Goal: Task Accomplishment & Management: Manage account settings

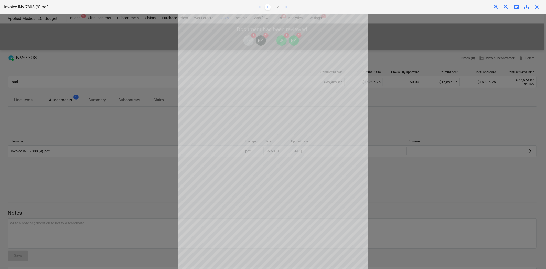
click at [540, 10] on div "Invoice INV-7308 (9).pdf < 1 2 > zoom_in zoom_out chat 0 save_alt close" at bounding box center [273, 7] width 546 height 14
click at [536, 6] on span "close" at bounding box center [537, 7] width 6 height 6
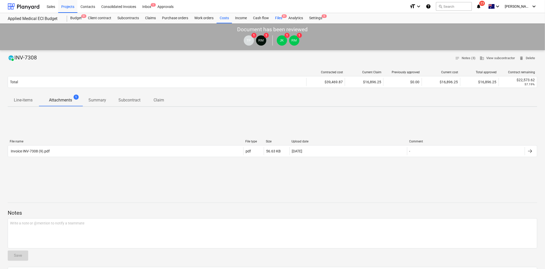
click at [285, 17] on span "9+" at bounding box center [283, 16] width 5 height 4
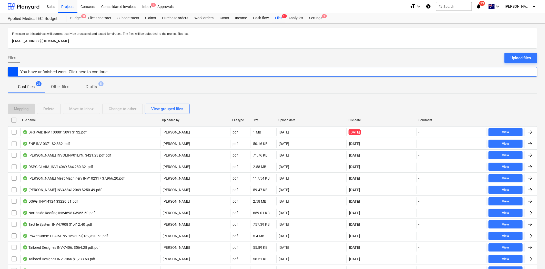
click at [36, 122] on div "File name" at bounding box center [90, 120] width 136 height 4
checkbox input "false"
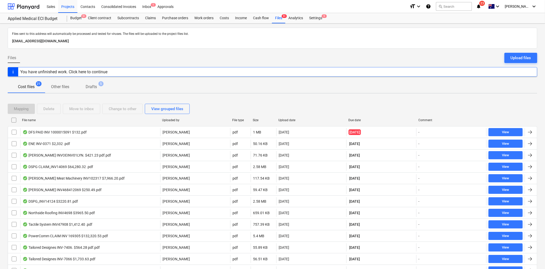
checkbox input "false"
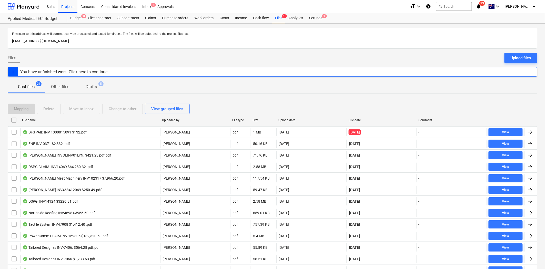
checkbox input "false"
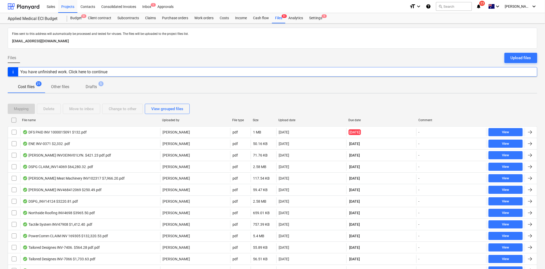
checkbox input "false"
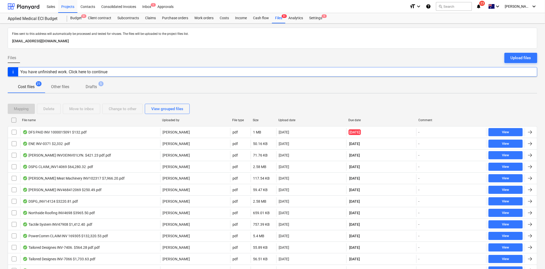
checkbox input "false"
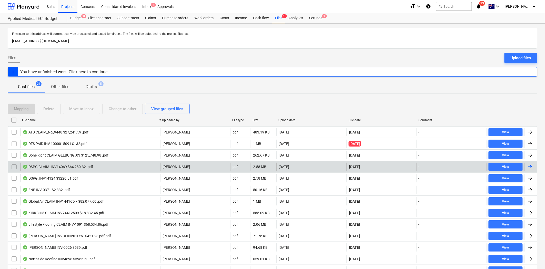
click at [117, 167] on div "DSPG CLAIM_INV14069 $64,280.32 .pdf" at bounding box center [90, 167] width 140 height 8
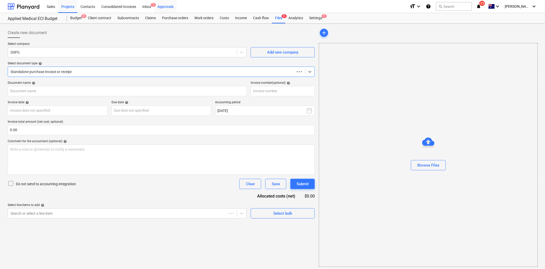
type input "14069"
type input "25 Sep 2025"
type input "10 Oct 2025"
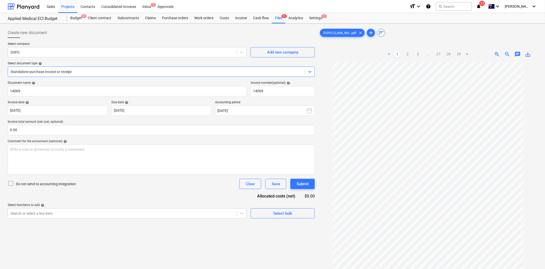
click at [426, 53] on span "..." at bounding box center [428, 54] width 6 height 6
click at [443, 53] on link "27" at bounding box center [443, 54] width 6 height 6
click at [427, 54] on ul "< 1 2 3 ... 26 27 28 29 >" at bounding box center [428, 54] width 94 height 6
click at [421, 55] on span "..." at bounding box center [423, 54] width 6 height 6
click at [424, 54] on link "24" at bounding box center [423, 54] width 6 height 6
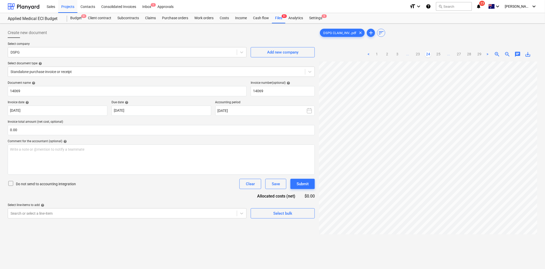
click at [400, 55] on ul "< 1 2 3 ... 23 24 25 ... 27 28 29 >" at bounding box center [427, 54] width 125 height 6
click at [398, 56] on link "3" at bounding box center [397, 54] width 6 height 6
click at [422, 55] on link "4" at bounding box center [423, 54] width 6 height 6
click at [424, 54] on ul "< 1 2 3 4 5 ... 27 28 29 >" at bounding box center [427, 54] width 104 height 6
click at [428, 53] on link "5" at bounding box center [428, 54] width 6 height 6
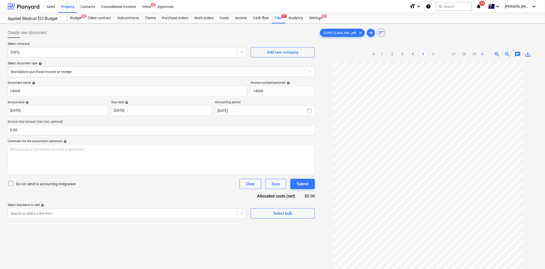
click at [436, 53] on link "6" at bounding box center [433, 54] width 6 height 6
click at [438, 53] on link "7" at bounding box center [438, 54] width 6 height 6
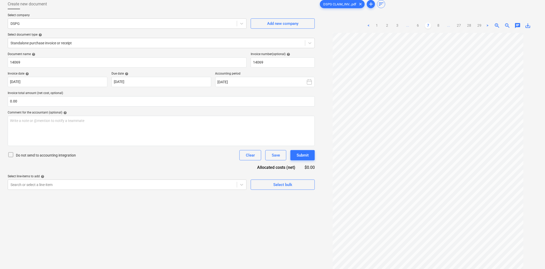
scroll to position [51, 0]
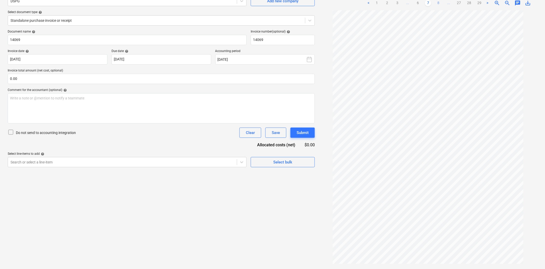
click at [435, 4] on link "8" at bounding box center [438, 3] width 6 height 6
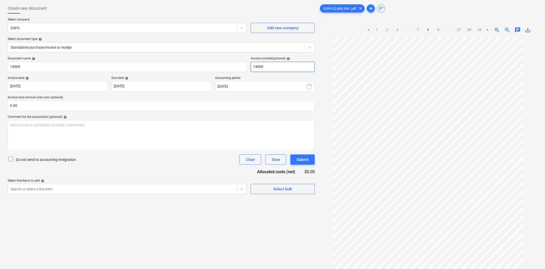
scroll to position [0, 0]
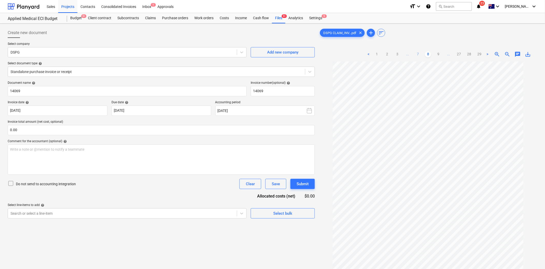
click at [419, 55] on link "7" at bounding box center [417, 54] width 6 height 6
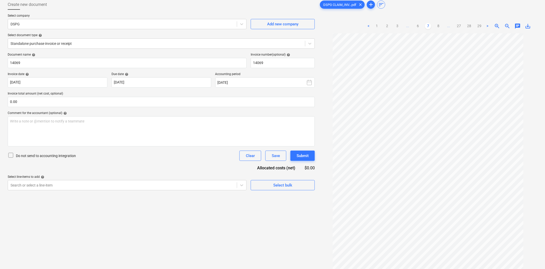
scroll to position [51, 0]
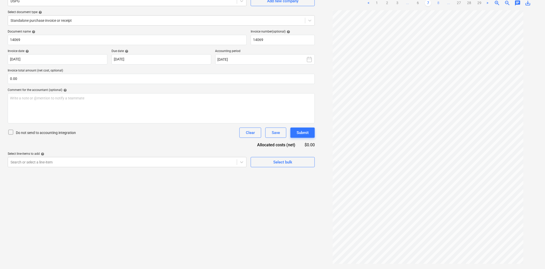
click at [438, 1] on link "8" at bounding box center [438, 3] width 6 height 6
click at [428, 1] on link "8" at bounding box center [428, 3] width 6 height 6
click at [423, 2] on ul "< 1 2 3 ... 7 8 9 ... 27 28 29 >" at bounding box center [427, 3] width 125 height 6
click at [419, 2] on link "7" at bounding box center [417, 3] width 6 height 6
click at [416, 5] on link "6" at bounding box center [417, 3] width 6 height 6
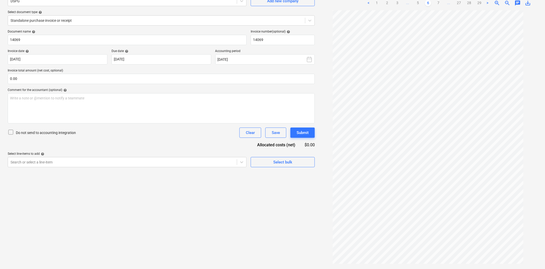
click at [416, 3] on link "5" at bounding box center [417, 3] width 6 height 6
click at [414, 4] on link "4" at bounding box center [412, 3] width 6 height 6
click at [415, 3] on link "4" at bounding box center [417, 3] width 6 height 6
click at [414, 4] on ul "< 1 2 3 4 5 ... 27 28 29 >" at bounding box center [427, 3] width 104 height 6
click at [411, 4] on ul "< 1 2 3 4 5 ... 27 28 29 >" at bounding box center [427, 3] width 104 height 6
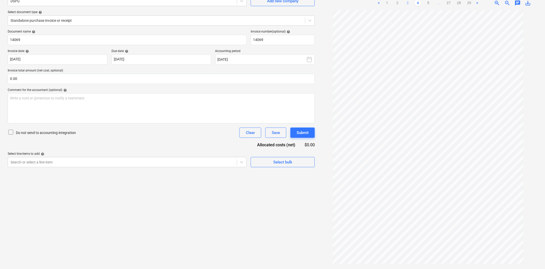
click at [406, 4] on link "3" at bounding box center [407, 3] width 6 height 6
click at [402, 4] on link "2" at bounding box center [402, 3] width 6 height 6
click at [398, 4] on link "1" at bounding box center [397, 3] width 6 height 6
click at [406, 2] on link "2" at bounding box center [407, 3] width 6 height 6
click at [412, 3] on ul "< 1 2 3 ... 27 28 29 >" at bounding box center [428, 3] width 84 height 6
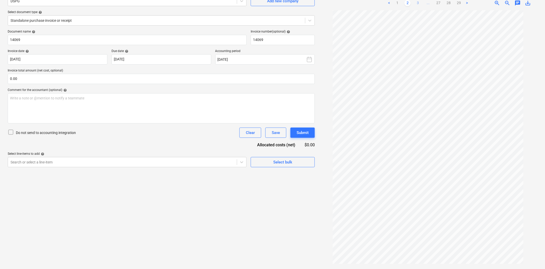
click at [417, 3] on link "3" at bounding box center [417, 3] width 6 height 6
click at [423, 3] on link "4" at bounding box center [423, 3] width 6 height 6
click at [428, 3] on link "5" at bounding box center [428, 3] width 6 height 6
click at [434, 4] on link "6" at bounding box center [433, 3] width 6 height 6
click at [436, 3] on link "7" at bounding box center [438, 3] width 6 height 6
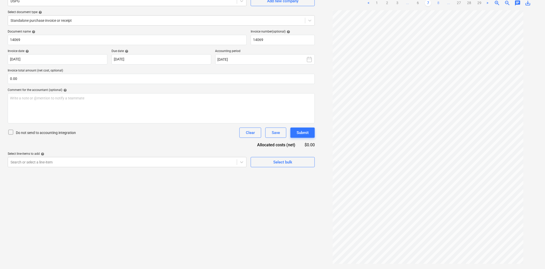
click at [440, 3] on link "8" at bounding box center [438, 3] width 6 height 6
click at [420, 3] on link "7" at bounding box center [417, 3] width 6 height 6
click at [439, 3] on link "8" at bounding box center [438, 3] width 6 height 6
click at [422, 3] on ul "< 1 2 3 ... 7 8 9 ... 27 28 29 >" at bounding box center [427, 3] width 125 height 6
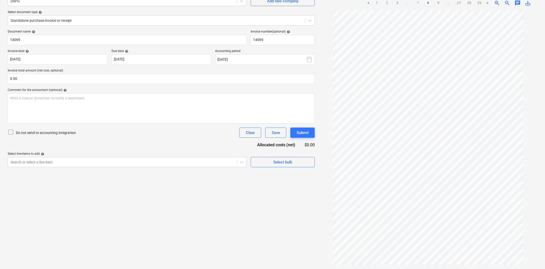
click at [419, 3] on link "7" at bounding box center [417, 3] width 6 height 6
click at [436, 4] on link "8" at bounding box center [438, 3] width 6 height 6
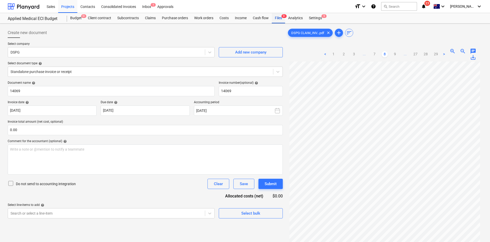
click at [281, 17] on div "Files 9+" at bounding box center [278, 18] width 13 height 10
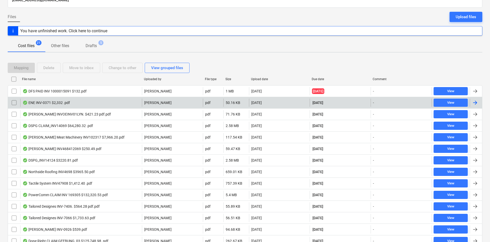
scroll to position [77, 0]
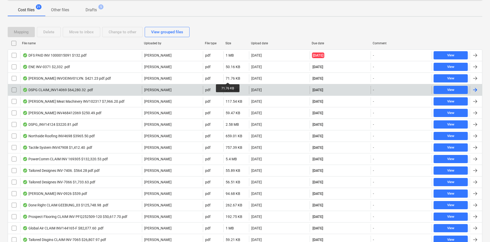
click at [100, 89] on div "DSPG CLAIM_INV14069 $64,280.32 .pdf" at bounding box center [81, 90] width 122 height 8
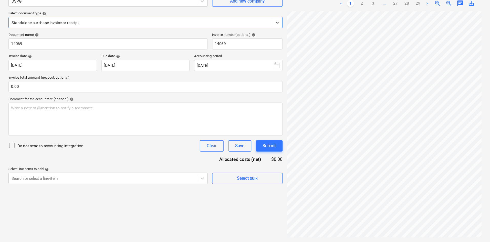
scroll to position [17, 0]
drag, startPoint x: 133, startPoint y: 88, endPoint x: 253, endPoint y: 92, distance: 119.9
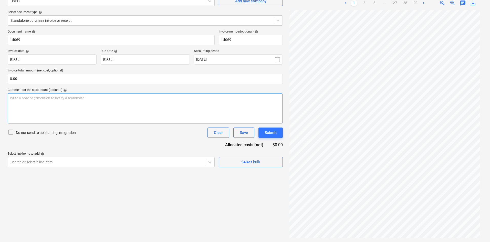
scroll to position [0, 0]
click at [364, 3] on link "2" at bounding box center [364, 3] width 6 height 6
click at [374, 4] on link "3" at bounding box center [374, 3] width 6 height 6
click at [401, 3] on link "27" at bounding box center [400, 3] width 6 height 6
click at [388, 4] on link "26" at bounding box center [390, 3] width 6 height 6
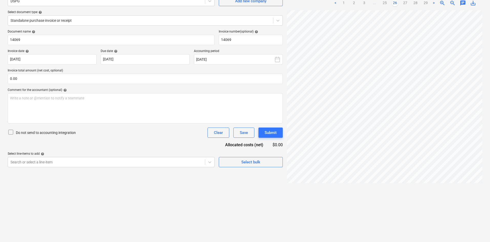
click at [367, 3] on link "3" at bounding box center [364, 3] width 6 height 6
click at [375, 3] on ul "< 1 2 3 4 ... 27 28 29 >" at bounding box center [385, 3] width 94 height 6
click at [379, 3] on link "4" at bounding box center [379, 3] width 6 height 6
click at [385, 3] on link "5" at bounding box center [385, 3] width 6 height 6
click at [394, 5] on ul "< 1 2 3 4 5 6 ... 27 28 29 >" at bounding box center [384, 3] width 115 height 6
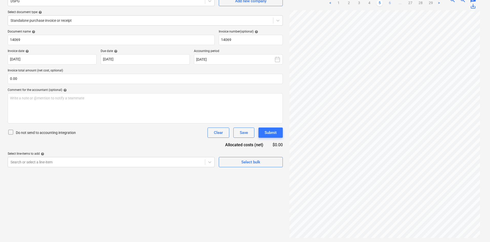
click at [392, 4] on link "6" at bounding box center [390, 3] width 6 height 6
click at [394, 3] on link "7" at bounding box center [395, 3] width 6 height 6
click at [393, 4] on link "8" at bounding box center [395, 3] width 6 height 6
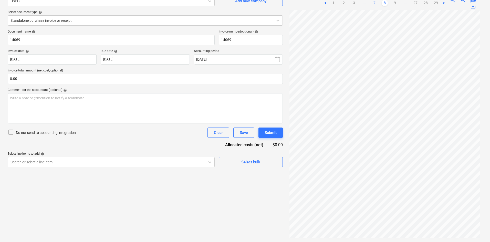
click at [374, 2] on link "7" at bounding box center [374, 3] width 6 height 6
click at [393, 4] on link "8" at bounding box center [395, 3] width 6 height 6
click at [396, 3] on link "9" at bounding box center [395, 3] width 6 height 6
click at [397, 3] on link "10" at bounding box center [395, 3] width 6 height 6
click at [397, 3] on link "11" at bounding box center [395, 3] width 6 height 6
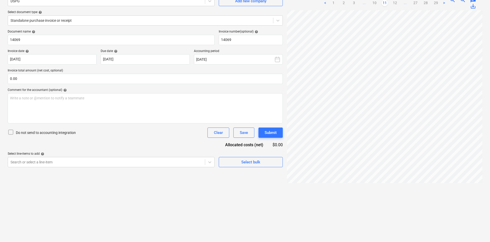
scroll to position [0, 0]
click at [372, 2] on link "10" at bounding box center [374, 3] width 6 height 6
click at [373, 3] on link "9" at bounding box center [374, 3] width 6 height 6
click at [374, 4] on link "8" at bounding box center [374, 3] width 6 height 6
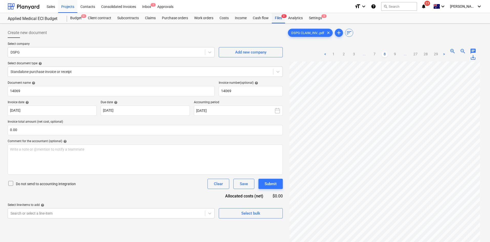
click at [278, 14] on div "Files 9+" at bounding box center [278, 18] width 13 height 10
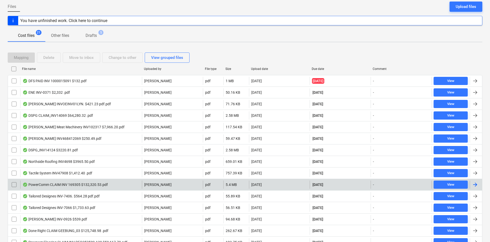
click at [51, 186] on div "PowerComm CLAIM INV 169305 $132,320.53.pdf" at bounding box center [65, 185] width 85 height 4
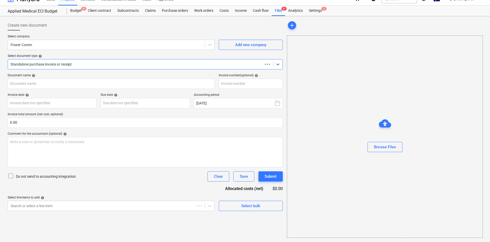
scroll to position [7, 0]
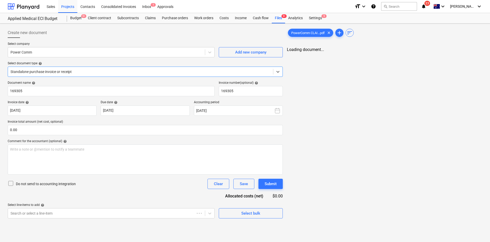
type input "169305"
type input "25 Sep 2025"
type input "10 Oct 2025"
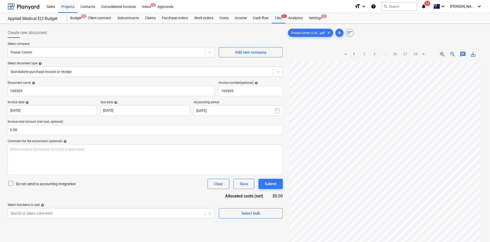
click at [393, 54] on link "26" at bounding box center [395, 54] width 6 height 6
click at [390, 56] on link "25" at bounding box center [390, 54] width 6 height 6
click at [404, 53] on link "26" at bounding box center [405, 54] width 6 height 6
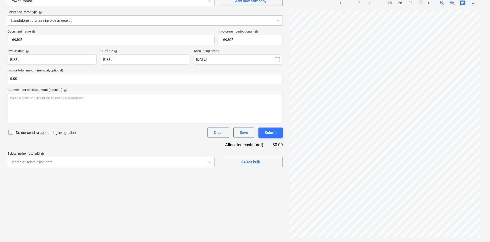
scroll to position [0, 0]
click at [392, 5] on link "25" at bounding box center [390, 3] width 6 height 6
click at [388, 5] on ul "< 1 2 3 ... 24 25 26 27 28 >" at bounding box center [384, 3] width 104 height 6
click at [387, 4] on link "24" at bounding box center [385, 3] width 6 height 6
click at [382, 4] on link "23" at bounding box center [379, 3] width 6 height 6
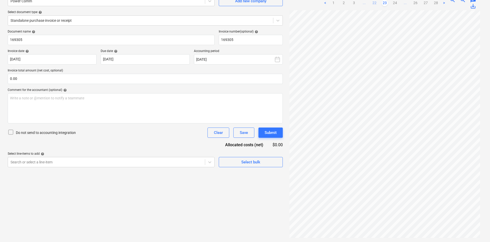
click at [375, 3] on link "22" at bounding box center [374, 3] width 6 height 6
click at [349, 4] on ul "< 1 2 3 ... 21 22 23 ... 26 27 28 >" at bounding box center [384, 3] width 125 height 6
click at [352, 3] on link "3" at bounding box center [354, 3] width 6 height 6
click at [379, 3] on link "4" at bounding box center [379, 3] width 6 height 6
click at [386, 3] on link "5" at bounding box center [385, 3] width 6 height 6
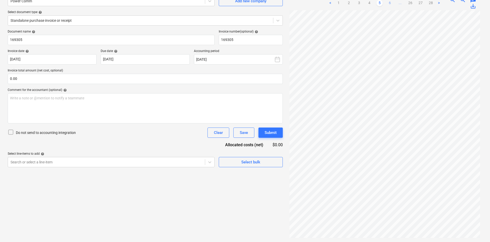
click at [392, 3] on link "6" at bounding box center [390, 3] width 6 height 6
click at [416, 3] on link "26" at bounding box center [415, 3] width 6 height 6
click at [391, 2] on link "25" at bounding box center [390, 3] width 6 height 6
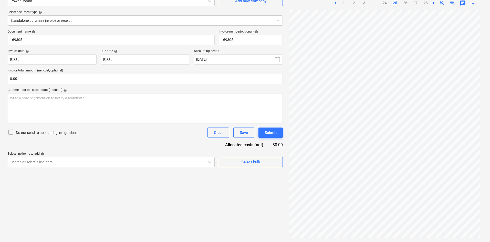
scroll to position [0, 0]
click at [403, 3] on link "26" at bounding box center [405, 3] width 6 height 6
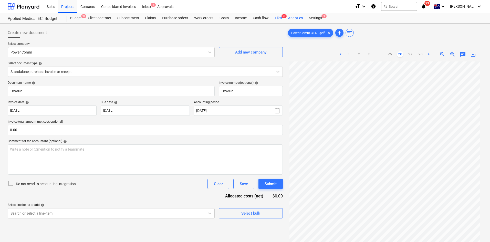
drag, startPoint x: 280, startPoint y: 17, endPoint x: 293, endPoint y: 18, distance: 12.8
click at [280, 17] on div "Files 9+" at bounding box center [278, 18] width 13 height 10
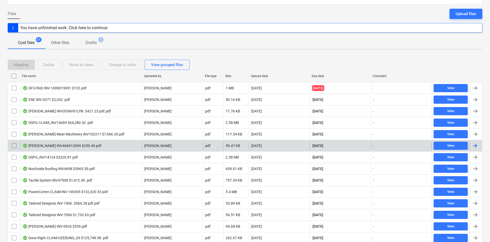
scroll to position [51, 0]
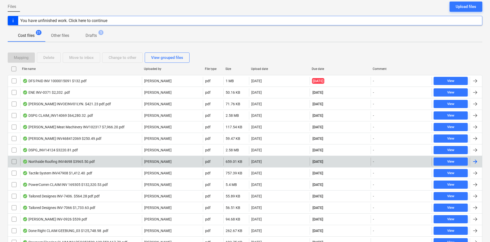
click at [71, 160] on div "Northside Roofing INV4698 $3965.50.pdf" at bounding box center [59, 162] width 72 height 4
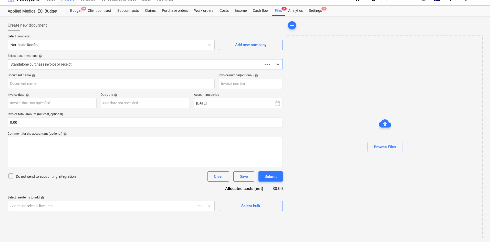
scroll to position [7, 0]
type input "4698"
type input "30 Sep 2025"
type input "31 Oct 2025"
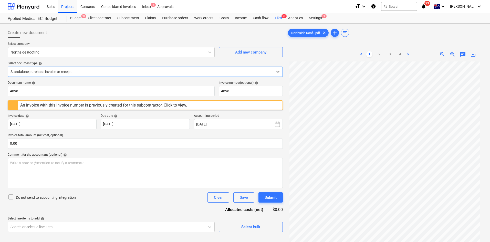
scroll to position [43, 0]
click at [379, 54] on link "2" at bounding box center [379, 54] width 6 height 6
click at [391, 55] on link "3" at bounding box center [390, 54] width 6 height 6
click at [379, 55] on link "2" at bounding box center [379, 54] width 6 height 6
click at [282, 17] on div "Files 9+" at bounding box center [278, 18] width 13 height 10
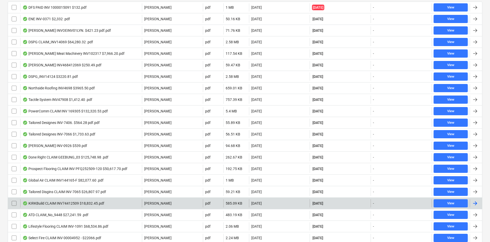
scroll to position [128, 0]
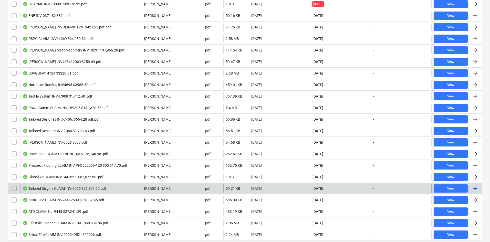
click at [102, 187] on div "Tailored Disgins CLAIM INV-7065 $26,807.97.pdf" at bounding box center [64, 188] width 83 height 4
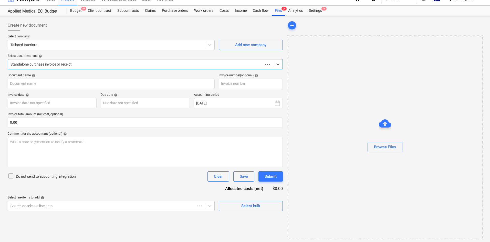
scroll to position [7, 0]
type input "INV-7065"
type input "25 Sep 2025"
type input "10 Oct 2025"
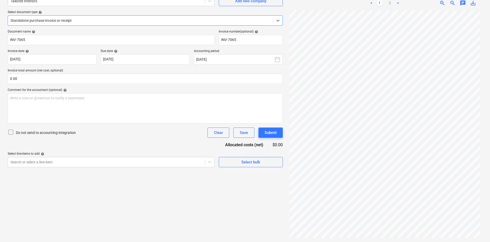
scroll to position [0, 0]
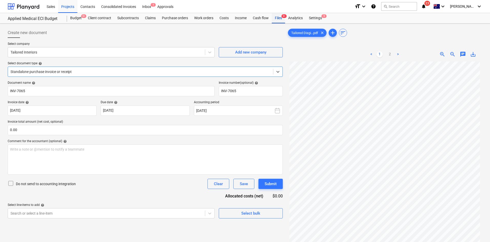
click at [281, 17] on div "Files 9+" at bounding box center [278, 18] width 13 height 10
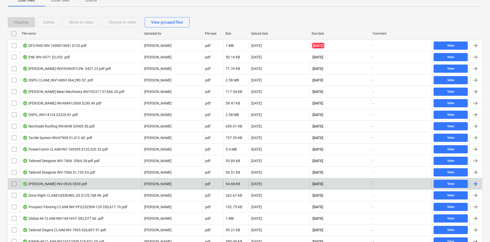
scroll to position [128, 0]
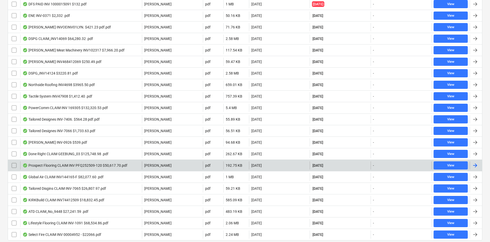
click at [94, 163] on div "Prospect Flooring CLAIM INV PFQ252509-120 $50,617.70.pdf" at bounding box center [75, 165] width 105 height 4
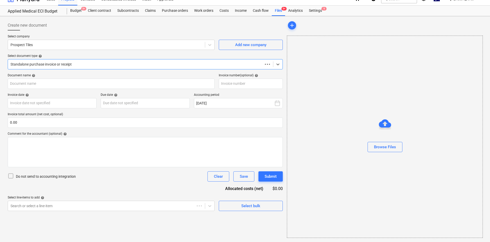
scroll to position [7, 0]
type input "PFQ252509-120"
type input "15 Sep 2025"
type input "10 Oct 2025"
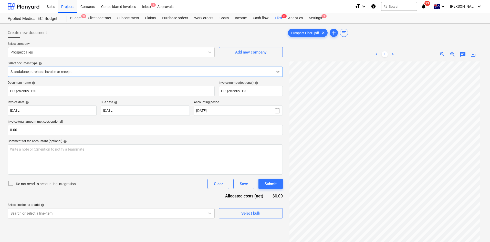
scroll to position [43, 0]
click at [443, 53] on span "zoom_in" at bounding box center [442, 54] width 6 height 6
click at [280, 20] on div "Files 9+" at bounding box center [278, 18] width 13 height 10
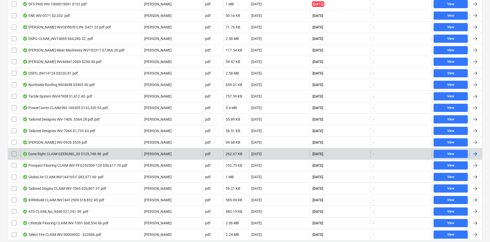
click at [58, 155] on div "Done Right CLAIM GEEBUNG_03 $125,748.98 .pdf" at bounding box center [66, 154] width 86 height 4
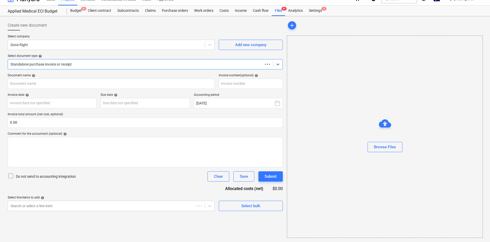
scroll to position [7, 0]
type input "GEEBUNG-03"
type input "26 Sep 2025"
type input "10 Oct 2025"
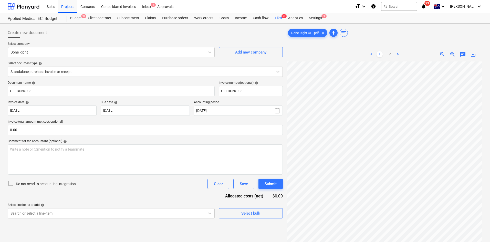
scroll to position [95, 15]
click at [388, 53] on link "2" at bounding box center [390, 54] width 6 height 6
click at [379, 55] on link "1" at bounding box center [379, 54] width 6 height 6
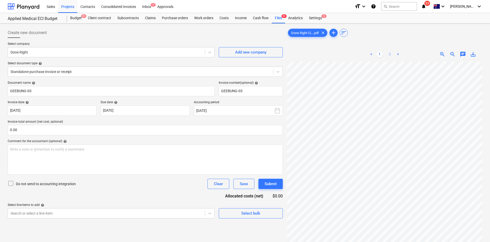
click at [393, 55] on link "2" at bounding box center [390, 54] width 6 height 6
click at [450, 58] on div "< 1 2 > zoom_in zoom_out chat 0 save_alt" at bounding box center [384, 54] width 195 height 14
click at [451, 55] on span "zoom_out" at bounding box center [452, 54] width 6 height 6
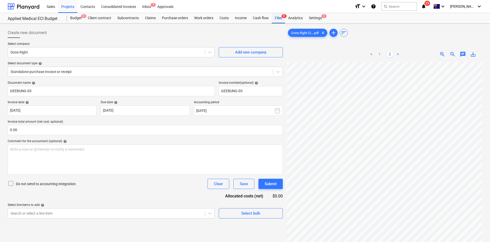
click at [276, 16] on div "Files 9+" at bounding box center [278, 18] width 13 height 10
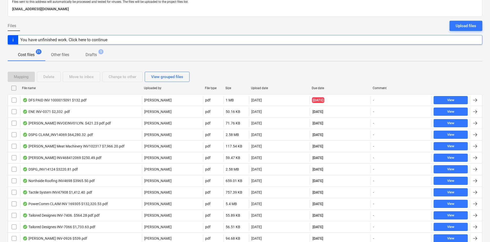
scroll to position [77, 0]
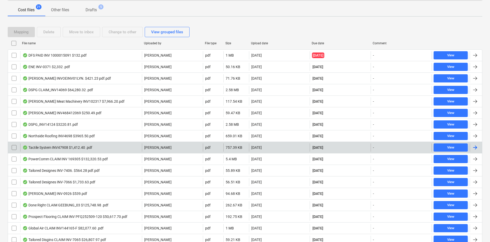
click at [81, 147] on div "Tactile System INV47908 $1,412.40 .pdf" at bounding box center [58, 147] width 70 height 4
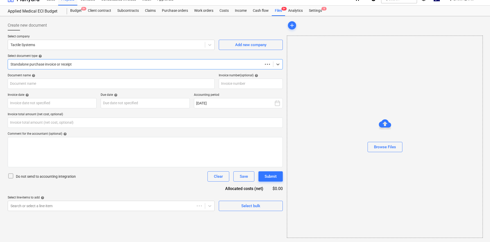
type input "0.00"
type input "47908"
type input "30 Sep 2025"
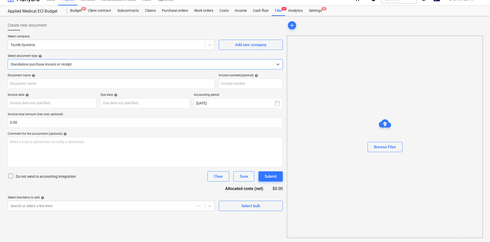
type input "30 Oct 2025"
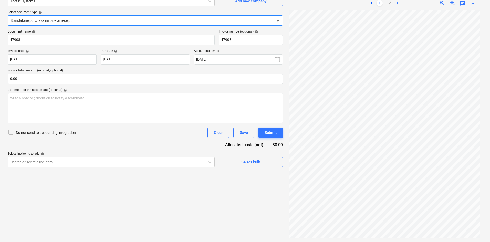
scroll to position [0, 0]
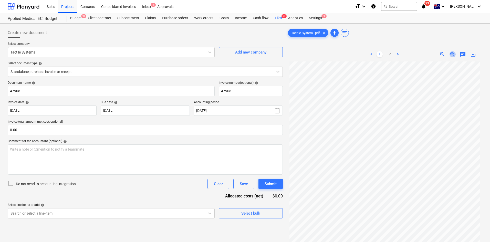
click at [451, 52] on span "zoom_out" at bounding box center [452, 54] width 6 height 6
click at [442, 53] on span "zoom_in" at bounding box center [442, 54] width 6 height 6
click at [451, 53] on span "zoom_out" at bounding box center [452, 54] width 6 height 6
click at [442, 53] on span "zoom_in" at bounding box center [442, 54] width 6 height 6
click at [281, 18] on div "Files 9+" at bounding box center [278, 18] width 13 height 10
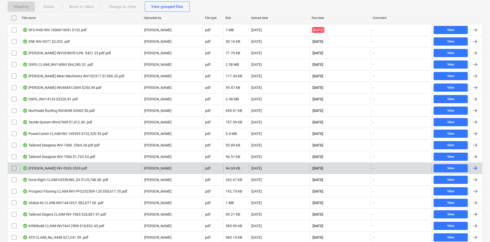
scroll to position [102, 0]
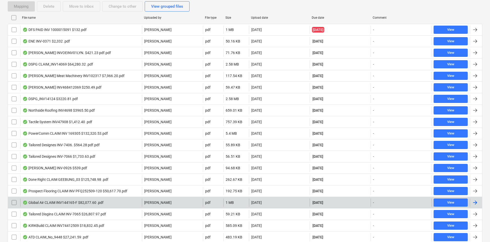
click at [92, 202] on div "Global Air CLAIM INV144165-F $82,077.60 .pdf" at bounding box center [63, 203] width 81 height 4
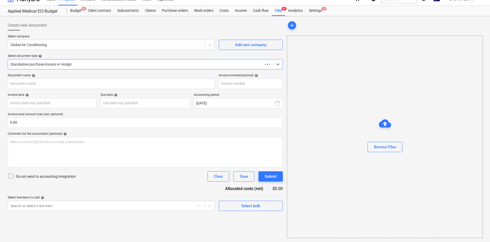
scroll to position [7, 0]
type input "144165-F"
type input "25 Sep 2025"
type input "10 Oct 2025"
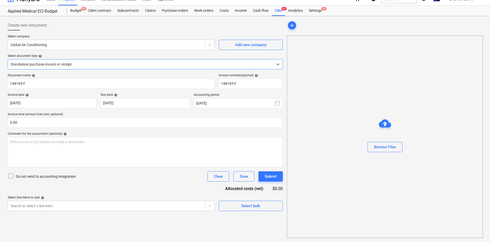
scroll to position [0, 0]
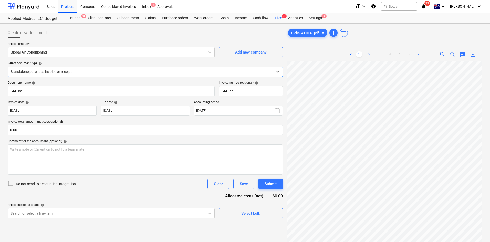
click at [370, 53] on link "2" at bounding box center [369, 54] width 6 height 6
click at [379, 51] on link "3" at bounding box center [379, 54] width 6 height 6
click at [389, 54] on link "4" at bounding box center [390, 54] width 6 height 6
click at [396, 54] on ul "< 1 2 3 4 5 6 >" at bounding box center [385, 54] width 74 height 6
click at [400, 54] on link "5" at bounding box center [400, 54] width 6 height 6
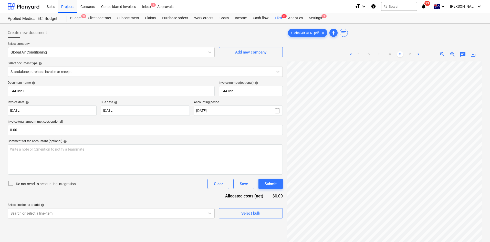
scroll to position [26, 0]
click at [409, 54] on link "6" at bounding box center [410, 54] width 6 height 6
click at [280, 20] on div "Files 9+" at bounding box center [278, 18] width 13 height 10
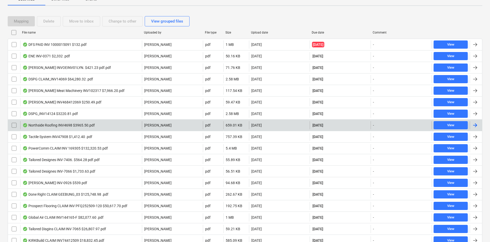
scroll to position [128, 0]
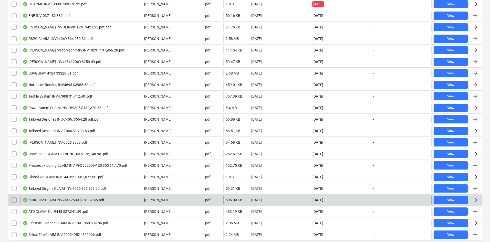
click at [126, 201] on div "KIRKBuild CLAIM INV74412509 $18,832.45.pdf" at bounding box center [81, 200] width 122 height 8
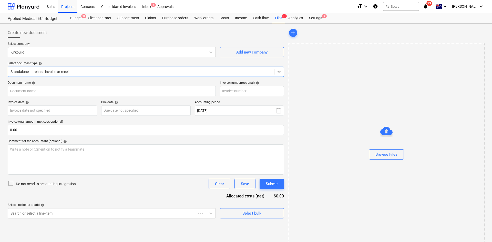
type input "74412509"
type input "25 Sep 2025"
type input "10 Oct 2025"
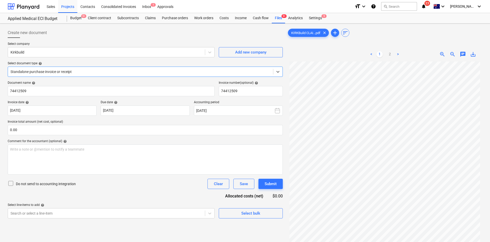
scroll to position [43, 0]
click at [392, 56] on link "2" at bounding box center [390, 54] width 6 height 6
click at [443, 54] on span "zoom_in" at bounding box center [442, 54] width 6 height 6
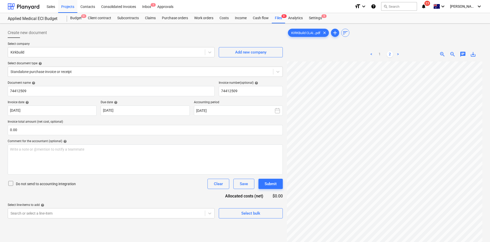
click at [442, 56] on span "zoom_in" at bounding box center [442, 54] width 6 height 6
click at [379, 53] on link "1" at bounding box center [379, 54] width 6 height 6
click at [391, 56] on link "2" at bounding box center [390, 54] width 6 height 6
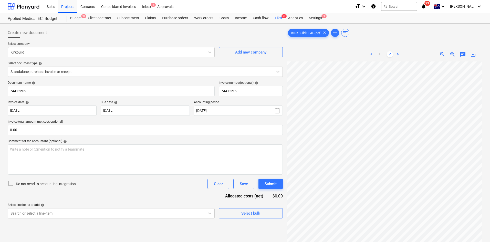
scroll to position [32, 21]
click at [276, 18] on div "Files 9+" at bounding box center [278, 18] width 13 height 10
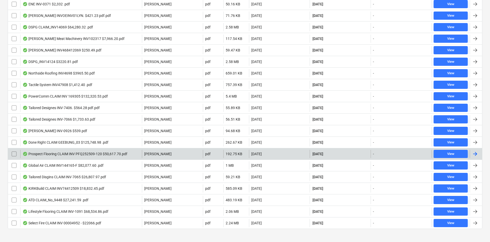
scroll to position [145, 0]
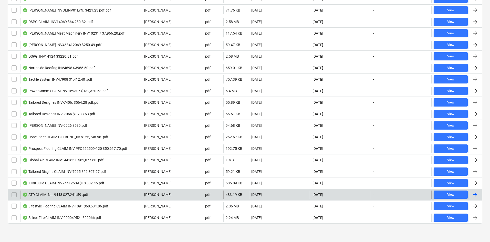
click at [76, 193] on div "ATD CLAIM_No_9448 $27,241.59 .pdf" at bounding box center [56, 195] width 66 height 4
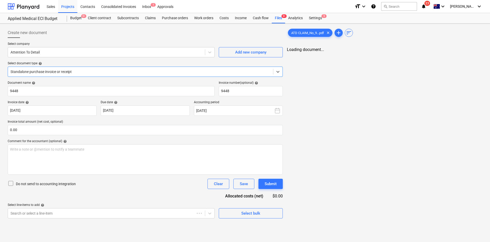
type input "9448"
type input "25 Sep 2025"
type input "10 Oct 2025"
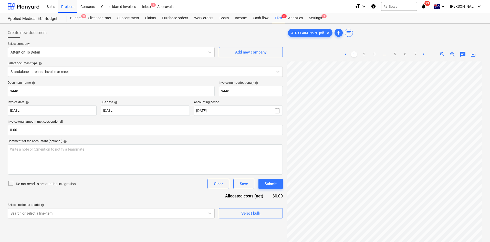
click at [450, 53] on span "zoom_out" at bounding box center [452, 54] width 6 height 6
click at [362, 54] on link "2" at bounding box center [364, 54] width 6 height 6
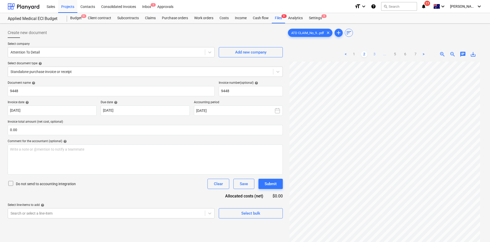
click at [376, 53] on link "3" at bounding box center [374, 54] width 6 height 6
click at [280, 20] on div "Files 9+" at bounding box center [278, 18] width 13 height 10
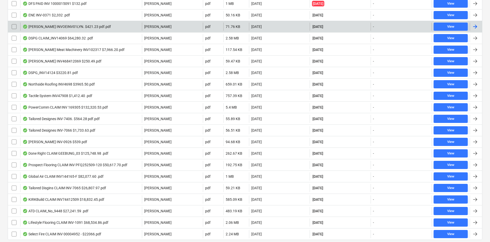
scroll to position [145, 0]
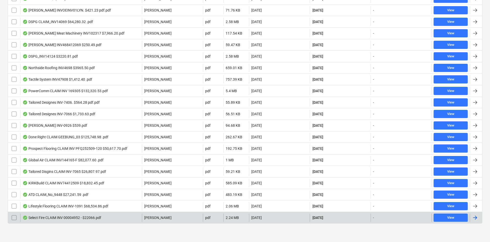
click at [70, 217] on div "Select Fire CLAIM INV 00004952 - $22066.pdf" at bounding box center [62, 218] width 79 height 4
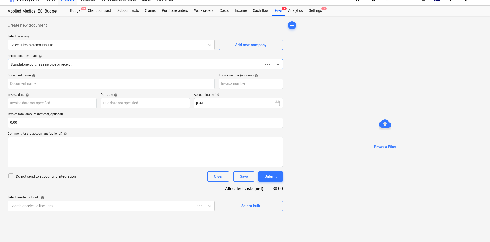
scroll to position [7, 0]
type input "202979"
type input "25 Sep 2025"
type input "10 Oct 2025"
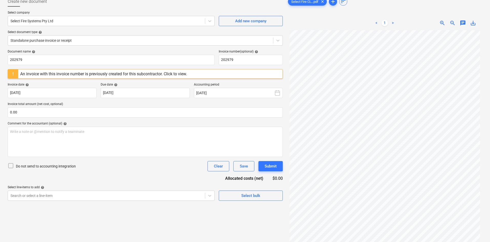
scroll to position [0, 0]
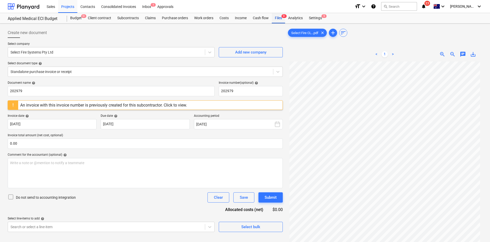
click at [278, 15] on div "Files 9+" at bounding box center [278, 18] width 13 height 10
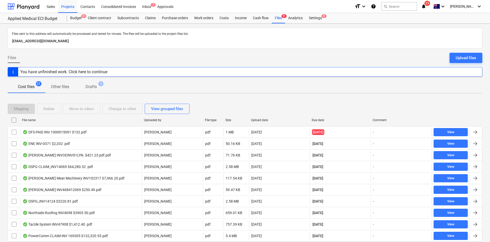
scroll to position [145, 0]
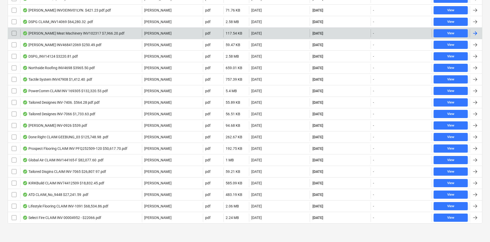
click at [54, 35] on div "Thompson Meat Machinery INV102317 $7,966.20.pdf" at bounding box center [74, 33] width 102 height 4
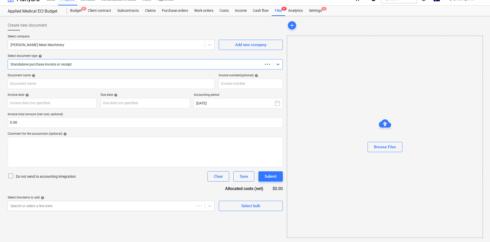
scroll to position [7, 0]
type input "102317"
type input "27 Sep 2025"
type input "27 Oct 2025"
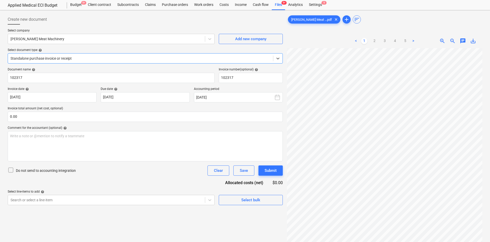
scroll to position [26, 0]
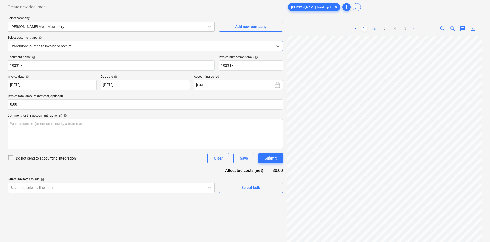
click at [372, 29] on link "2" at bounding box center [374, 29] width 6 height 6
click at [385, 29] on link "3" at bounding box center [385, 29] width 6 height 6
click at [394, 28] on link "4" at bounding box center [395, 29] width 6 height 6
click at [405, 29] on link "5" at bounding box center [405, 29] width 6 height 6
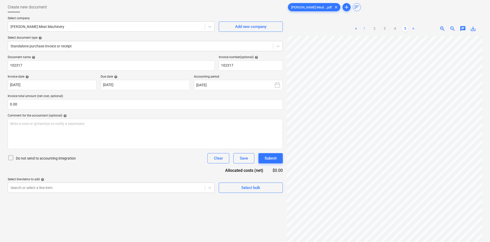
click at [361, 30] on link "1" at bounding box center [364, 29] width 6 height 6
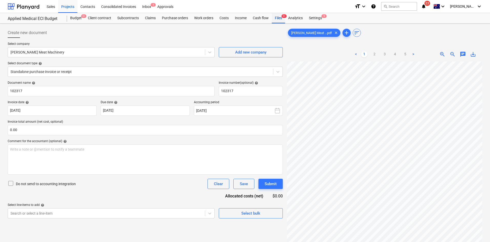
click at [281, 18] on div "Files 9+" at bounding box center [278, 18] width 13 height 10
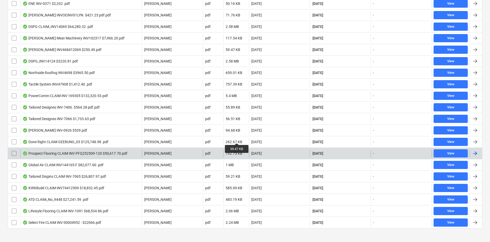
scroll to position [145, 0]
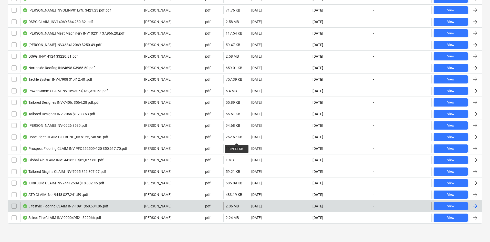
click at [72, 208] on div "Lifestyle Flooring CLAIM INV-1091 $68,534.86.pdf" at bounding box center [66, 206] width 86 height 4
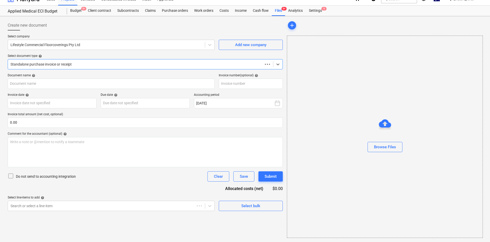
scroll to position [7, 0]
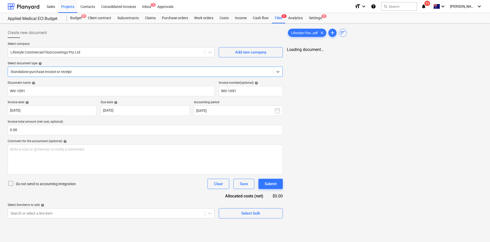
type input "INV-1091"
type input "25 Sep 2025"
type input "30 Oct 2025"
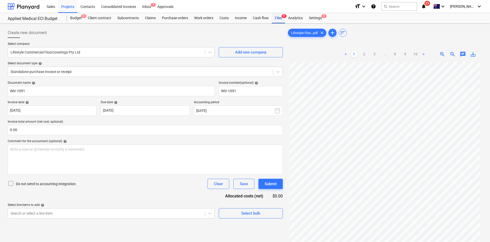
click at [281, 21] on div "Files 9+" at bounding box center [278, 18] width 13 height 10
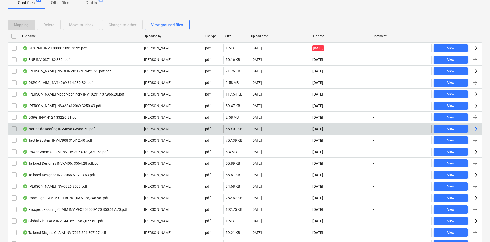
scroll to position [102, 0]
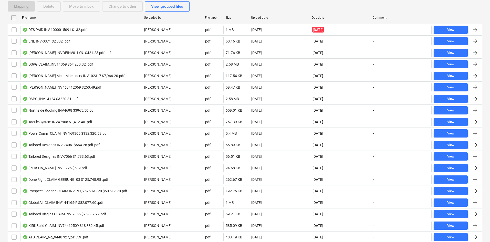
drag, startPoint x: 334, startPoint y: 10, endPoint x: 305, endPoint y: 6, distance: 29.2
click at [334, 10] on div "Mapping Delete Move to inbox Change to other View grouped files" at bounding box center [245, 6] width 475 height 10
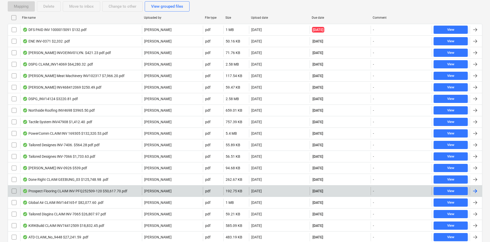
scroll to position [145, 0]
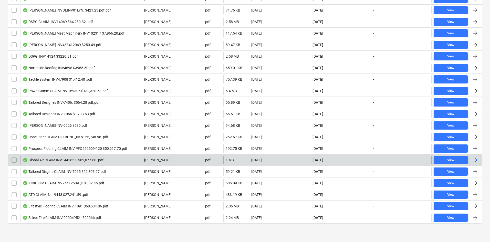
click at [64, 159] on div "Global Air CLAIM INV144165-F $82,077.60 .pdf" at bounding box center [63, 160] width 81 height 4
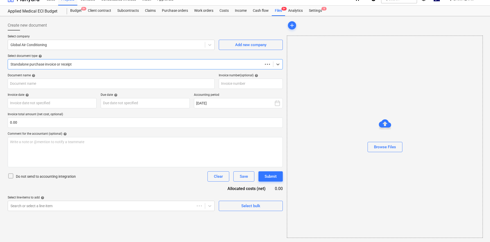
scroll to position [7, 0]
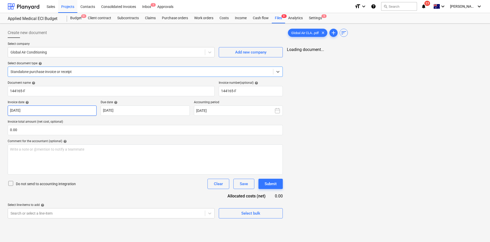
type input "144165-F"
type input "25 Sep 2025"
type input "10 Oct 2025"
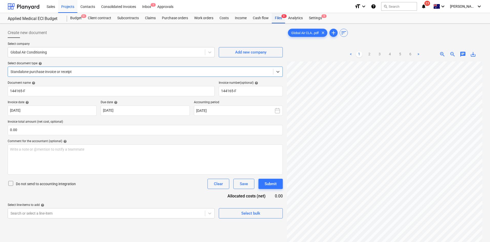
click at [281, 18] on div "Files 9+" at bounding box center [278, 18] width 13 height 10
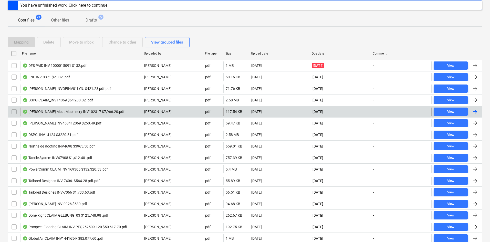
scroll to position [102, 0]
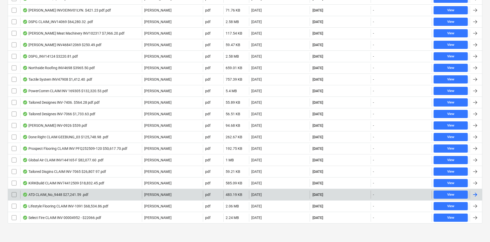
click at [69, 193] on div "ATD CLAIM_No_9448 $27,241.59 .pdf" at bounding box center [56, 195] width 66 height 4
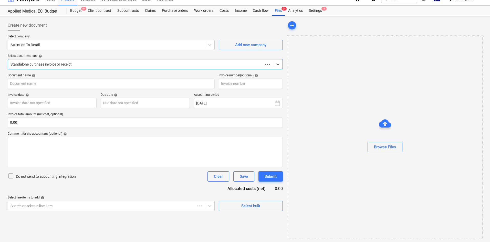
scroll to position [7, 0]
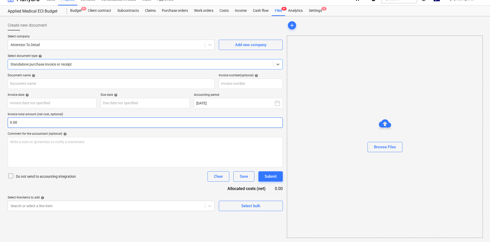
type input "9448"
type input "25 Sep 2025"
type input "10 Oct 2025"
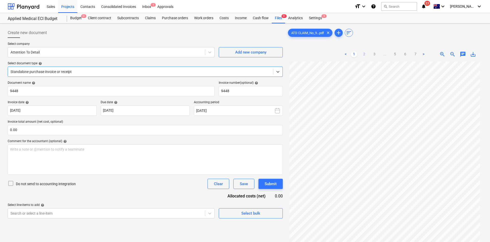
click at [365, 55] on link "2" at bounding box center [364, 54] width 6 height 6
click at [376, 52] on link "3" at bounding box center [374, 54] width 6 height 6
click at [274, 16] on div "Files 9+" at bounding box center [278, 18] width 13 height 10
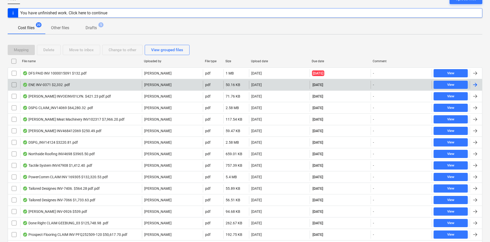
scroll to position [77, 0]
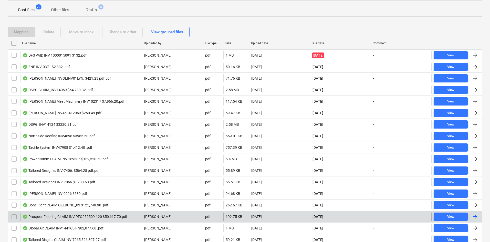
click at [76, 218] on div "Prospect Flooring CLAIM INV PFQ252509-120 $50,617.70.pdf" at bounding box center [75, 217] width 105 height 4
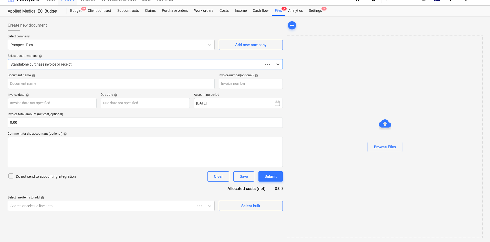
scroll to position [7, 0]
type input "PFQ252509-120"
type input "15 Sep 2025"
type input "10 Oct 2025"
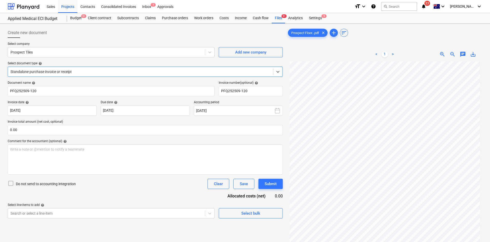
scroll to position [43, 0]
click at [238, 35] on div "Create new document" at bounding box center [145, 33] width 275 height 10
click at [280, 19] on div "Files 9+" at bounding box center [278, 18] width 13 height 10
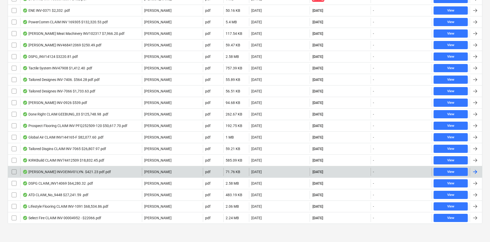
scroll to position [133, 0]
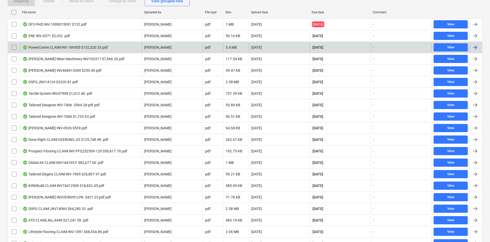
click at [66, 48] on div "PowerComm CLAIM INV 169305 $132,320.53.pdf" at bounding box center [65, 47] width 85 height 4
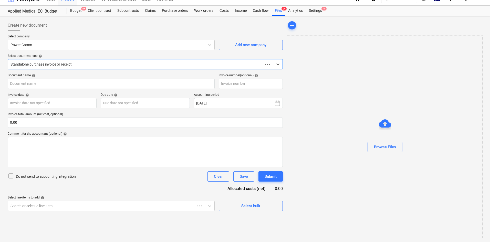
scroll to position [7, 0]
type input "169305"
type input "25 Sep 2025"
type input "10 Oct 2025"
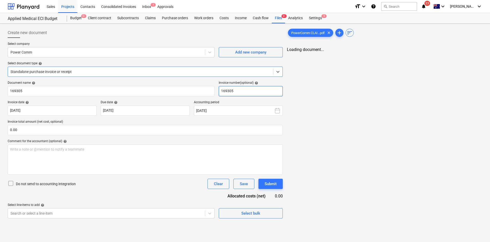
scroll to position [0, 0]
click at [453, 55] on span "zoom_out" at bounding box center [452, 54] width 6 height 6
click at [361, 54] on link "2" at bounding box center [364, 54] width 6 height 6
click at [392, 55] on link "26" at bounding box center [395, 54] width 6 height 6
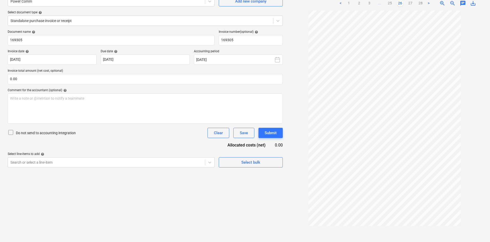
scroll to position [51, 0]
click at [440, 3] on span "zoom_in" at bounding box center [442, 3] width 6 height 6
click at [409, 4] on link "27" at bounding box center [410, 3] width 6 height 6
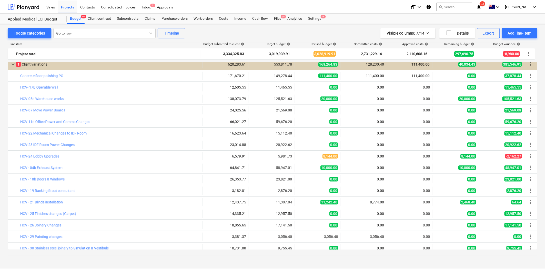
scroll to position [1121, 0]
click at [127, 19] on div "Subcontracts" at bounding box center [128, 18] width 28 height 10
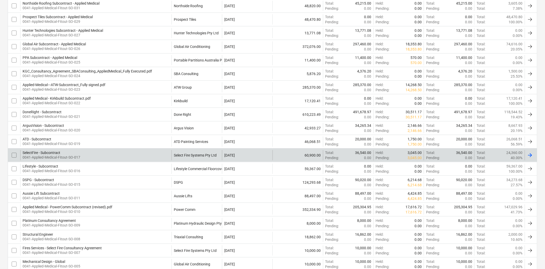
scroll to position [142, 0]
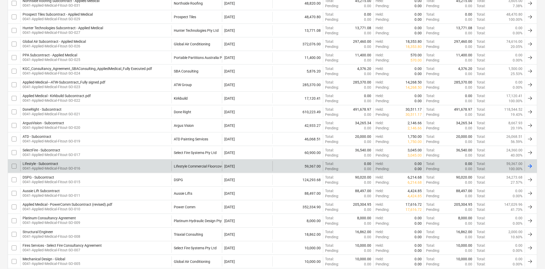
click at [143, 159] on div "Lifestyle - Subcontract 0041-Applied-Medical-Fitout-SO-016 Lifestyle Commercial…" at bounding box center [272, 166] width 529 height 14
click at [142, 165] on div "Lifestyle - Subcontract 0041-Applied-Medical-Fitout-SO-016" at bounding box center [95, 166] width 151 height 10
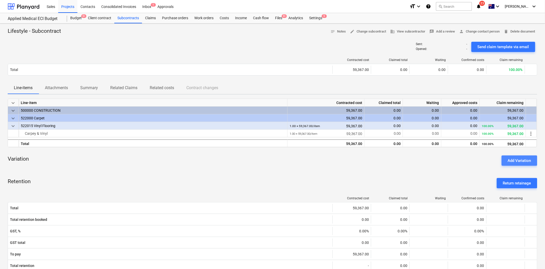
click at [517, 161] on div "Add Variation" at bounding box center [518, 160] width 23 height 7
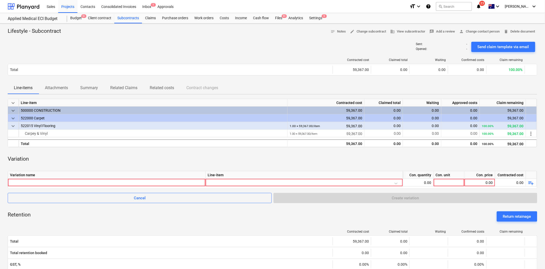
click at [139, 177] on div "Variation name" at bounding box center [106, 175] width 197 height 8
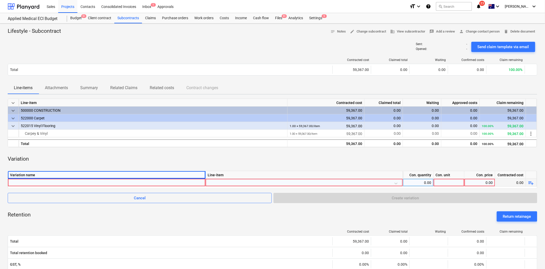
click at [132, 181] on div at bounding box center [106, 182] width 193 height 7
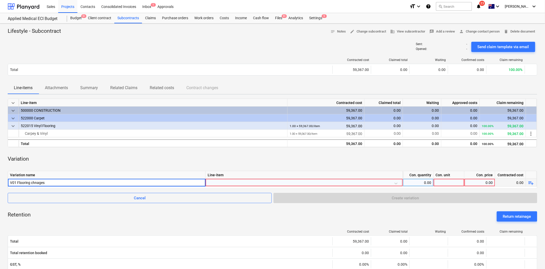
type input "V01 Flooring changes"
click at [218, 184] on div at bounding box center [303, 183] width 193 height 9
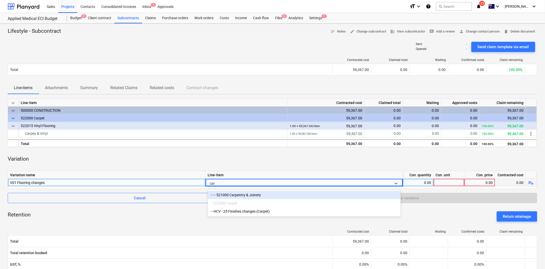
type input "carp"
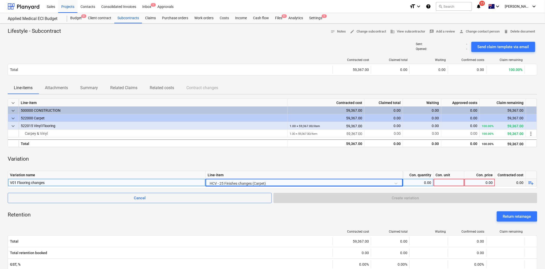
click at [416, 183] on div "0.00" at bounding box center [418, 183] width 26 height 8
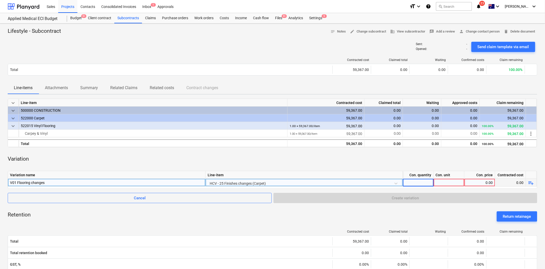
type input "1"
click at [450, 179] on div at bounding box center [448, 183] width 31 height 8
type input "item"
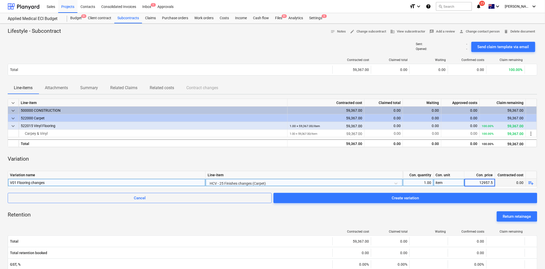
type input "12957.50"
click at [431, 153] on div "Variation" at bounding box center [272, 158] width 529 height 15
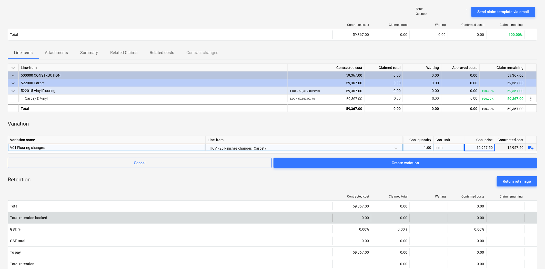
scroll to position [142, 0]
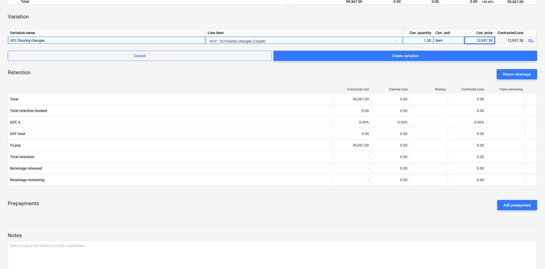
click at [311, 78] on div "Retention Return retainage" at bounding box center [272, 74] width 529 height 18
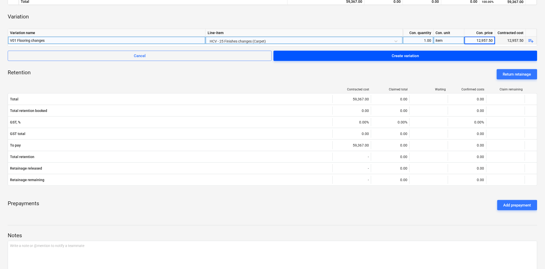
click at [361, 53] on span "Create variation" at bounding box center [404, 56] width 251 height 7
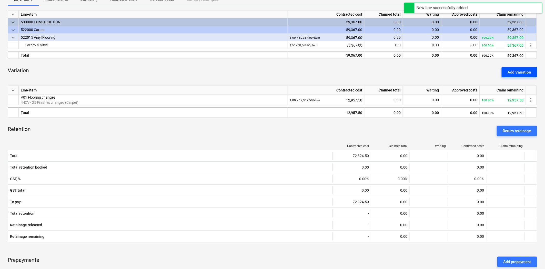
scroll to position [46, 0]
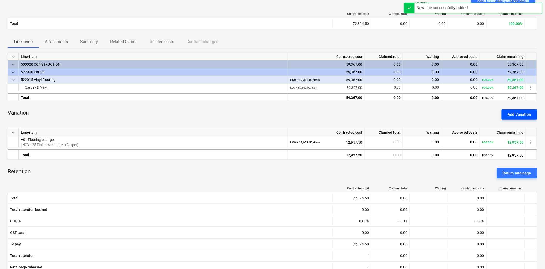
click at [522, 111] on div "Add Variation" at bounding box center [518, 114] width 23 height 7
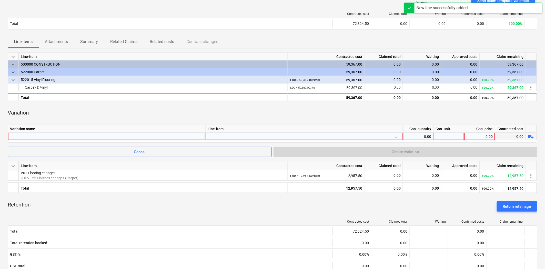
click at [119, 134] on div at bounding box center [106, 136] width 193 height 7
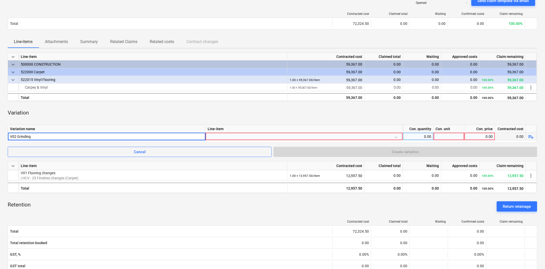
type input "V02 Grinding"
click at [220, 136] on div at bounding box center [303, 137] width 193 height 9
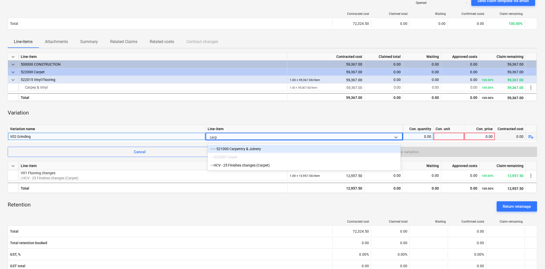
type input "carpe"
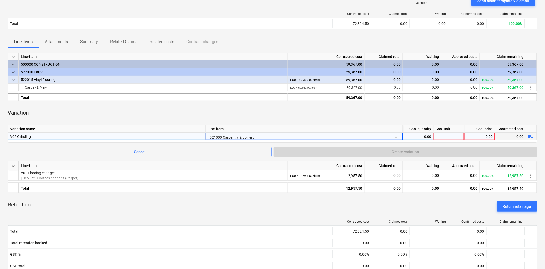
click at [420, 134] on div "0.00" at bounding box center [418, 137] width 26 height 8
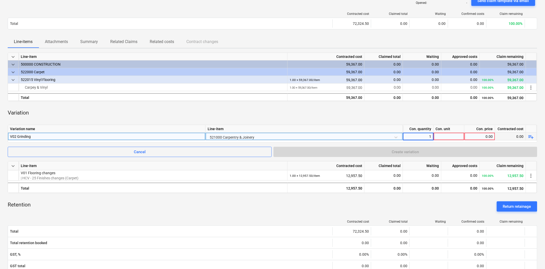
click at [452, 133] on div at bounding box center [448, 137] width 31 height 8
type input "item"
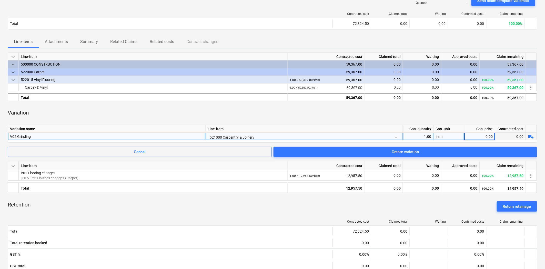
click at [483, 134] on div "0.00" at bounding box center [479, 137] width 26 height 8
type input "2676.50"
click at [378, 120] on div "keyboard_arrow_down Line-item Contracted cost Claimed total Waiting Approved co…" at bounding box center [272, 200] width 529 height 294
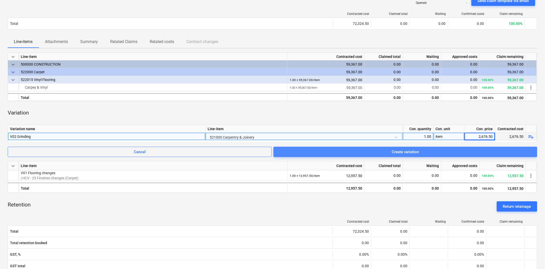
click at [338, 154] on span "Create variation" at bounding box center [404, 152] width 251 height 7
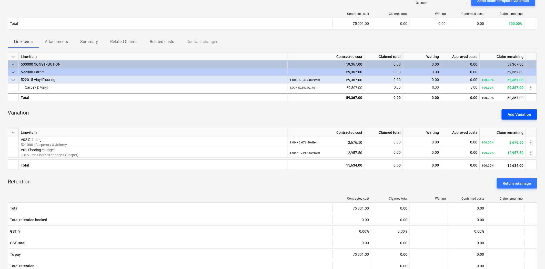
click at [522, 113] on div "Add Variation" at bounding box center [518, 114] width 23 height 7
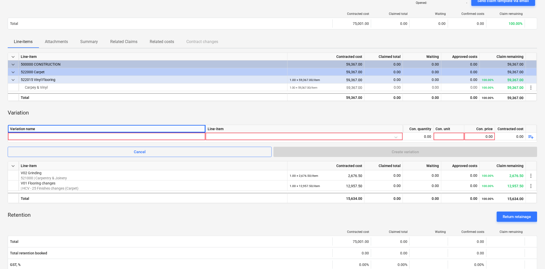
click at [113, 128] on div "Variation name" at bounding box center [106, 129] width 197 height 8
click at [111, 132] on div "Variation name Line-item Con. quantity Con. unit Con. price Contracted cost 0.0…" at bounding box center [272, 134] width 529 height 18
click at [109, 136] on div at bounding box center [106, 136] width 193 height 7
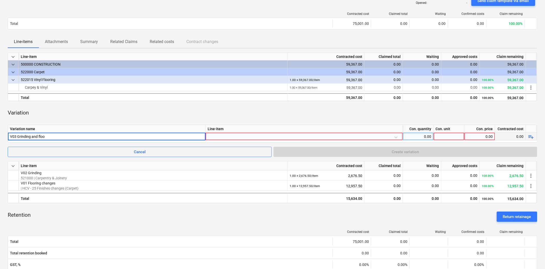
type input "V03 Grinding and flood"
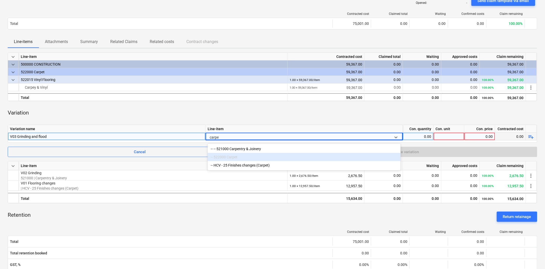
type input "carp"
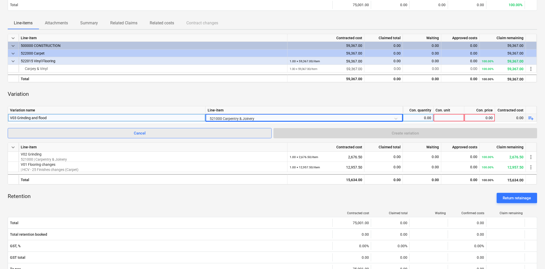
scroll to position [75, 0]
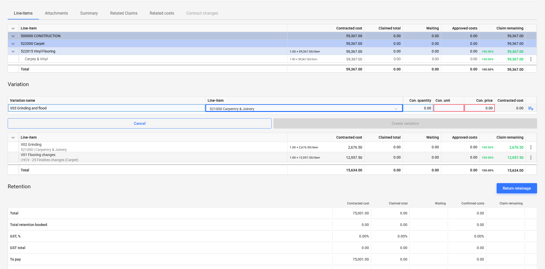
click at [532, 158] on span "more_vert" at bounding box center [531, 157] width 6 height 6
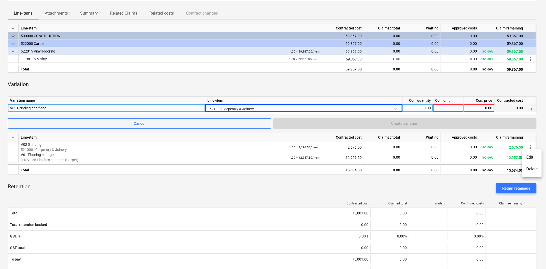
click at [530, 145] on div at bounding box center [273, 134] width 546 height 269
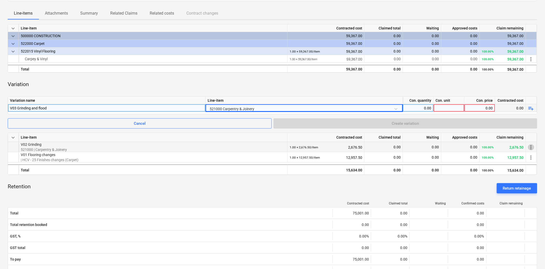
click at [531, 148] on span "more_vert" at bounding box center [531, 147] width 6 height 6
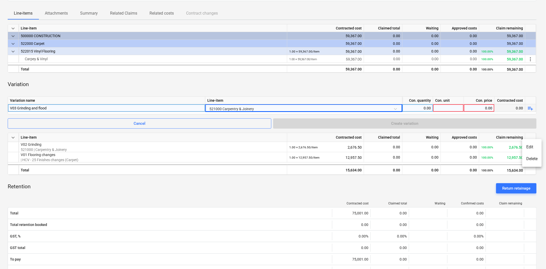
click at [529, 160] on li "Delete" at bounding box center [531, 159] width 19 height 12
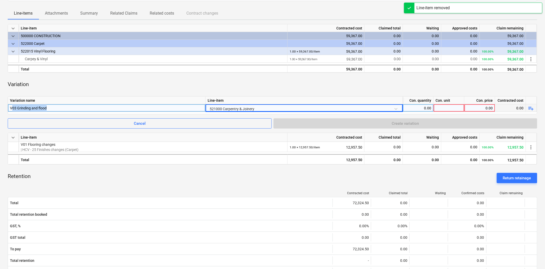
drag, startPoint x: 69, startPoint y: 105, endPoint x: 13, endPoint y: 107, distance: 55.6
click at [13, 107] on div "V03 Grinding and flood" at bounding box center [106, 107] width 193 height 7
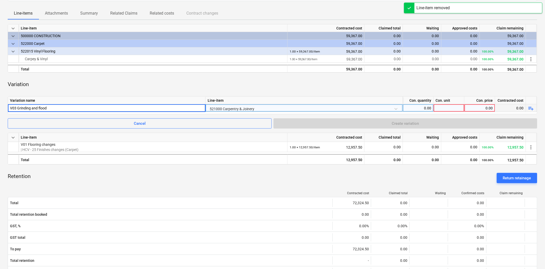
click at [17, 108] on input "V03 Grinding and flood" at bounding box center [106, 107] width 197 height 7
click at [16, 108] on input "V03 Grinding and flood" at bounding box center [106, 107] width 197 height 7
drag, startPoint x: 47, startPoint y: 108, endPoint x: 32, endPoint y: 109, distance: 15.9
click at [32, 109] on input "V02 Grinding and flood" at bounding box center [106, 107] width 197 height 7
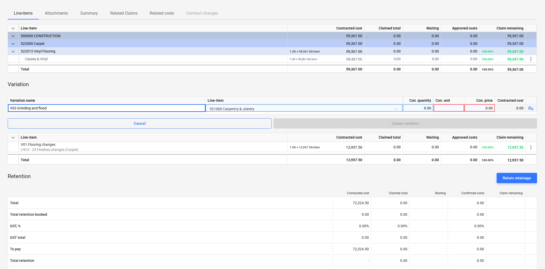
type input "V02 Grinding"
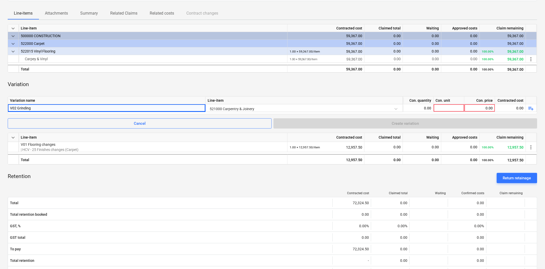
click at [234, 103] on div "Line-item" at bounding box center [303, 101] width 197 height 8
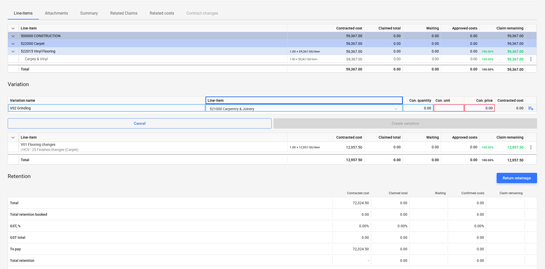
click at [234, 108] on div "521000 Carpentry & Joinery" at bounding box center [303, 108] width 193 height 9
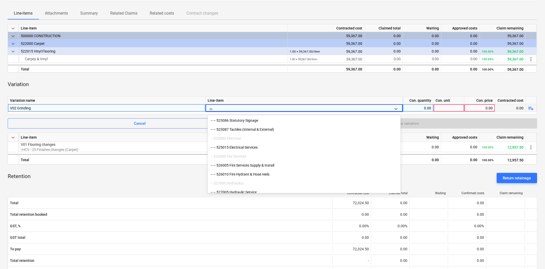
scroll to position [129, 0]
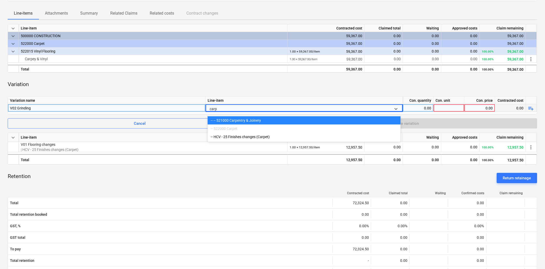
type input "carpe"
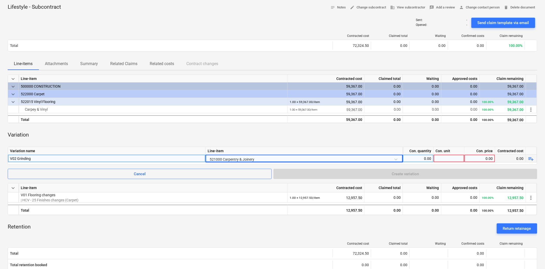
scroll to position [0, 0]
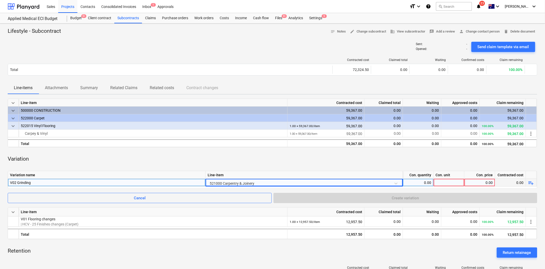
click at [15, 117] on span "keyboard_arrow_down" at bounding box center [13, 118] width 6 height 6
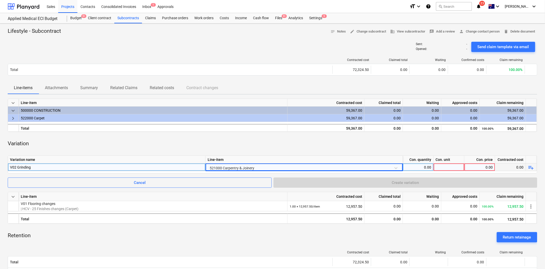
click at [14, 118] on span "keyboard_arrow_right" at bounding box center [13, 118] width 6 height 6
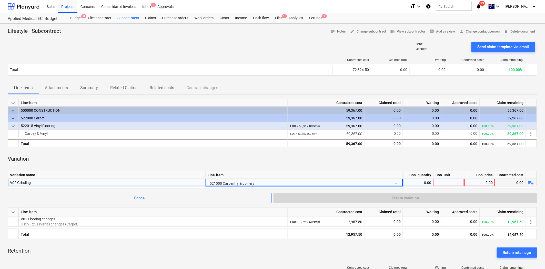
click at [239, 182] on div "521000 Carpentry & Joinery" at bounding box center [303, 183] width 193 height 9
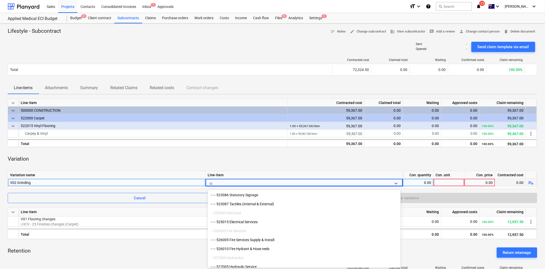
scroll to position [129, 0]
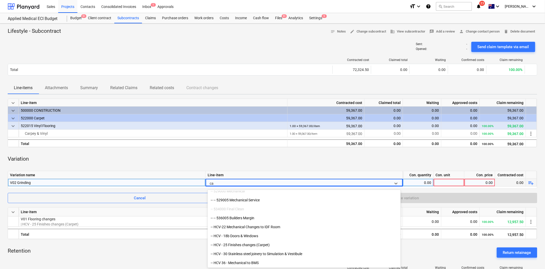
type input "car"
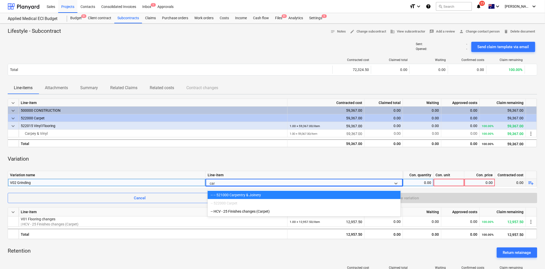
click at [268, 196] on div "-- -- 521000 Carpentry & Joinery" at bounding box center [303, 195] width 193 height 8
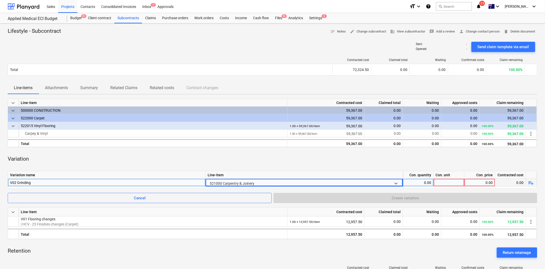
click at [15, 100] on span "keyboard_arrow_down" at bounding box center [13, 103] width 6 height 6
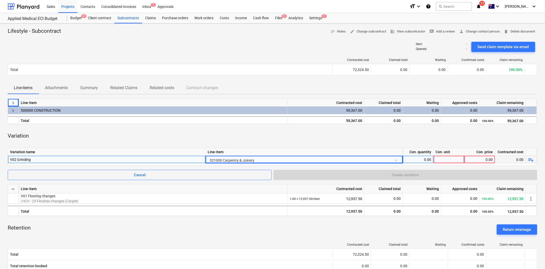
click at [13, 104] on span "keyboard_arrow_right" at bounding box center [13, 103] width 6 height 6
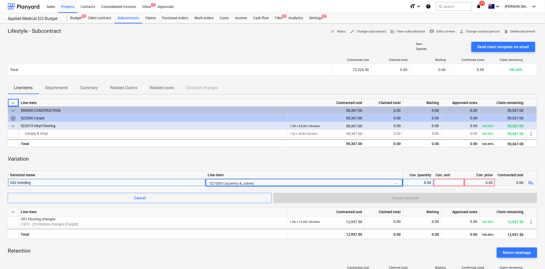
click at [15, 118] on span "keyboard_arrow_down" at bounding box center [13, 118] width 6 height 6
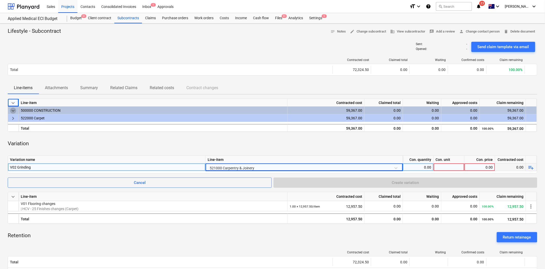
click at [12, 111] on span "keyboard_arrow_down" at bounding box center [13, 111] width 6 height 6
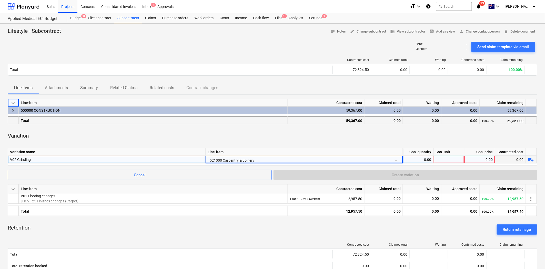
click at [14, 119] on div at bounding box center [13, 120] width 11 height 8
click at [14, 112] on span "keyboard_arrow_right" at bounding box center [13, 111] width 6 height 6
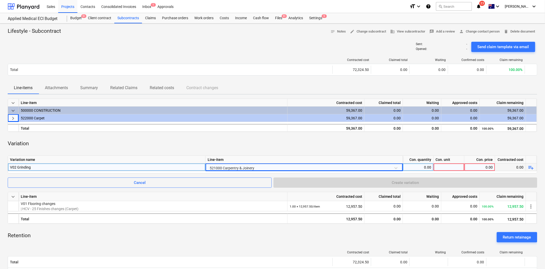
click at [14, 117] on span "keyboard_arrow_right" at bounding box center [13, 118] width 6 height 6
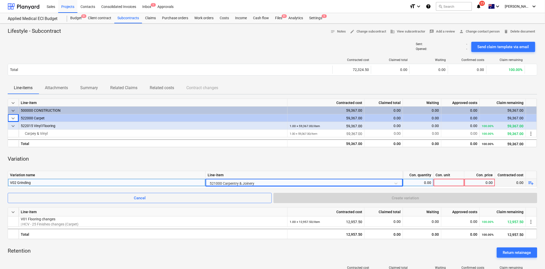
click at [108, 168] on div "keyboard_arrow_down Line-item Contracted cost Claimed total Waiting Approved co…" at bounding box center [272, 246] width 529 height 294
click at [231, 185] on div "521000 Carpentry & Joinery" at bounding box center [303, 183] width 193 height 9
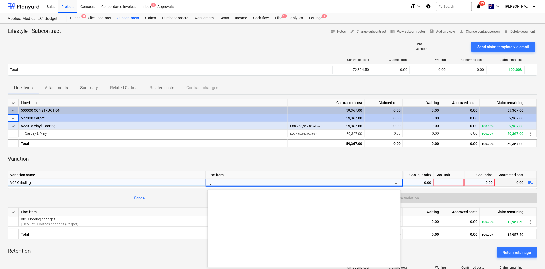
scroll to position [327, 0]
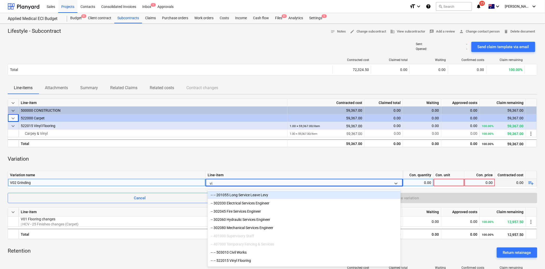
type input "vin"
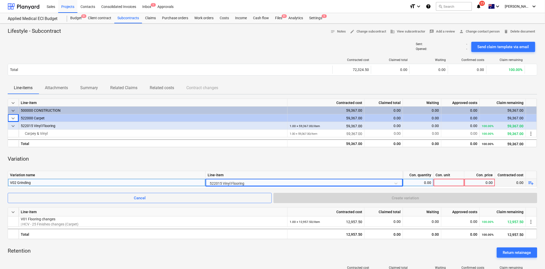
click at [213, 160] on div "Variation" at bounding box center [272, 158] width 529 height 15
click at [429, 182] on div "0.00" at bounding box center [418, 183] width 26 height 8
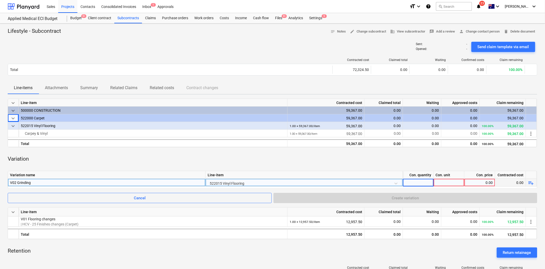
type input "1"
click at [456, 185] on div at bounding box center [448, 183] width 31 height 8
click at [454, 182] on input at bounding box center [448, 182] width 30 height 7
type input "item"
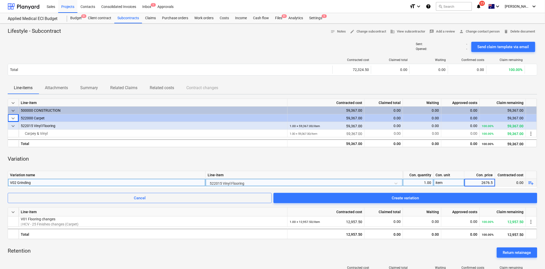
type input "2676.50"
click at [447, 162] on div "Variation" at bounding box center [272, 158] width 529 height 15
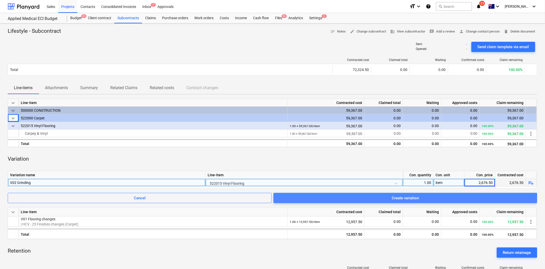
click at [420, 199] on span "Create variation" at bounding box center [404, 198] width 251 height 7
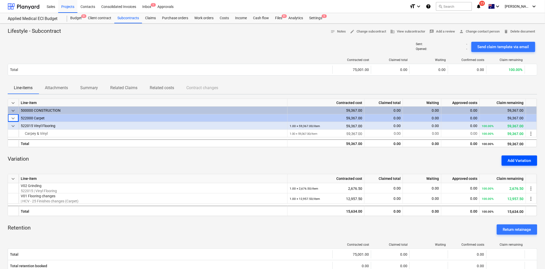
click at [525, 162] on div "Add Variation" at bounding box center [518, 160] width 23 height 7
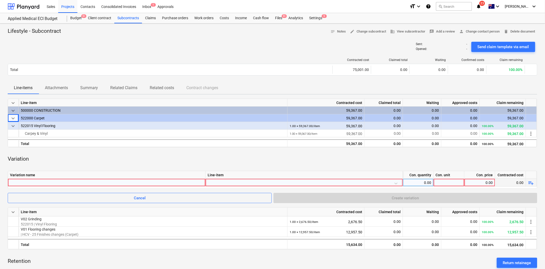
click at [65, 183] on div at bounding box center [106, 182] width 193 height 7
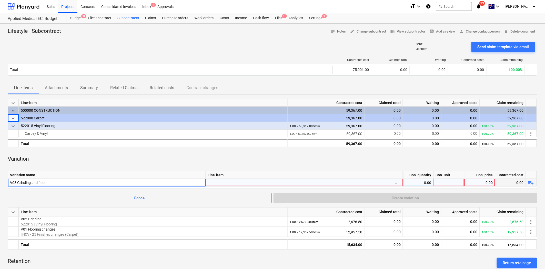
type input "V03 Grinding and flood"
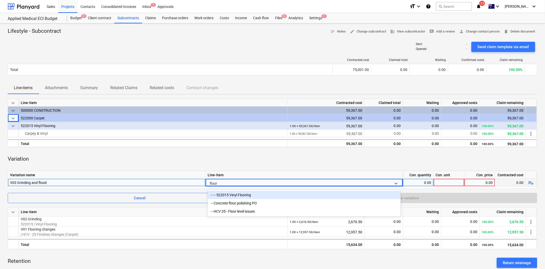
type input "floori"
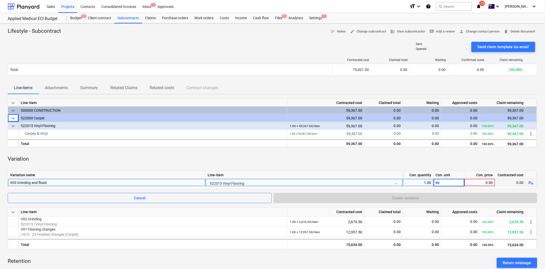
type input "item"
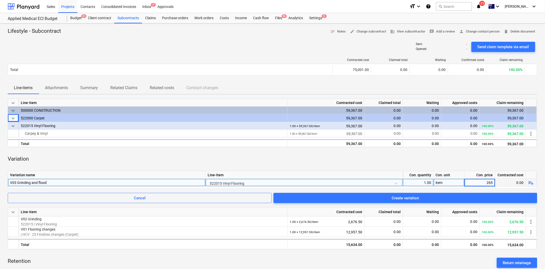
type input "2655"
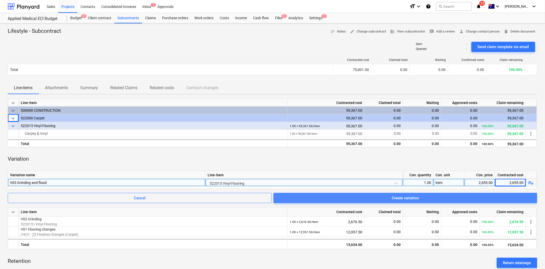
click at [368, 197] on span "Create variation" at bounding box center [404, 198] width 251 height 7
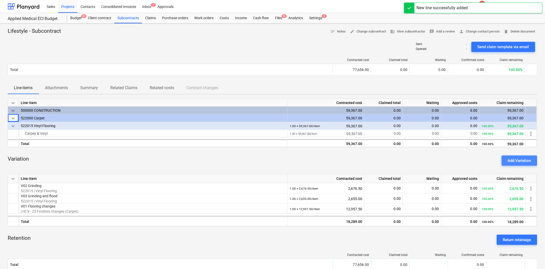
click at [514, 158] on div "Add Variation" at bounding box center [518, 160] width 23 height 7
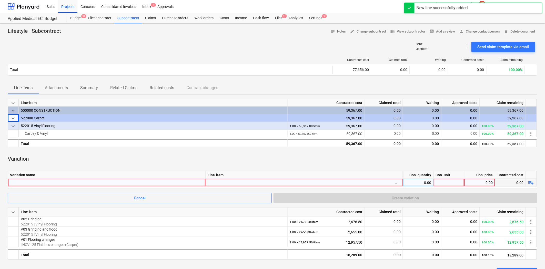
click at [108, 181] on div at bounding box center [106, 182] width 193 height 7
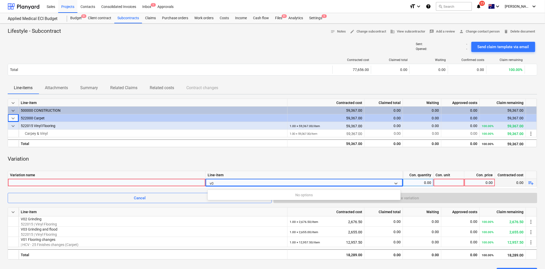
type input "v"
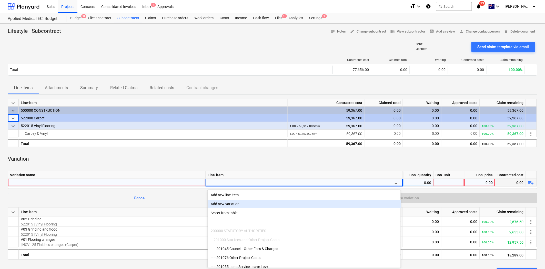
click at [108, 181] on div at bounding box center [106, 182] width 193 height 7
click at [111, 193] on button "Cancel" at bounding box center [140, 198] width 264 height 10
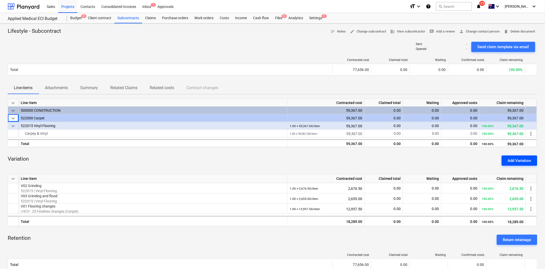
click at [508, 159] on div "Add Variation" at bounding box center [518, 160] width 23 height 7
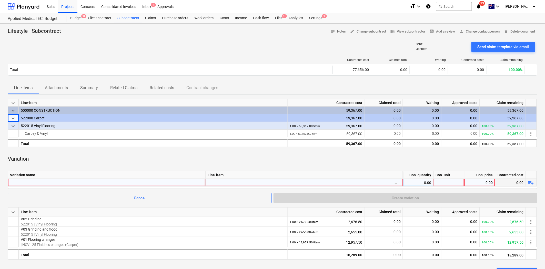
click at [107, 185] on div at bounding box center [106, 182] width 193 height 7
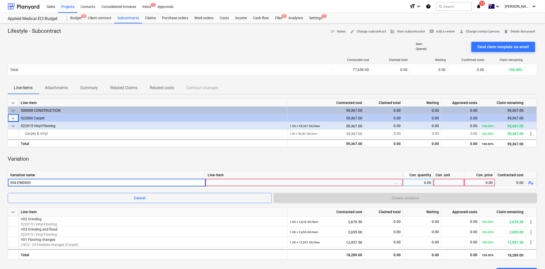
type input "V04 EWD5030"
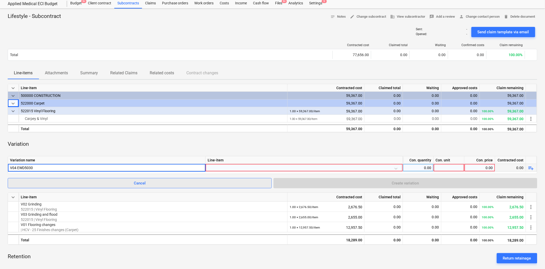
scroll to position [28, 0]
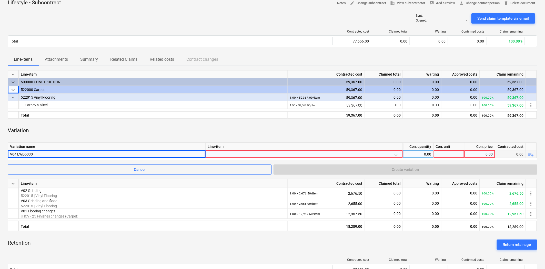
click at [226, 153] on div at bounding box center [303, 154] width 193 height 9
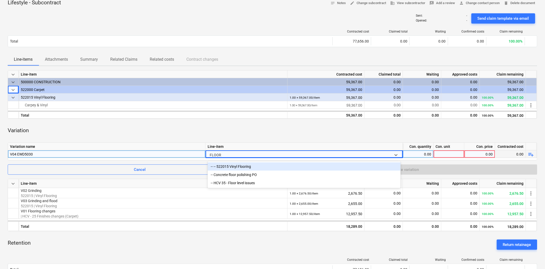
type input "FLOORI"
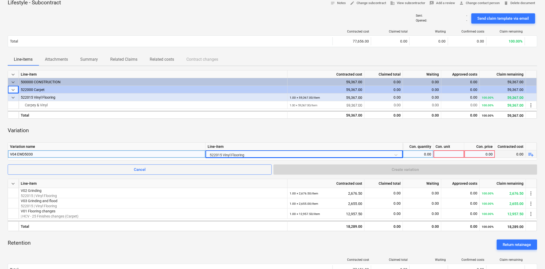
click at [423, 154] on div "0.00" at bounding box center [418, 154] width 26 height 8
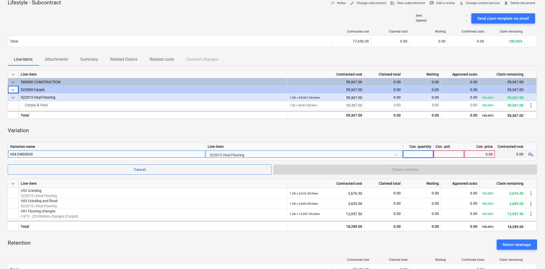
type input "1"
click at [447, 152] on div at bounding box center [448, 154] width 31 height 8
type input "ITEM"
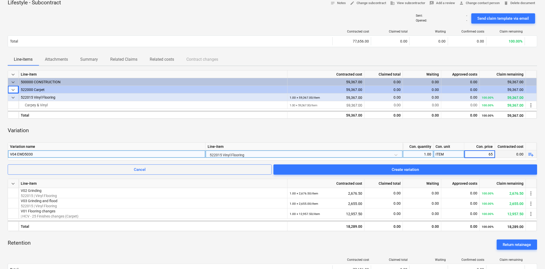
type input "656"
click at [447, 152] on div "ITEM" at bounding box center [448, 154] width 31 height 8
click at [447, 152] on input "ITEM" at bounding box center [448, 153] width 30 height 7
type input "I"
type input "item"
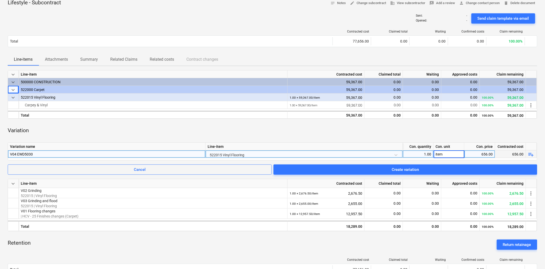
click at [431, 136] on div "Variation" at bounding box center [272, 130] width 529 height 15
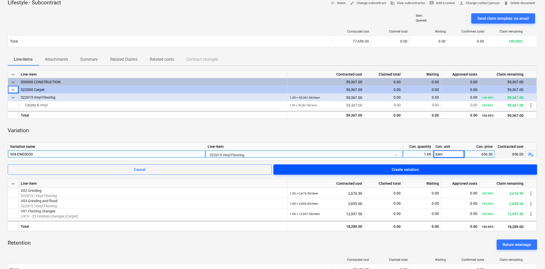
click at [437, 170] on span "Create variation" at bounding box center [404, 169] width 251 height 7
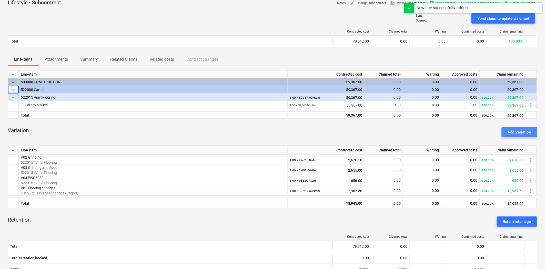
click at [525, 132] on div "Add Variation" at bounding box center [518, 132] width 23 height 7
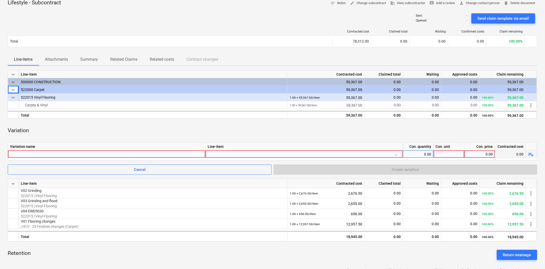
click at [80, 153] on div at bounding box center [106, 153] width 193 height 7
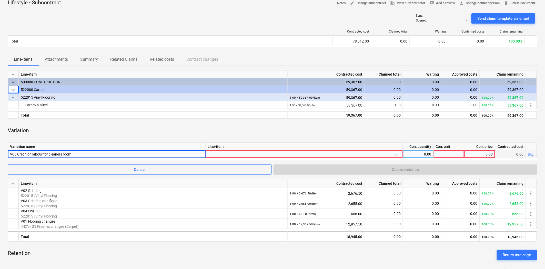
type input "V05 Credit on labour for cleaners room"
click at [222, 151] on div at bounding box center [303, 154] width 193 height 9
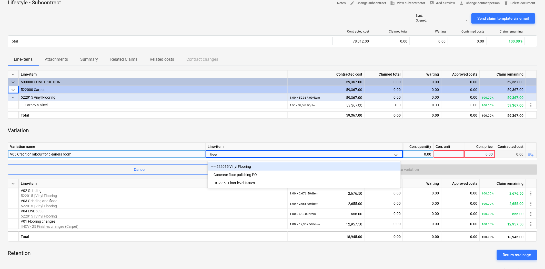
type input "floori"
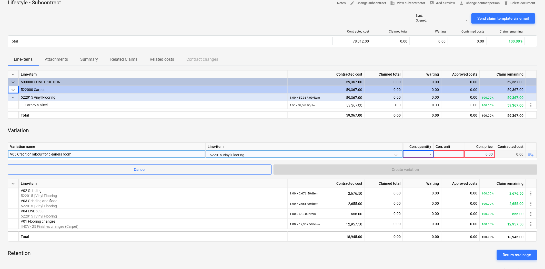
type input "-1"
type input "item"
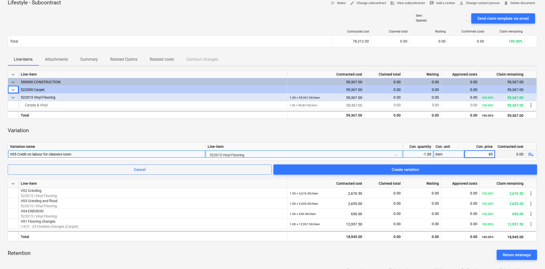
type input "855"
click at [352, 132] on div "Variation" at bounding box center [272, 130] width 529 height 15
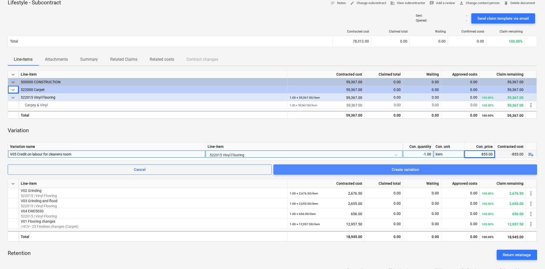
click at [374, 166] on button "Create variation" at bounding box center [405, 169] width 264 height 10
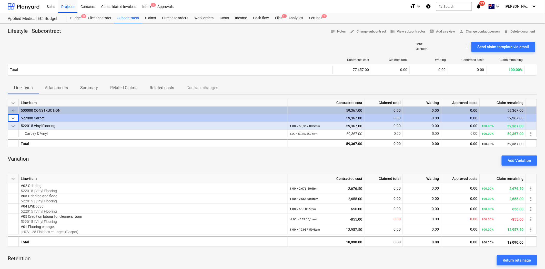
click at [263, 43] on div "Sent : - Opened : - Send claim template via email" at bounding box center [272, 47] width 529 height 14
click at [239, 154] on div "Variation Add Variation" at bounding box center [272, 160] width 529 height 18
click at [230, 49] on div "Sent : - Opened : - Send claim template via email" at bounding box center [272, 47] width 529 height 14
click at [151, 17] on div "Claims" at bounding box center [150, 18] width 17 height 10
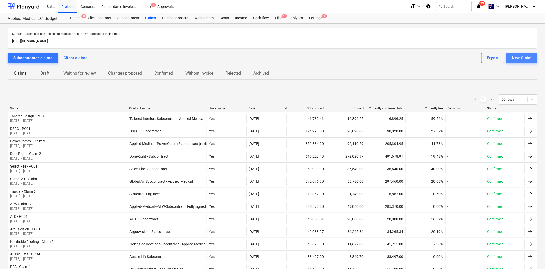
click at [532, 62] on button "New Claim" at bounding box center [521, 58] width 31 height 10
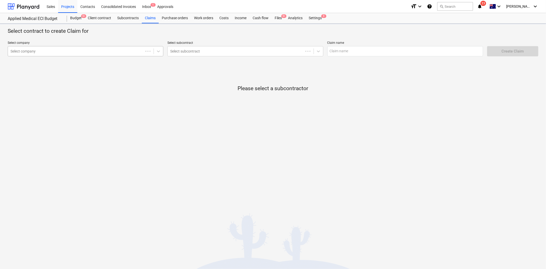
click at [79, 53] on div at bounding box center [76, 51] width 130 height 5
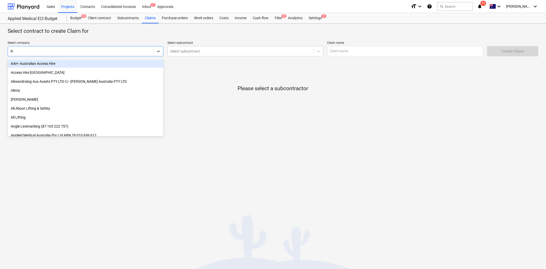
type input "life"
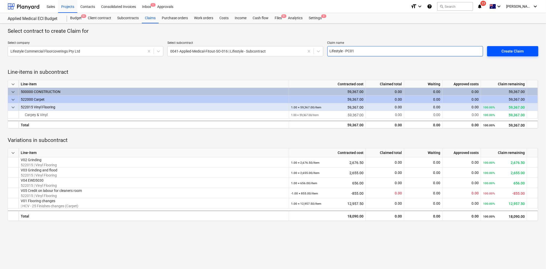
type input "Lifestyle - PC01"
click at [521, 51] on div "Create Claim" at bounding box center [513, 51] width 22 height 7
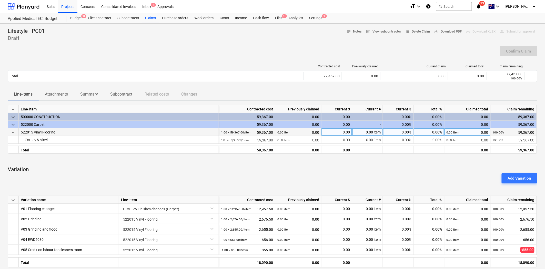
click at [402, 132] on div "0.00%" at bounding box center [398, 132] width 31 height 8
type input "80"
click at [378, 173] on div "Add Variation" at bounding box center [272, 178] width 533 height 14
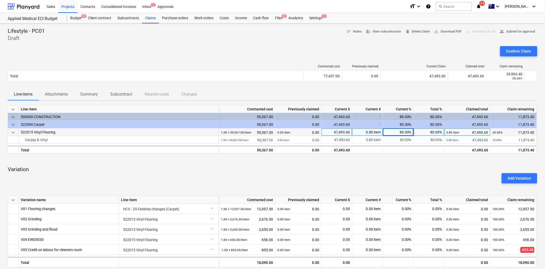
scroll to position [57, 0]
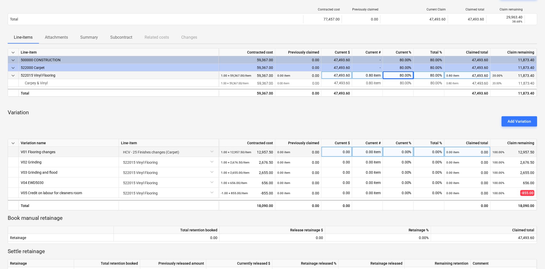
click at [372, 154] on div "0.00 item" at bounding box center [367, 152] width 31 height 10
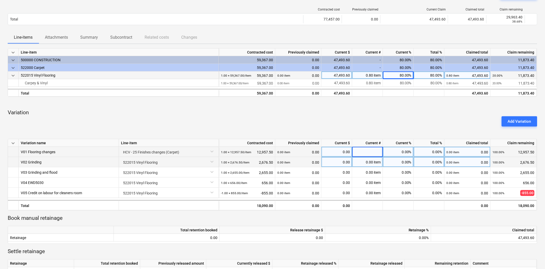
type input "1"
click at [375, 163] on div "0.00 item" at bounding box center [367, 162] width 31 height 10
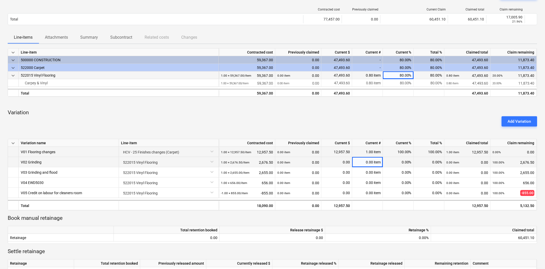
click at [374, 163] on div "0.00 item" at bounding box center [367, 162] width 31 height 10
click at [370, 175] on div "0.00 item" at bounding box center [367, 172] width 31 height 10
click at [370, 172] on div "0.00 item" at bounding box center [367, 172] width 31 height 10
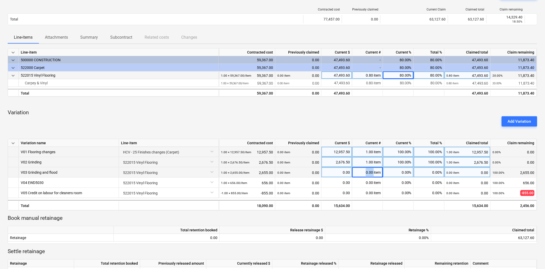
click at [370, 172] on div "0.00 item" at bounding box center [367, 172] width 31 height 10
type input "1"
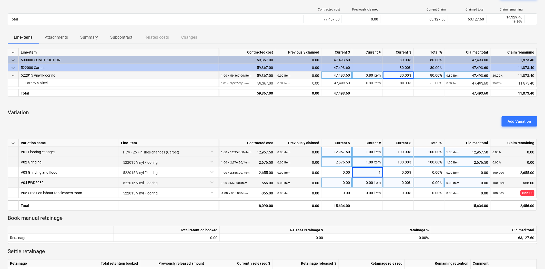
click at [371, 181] on div "0.00 item" at bounding box center [367, 182] width 31 height 10
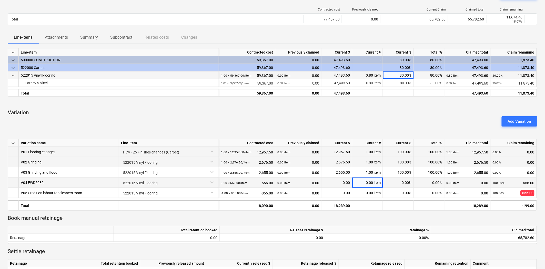
click at [373, 182] on div "0.00 item" at bounding box center [367, 182] width 31 height 10
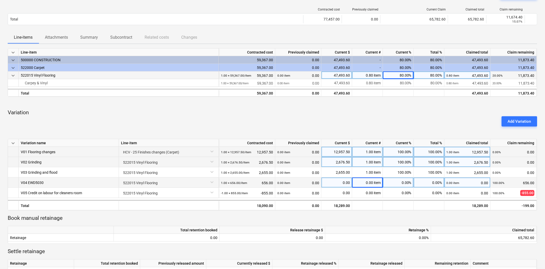
click at [370, 182] on div "0.00 item" at bounding box center [367, 182] width 31 height 10
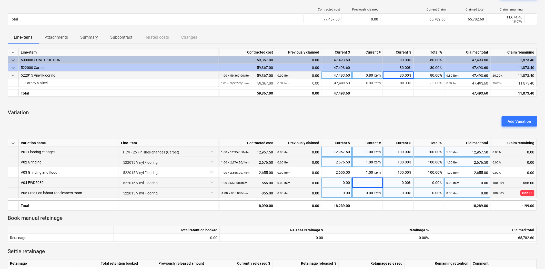
type input "1"
click at [372, 193] on div "0.00 item" at bounding box center [367, 193] width 31 height 10
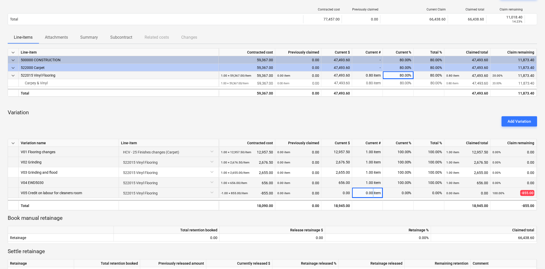
click at [372, 193] on div "0.00 item" at bounding box center [367, 193] width 31 height 10
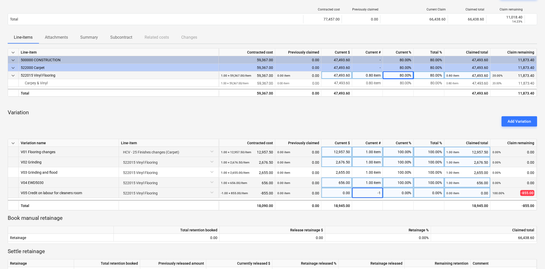
type input "-1"
click at [382, 218] on p "Book manual retainage" at bounding box center [272, 218] width 529 height 7
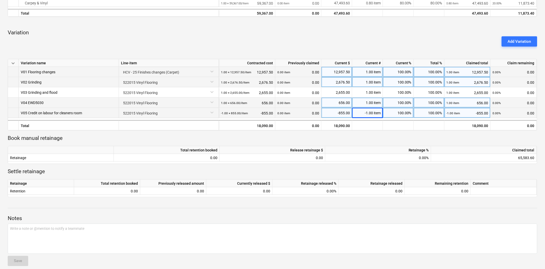
scroll to position [142, 0]
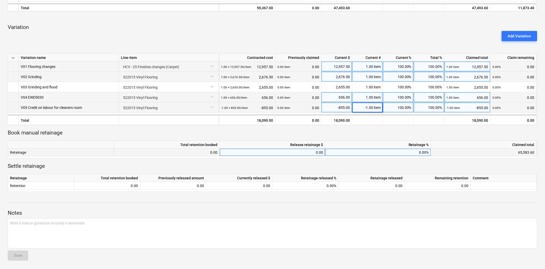
click at [308, 152] on div "0.00" at bounding box center [272, 153] width 101 height 8
click at [399, 152] on div "0.00%" at bounding box center [378, 153] width 106 height 8
click at [311, 152] on div "0.00" at bounding box center [272, 153] width 101 height 8
type input "3872.85"
click at [416, 128] on div "keyboard_arrow_down Line-item Contracted cost Previously claimed Current $ Curr…" at bounding box center [272, 77] width 529 height 229
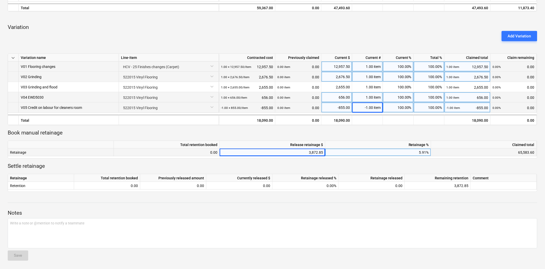
click at [359, 134] on p "Book manual retainage" at bounding box center [272, 132] width 529 height 7
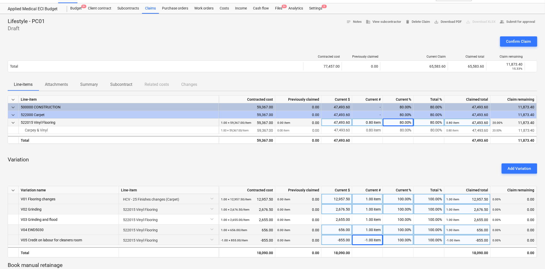
scroll to position [0, 0]
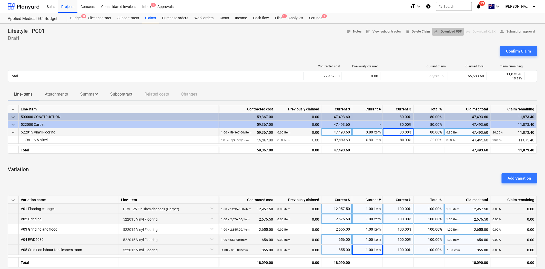
click at [440, 33] on span "save_alt Download PDF" at bounding box center [448, 32] width 28 height 6
click at [272, 44] on div at bounding box center [272, 44] width 529 height 4
click at [357, 165] on div "keyboard_arrow_down Line-item Contracted cost Previously claimed Current $ Curr…" at bounding box center [272, 219] width 529 height 229
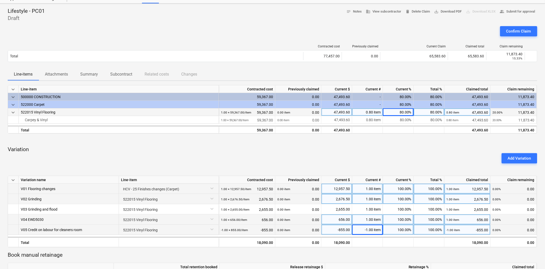
scroll to position [57, 0]
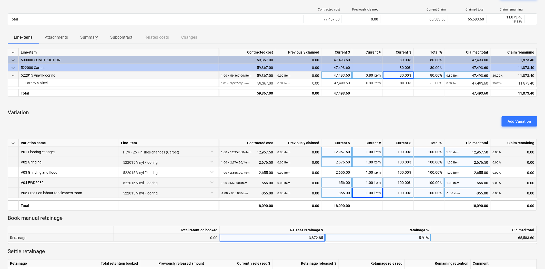
click at [355, 113] on p "Variation" at bounding box center [272, 112] width 529 height 7
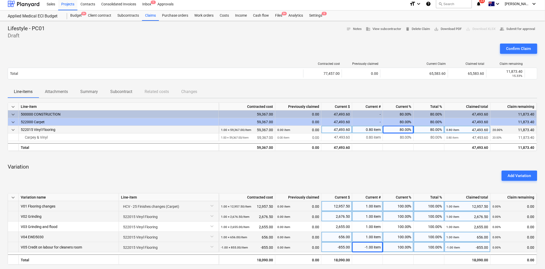
scroll to position [0, 0]
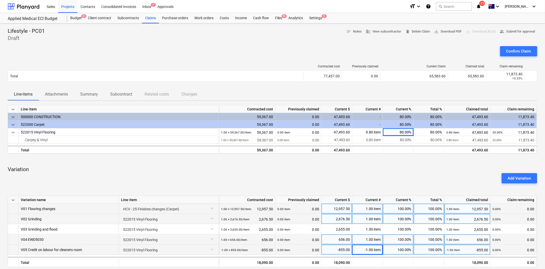
click at [365, 168] on p "Variation" at bounding box center [272, 169] width 529 height 7
click at [127, 16] on div "Subcontracts" at bounding box center [128, 18] width 28 height 10
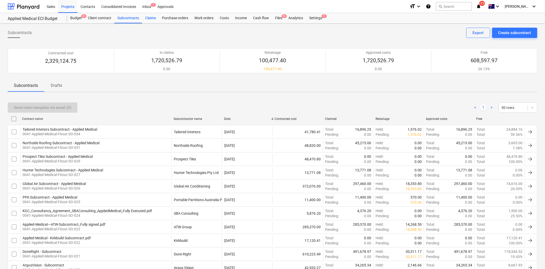
click at [150, 19] on div "Claims" at bounding box center [150, 18] width 17 height 10
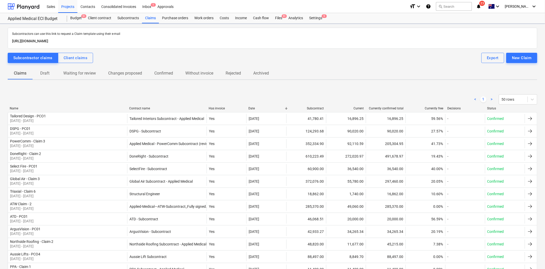
click at [48, 77] on span "Draft" at bounding box center [45, 73] width 25 height 9
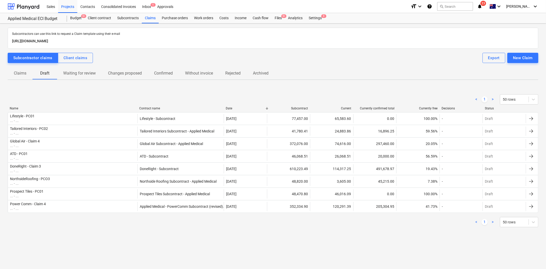
click at [19, 72] on p "Claims" at bounding box center [20, 73] width 13 height 6
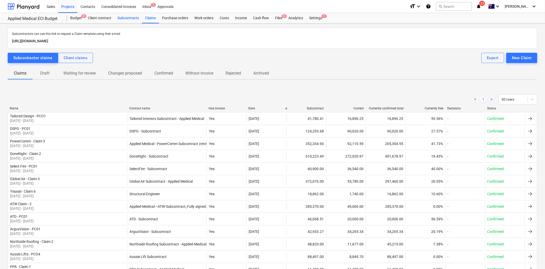
click at [127, 16] on div "Subcontracts" at bounding box center [128, 18] width 28 height 10
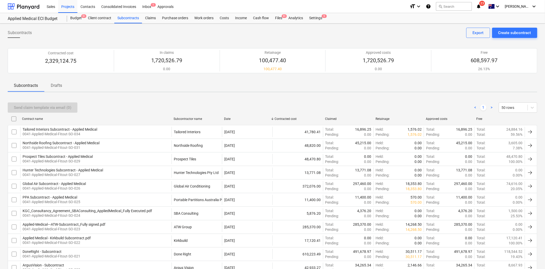
click at [192, 122] on div "Subcontractor name" at bounding box center [196, 119] width 50 height 8
checkbox input "false"
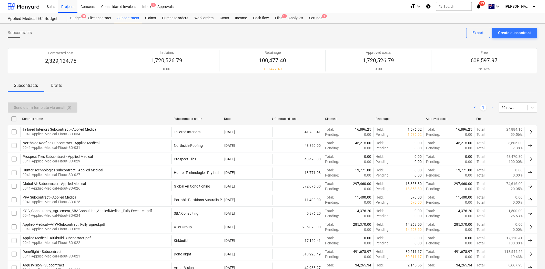
checkbox input "false"
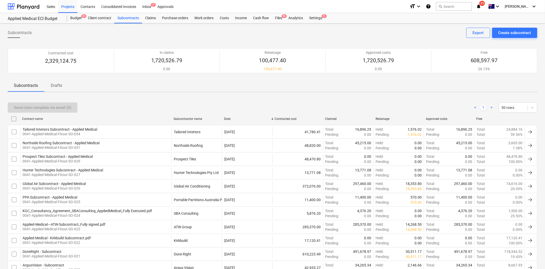
checkbox input "false"
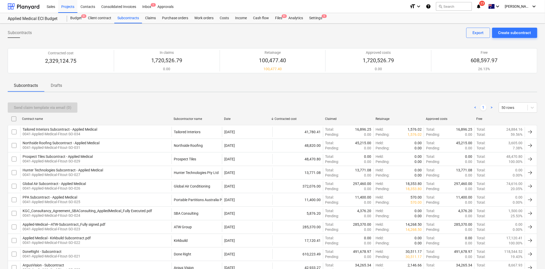
checkbox input "false"
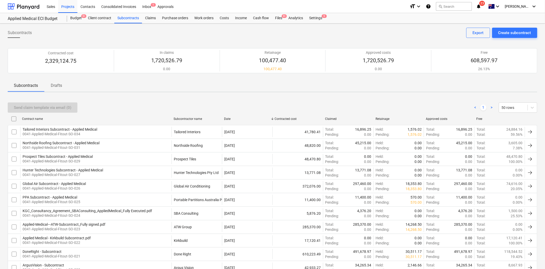
checkbox input "false"
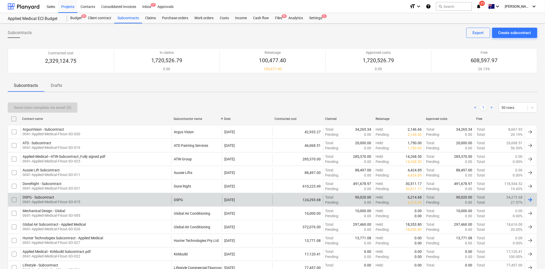
click at [111, 201] on div "DSPG - Subcontract 0041-Applied-Medical-Fitout-SO-015" at bounding box center [95, 200] width 151 height 10
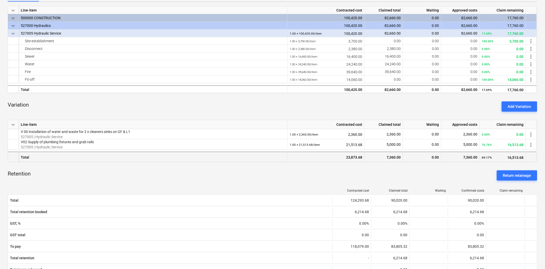
scroll to position [114, 0]
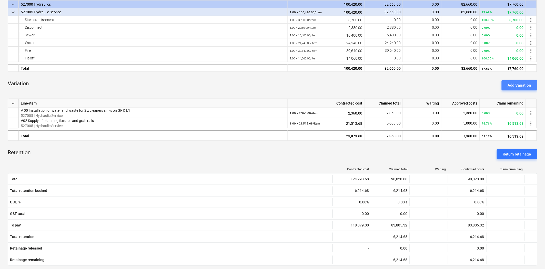
click at [526, 84] on div "Add Variation" at bounding box center [518, 85] width 23 height 7
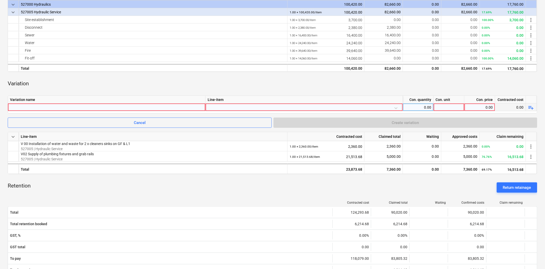
click at [59, 106] on div at bounding box center [106, 106] width 193 height 7
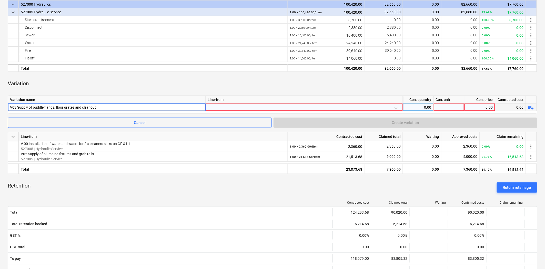
type input "V03 Supply of puddle flangs, floor grates and clear outs"
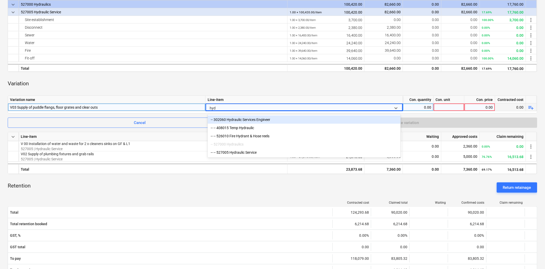
type input "hydr"
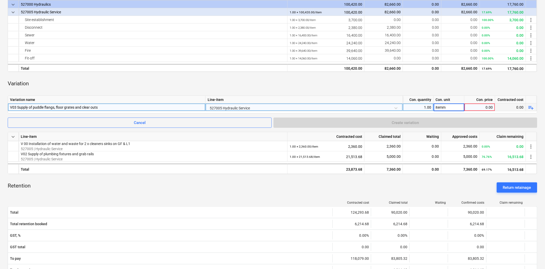
type input "item"
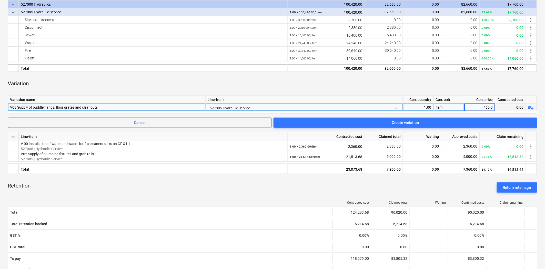
type input "465.33"
click at [208, 86] on div "Variation" at bounding box center [272, 83] width 529 height 15
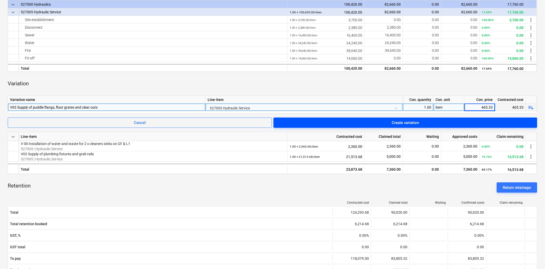
click at [345, 122] on span "Create variation" at bounding box center [404, 122] width 251 height 7
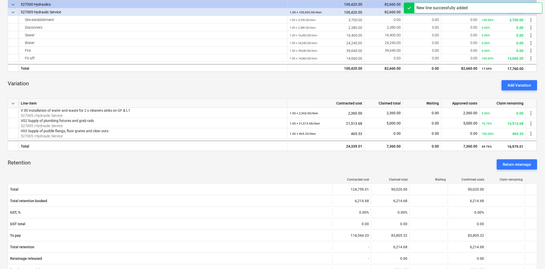
click at [514, 86] on div "Add Variation" at bounding box center [518, 85] width 23 height 7
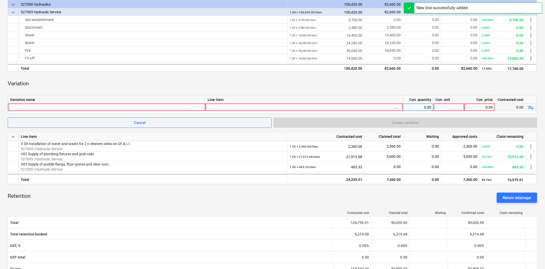
click at [137, 106] on div at bounding box center [106, 106] width 193 height 7
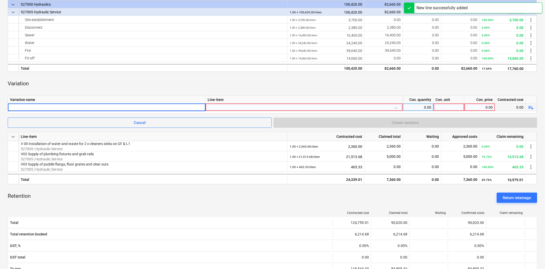
type input "v"
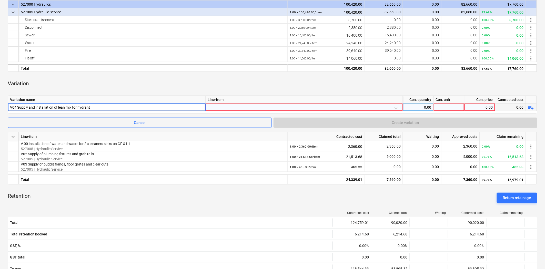
type input "V04 Supply and installation of lean mix for hydrant"
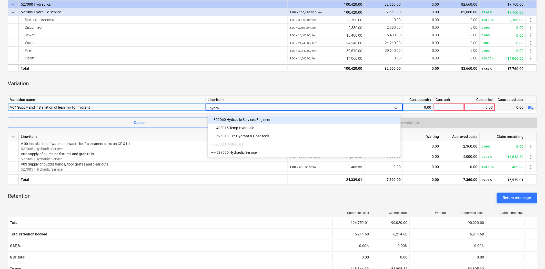
type input "hydrau"
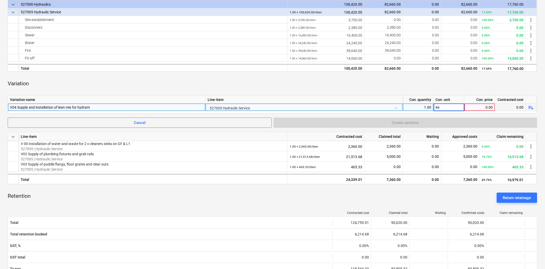
type input "item"
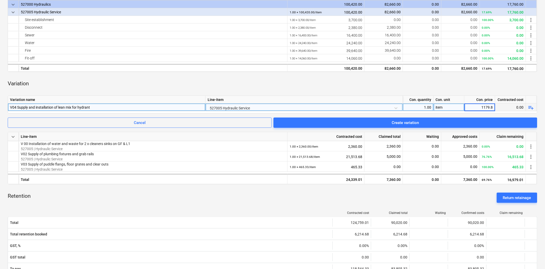
type input "1179.80"
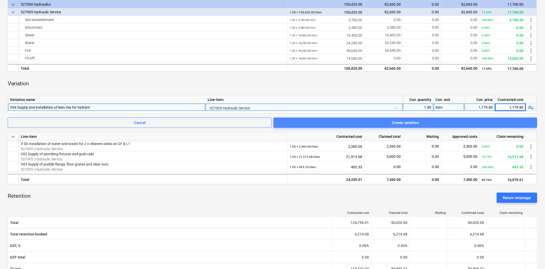
click at [446, 122] on span "Create variation" at bounding box center [404, 122] width 251 height 7
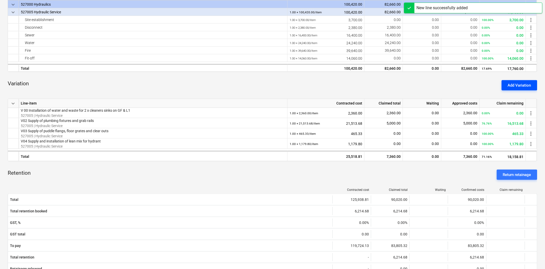
click at [519, 83] on div "Add Variation" at bounding box center [518, 85] width 23 height 7
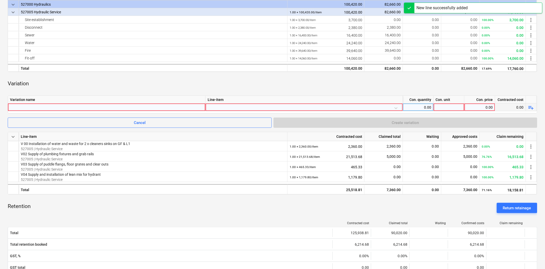
click at [140, 104] on div at bounding box center [106, 106] width 193 height 7
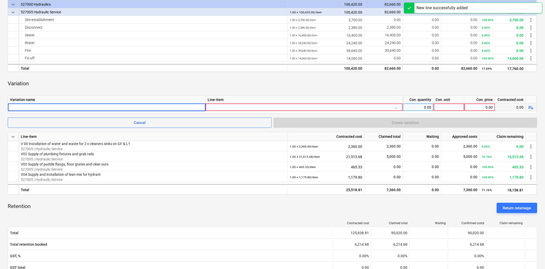
click at [139, 106] on input at bounding box center [106, 106] width 197 height 7
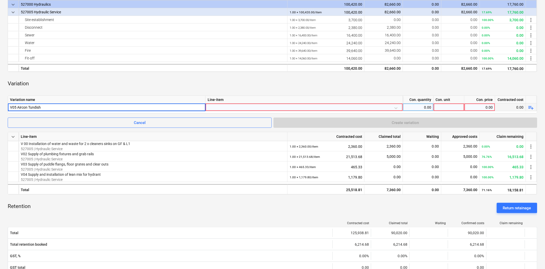
type input "V05 Aircon Tundish"
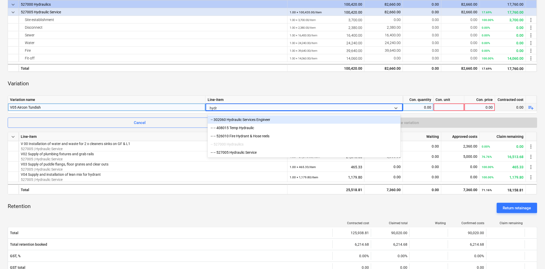
type input "hydra"
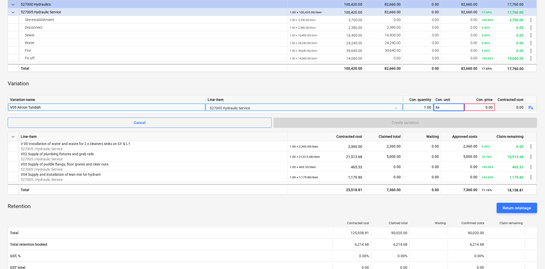
type input "item"
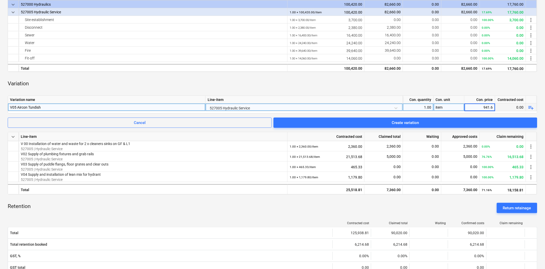
type input "941.62"
click at [224, 84] on div "Variation" at bounding box center [272, 83] width 529 height 15
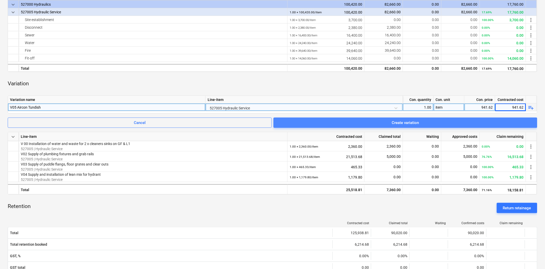
click at [408, 122] on div "Create variation" at bounding box center [405, 122] width 27 height 7
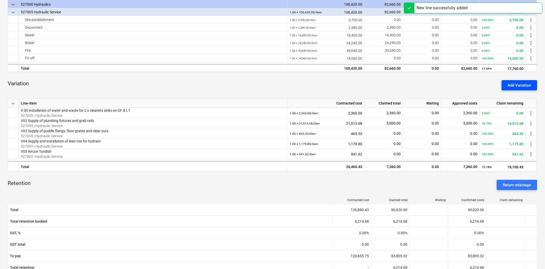
click at [525, 86] on div "Add Variation" at bounding box center [518, 85] width 23 height 7
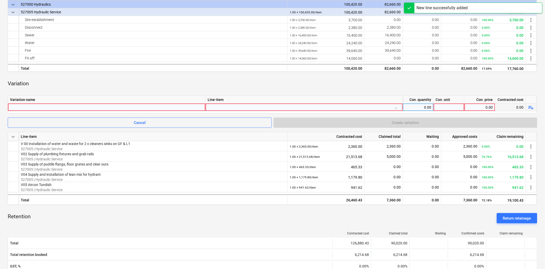
click at [62, 108] on div at bounding box center [106, 106] width 193 height 7
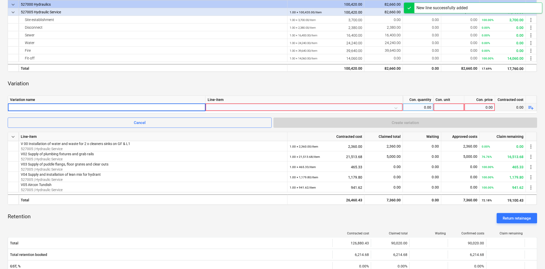
type input "C"
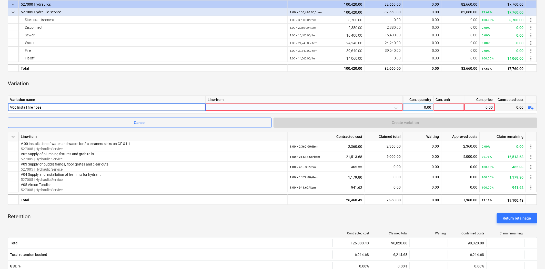
type input "V06 Install fire hose"
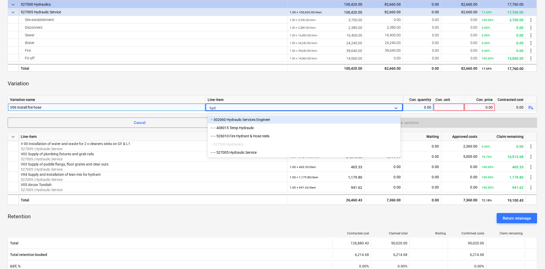
type input "hydr"
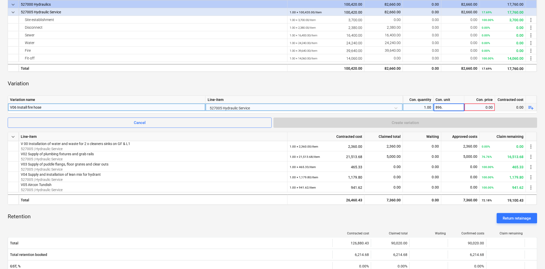
type input "896.5"
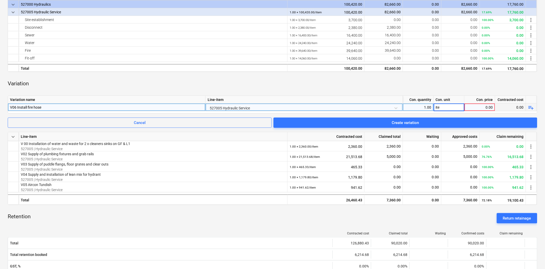
type input "item"
type input "896.5"
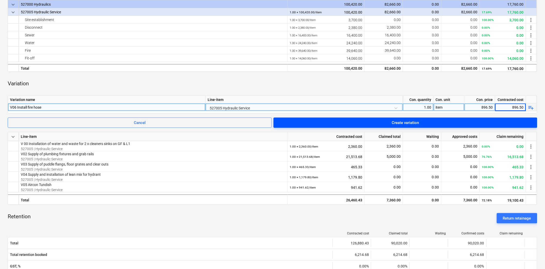
click at [304, 124] on span "Create variation" at bounding box center [404, 122] width 251 height 7
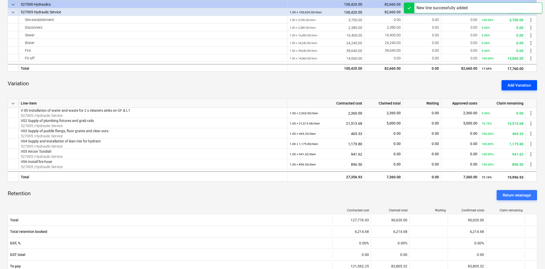
click at [515, 84] on div "Add Variation" at bounding box center [518, 85] width 23 height 7
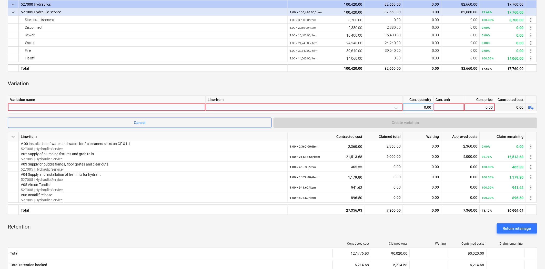
click at [110, 107] on div at bounding box center [106, 106] width 193 height 7
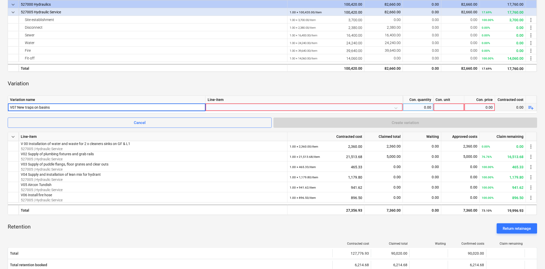
type input "V07 New traps on basins"
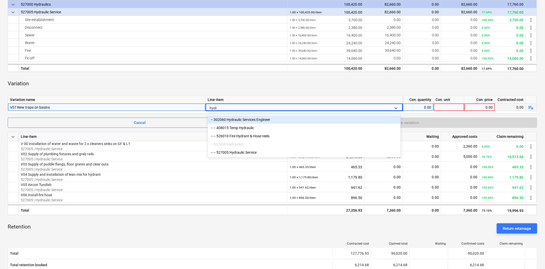
type input "hydra"
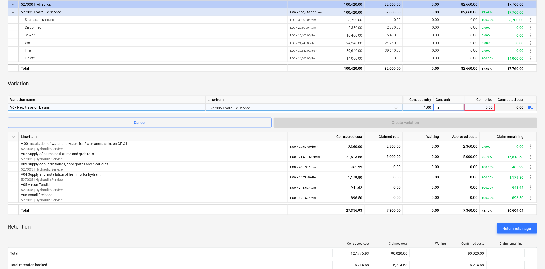
type input "item"
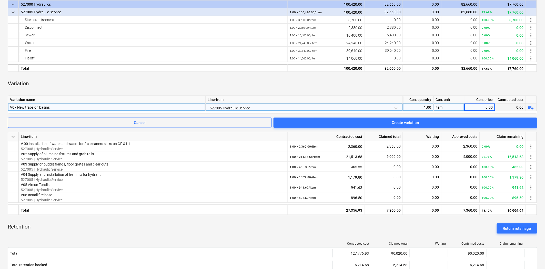
click at [146, 138] on div "keyboard_arrow_down Line-item Contracted cost Claimed total Waiting Approved co…" at bounding box center [272, 177] width 529 height 384
click at [473, 103] on div "0.00" at bounding box center [479, 107] width 26 height 8
type input "2777.67"
click at [482, 88] on div "Variation" at bounding box center [272, 83] width 529 height 15
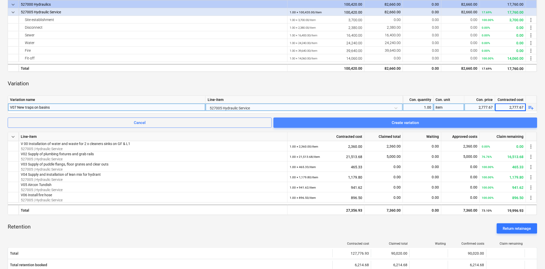
click at [416, 123] on div "Create variation" at bounding box center [405, 122] width 27 height 7
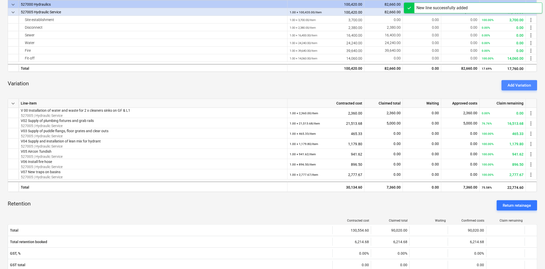
click at [518, 86] on div "Add Variation" at bounding box center [518, 85] width 23 height 7
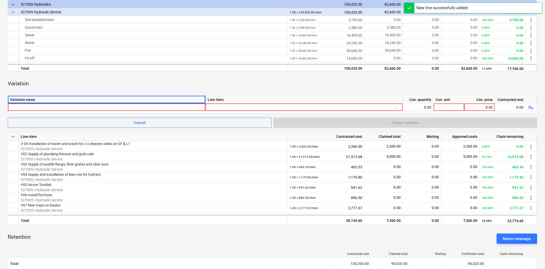
click at [109, 101] on div "Variation name" at bounding box center [106, 100] width 197 height 8
click at [106, 106] on div at bounding box center [106, 106] width 193 height 7
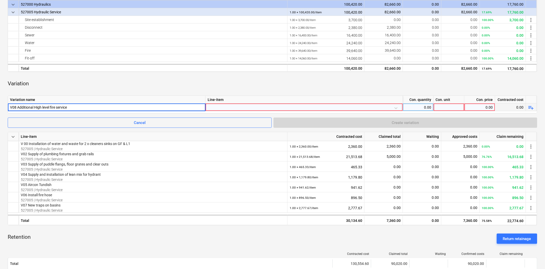
type input "V08 Additional High level fire service"
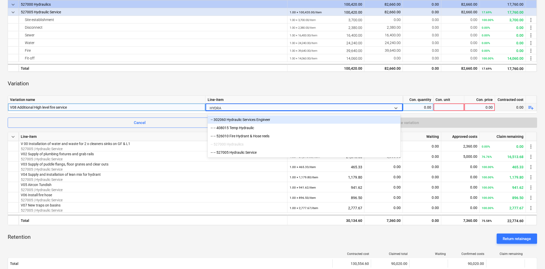
type input "HYDRAU"
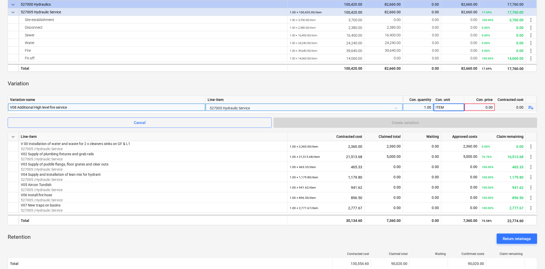
type input "ITEM"
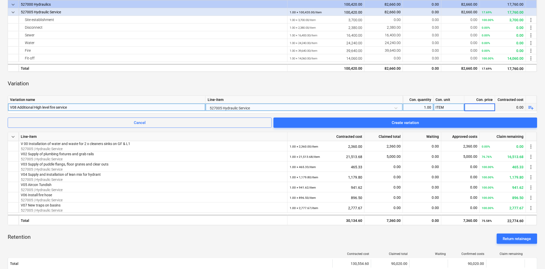
click at [436, 102] on div "Con. unit" at bounding box center [448, 100] width 31 height 8
click at [442, 106] on div "ITEM" at bounding box center [448, 107] width 31 height 8
type input "I"
type input "i"
type input "I"
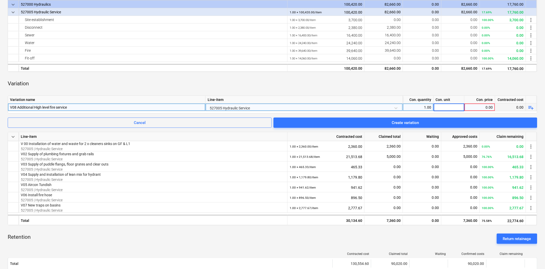
type input "I"
type input "o"
type input "item"
type input "20971.67"
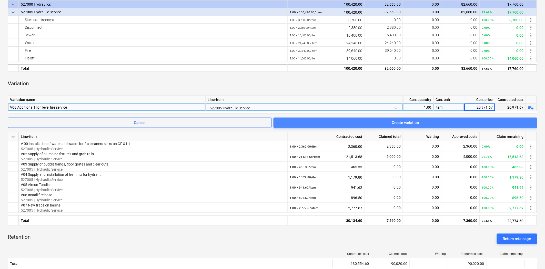
click at [429, 121] on span "Create variation" at bounding box center [404, 122] width 251 height 7
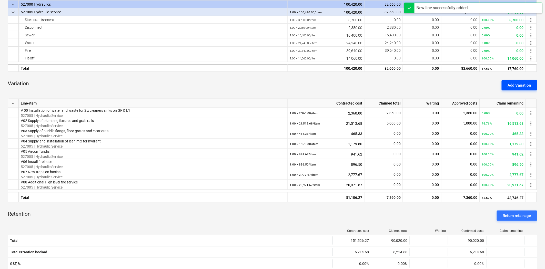
click at [523, 84] on div "Add Variation" at bounding box center [518, 85] width 23 height 7
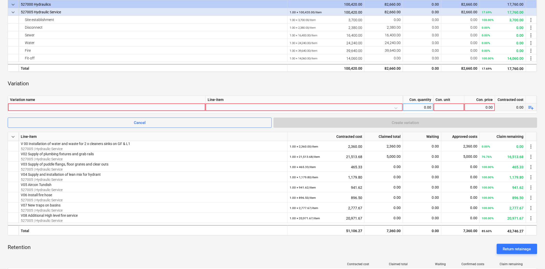
click at [109, 107] on div at bounding box center [106, 106] width 193 height 7
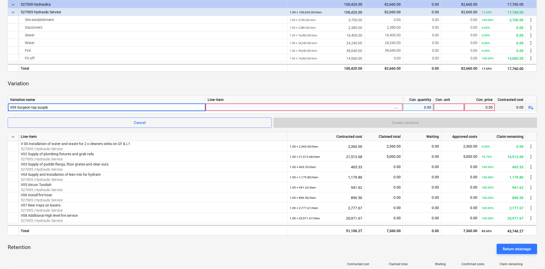
type input "V09 Surgeon tap suuply"
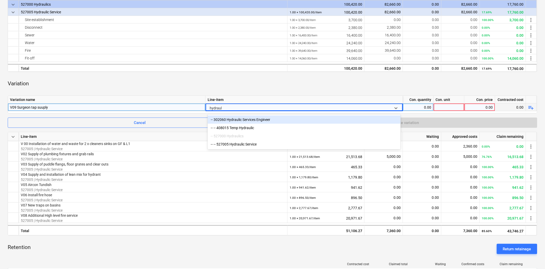
type input "hydraulic"
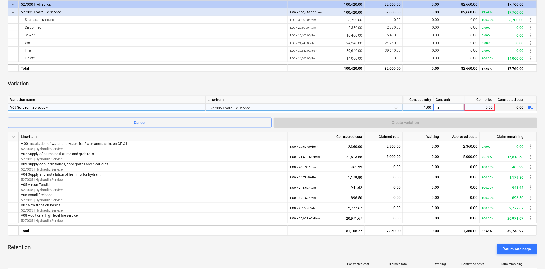
type input "item"
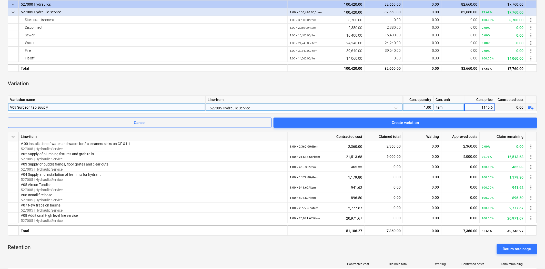
type input "1145.63"
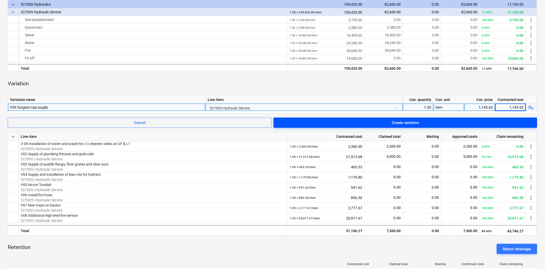
click at [324, 122] on span "Create variation" at bounding box center [404, 122] width 251 height 7
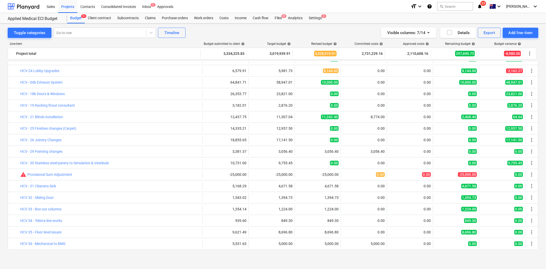
scroll to position [1178, 0]
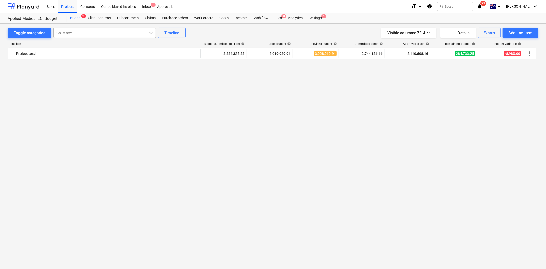
click at [85, 30] on div at bounding box center [99, 32] width 87 height 5
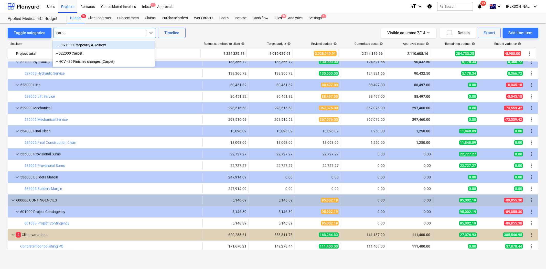
type input "carpet"
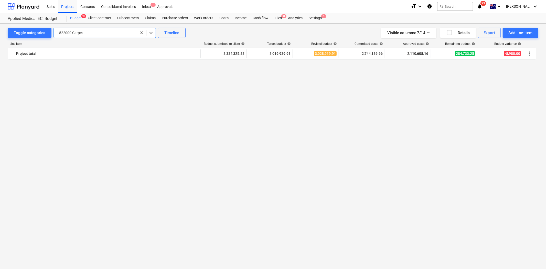
scroll to position [0, 0]
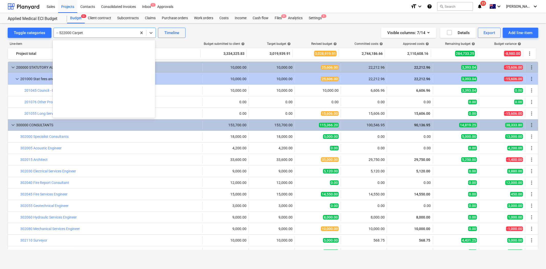
click at [96, 31] on div at bounding box center [95, 32] width 78 height 5
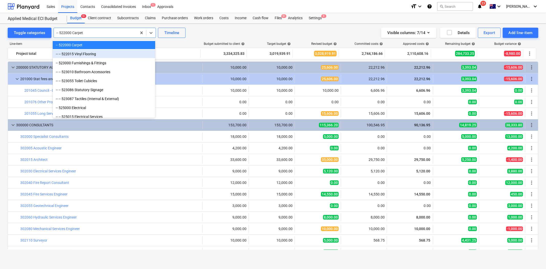
click at [88, 58] on div "-- -- 522015 Vinyl Flooring" at bounding box center [104, 54] width 102 height 8
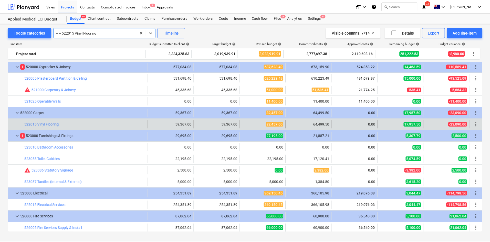
scroll to position [761, 0]
click at [148, 17] on div "Claims" at bounding box center [150, 18] width 17 height 10
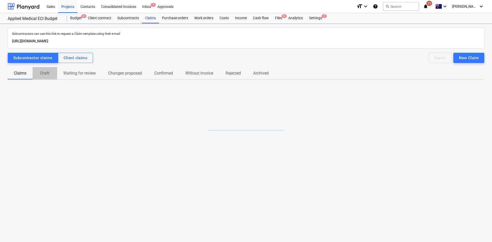
click at [54, 73] on span "Draft" at bounding box center [45, 73] width 25 height 9
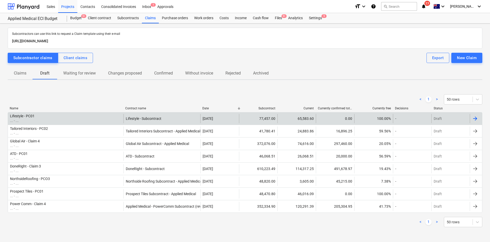
click at [45, 112] on div "Name Contract name Date Subcontract Current Currently confirmed total Currently…" at bounding box center [245, 110] width 475 height 6
click at [44, 116] on div "Lifestyle - PC01 ... - ..." at bounding box center [66, 118] width 116 height 9
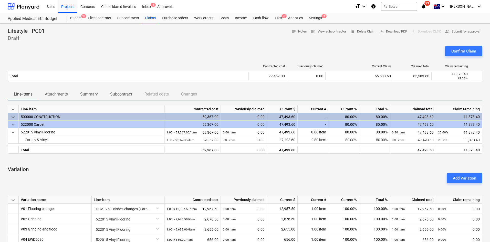
click at [310, 59] on div "Confirm Claim" at bounding box center [245, 53] width 475 height 14
click at [380, 29] on span "save_alt Download PDF" at bounding box center [393, 32] width 28 height 6
click at [150, 17] on div "Claims" at bounding box center [150, 18] width 17 height 10
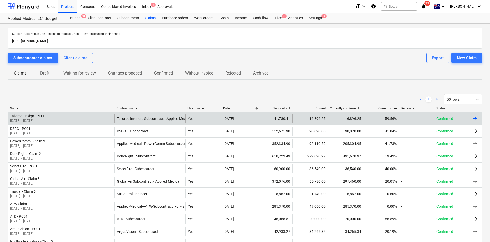
click at [89, 118] on div "Tailored Design - PCO1 01 Aug 2025 - 31 Aug 2025" at bounding box center [61, 118] width 107 height 9
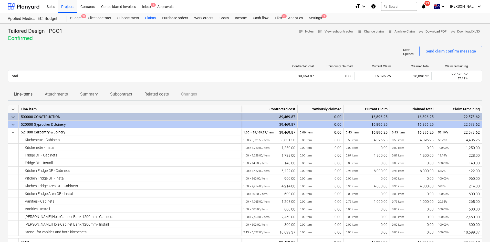
click at [426, 33] on span "save_alt Download PDF" at bounding box center [433, 32] width 28 height 6
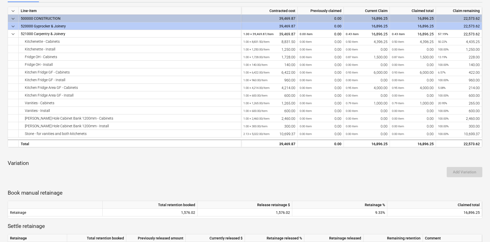
scroll to position [186, 0]
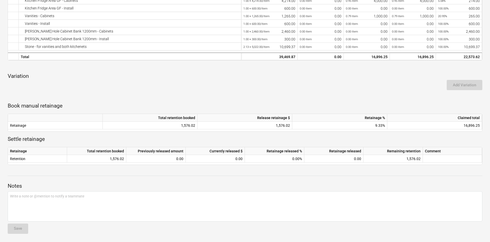
click at [241, 91] on div "Add Variation" at bounding box center [245, 85] width 479 height 14
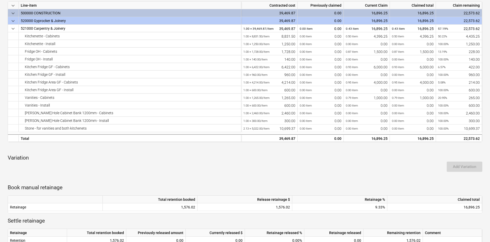
scroll to position [0, 0]
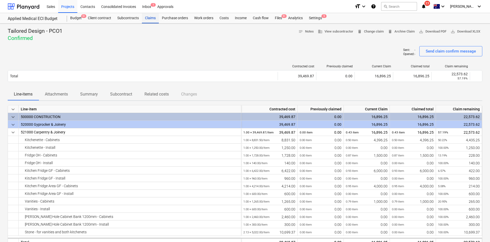
click at [151, 20] on div "Claims" at bounding box center [150, 18] width 17 height 10
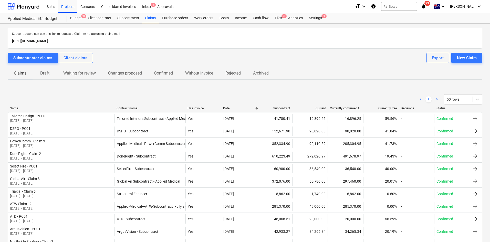
click at [40, 72] on p "Draft" at bounding box center [45, 73] width 12 height 6
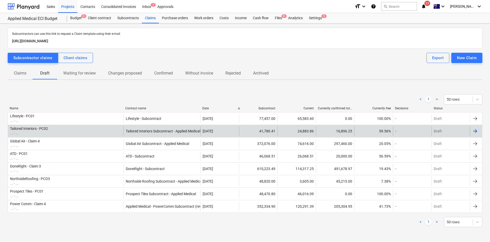
click at [39, 129] on div "Tailored Interiors - PC02" at bounding box center [29, 129] width 38 height 4
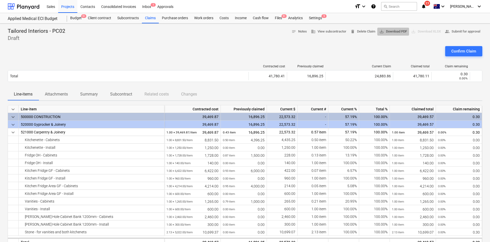
click at [391, 31] on span "save_alt Download PDF" at bounding box center [393, 32] width 28 height 6
click at [150, 21] on div "Claims" at bounding box center [150, 18] width 17 height 10
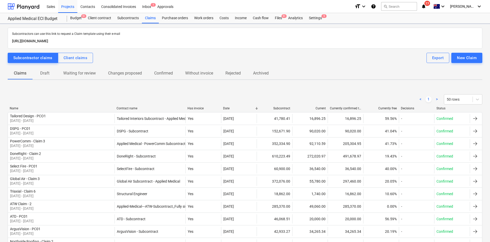
click at [46, 76] on p "Draft" at bounding box center [45, 73] width 12 height 6
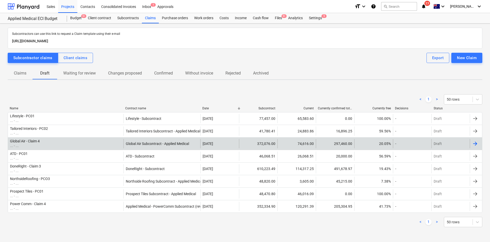
click at [60, 143] on div "Global Air - Claim 4 ... - ..." at bounding box center [66, 143] width 116 height 9
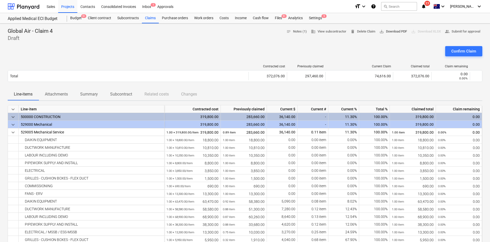
click at [382, 31] on span "save_alt" at bounding box center [381, 31] width 5 height 5
click at [246, 58] on div "Confirm Claim" at bounding box center [245, 53] width 475 height 14
click at [279, 16] on div "Files 9+" at bounding box center [278, 18] width 13 height 10
click at [149, 18] on div "Claims" at bounding box center [150, 18] width 17 height 10
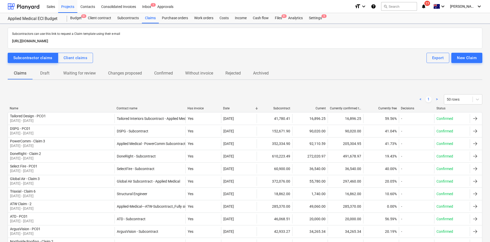
click at [45, 73] on p "Draft" at bounding box center [45, 73] width 12 height 6
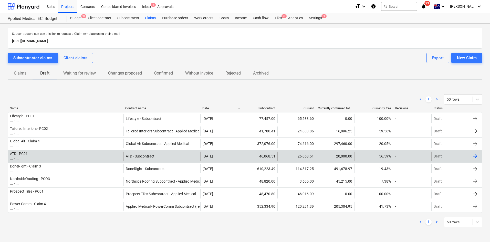
click at [43, 159] on div "ATD - PC01 ... - ..." at bounding box center [66, 156] width 116 height 9
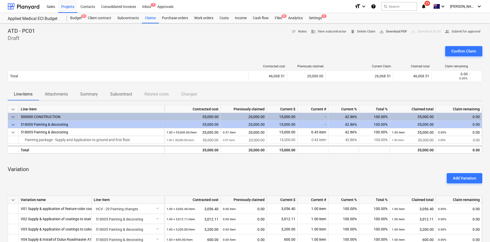
click at [383, 34] on span "save_alt Download PDF" at bounding box center [393, 32] width 28 height 6
drag, startPoint x: 272, startPoint y: 174, endPoint x: 271, endPoint y: 166, distance: 7.5
click at [272, 174] on div "Add Variation" at bounding box center [245, 178] width 479 height 14
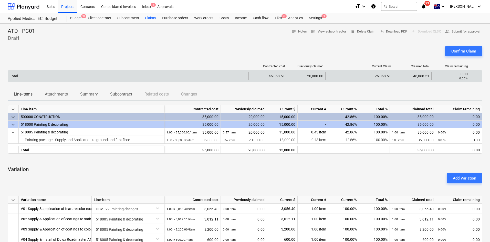
click at [237, 72] on div "Total" at bounding box center [128, 76] width 240 height 8
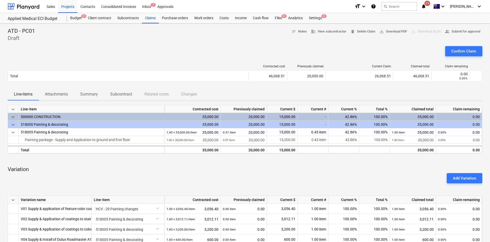
click at [140, 27] on div "ATD - PC01 Draft notes Notes business View subcontractor delete Delete Claim sa…" at bounding box center [245, 218] width 490 height 388
click at [144, 17] on div "Claims" at bounding box center [150, 18] width 17 height 10
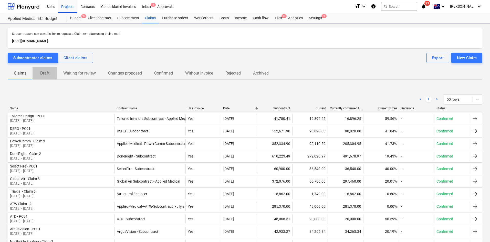
click at [46, 76] on p "Draft" at bounding box center [45, 73] width 12 height 6
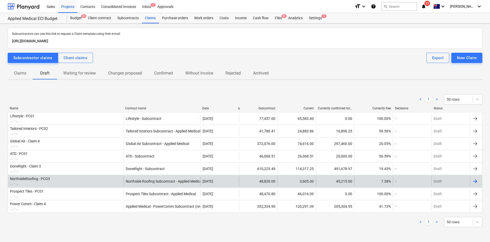
click at [58, 183] on div "NorthsideRoofing - PCO3 ... - ..." at bounding box center [66, 181] width 116 height 9
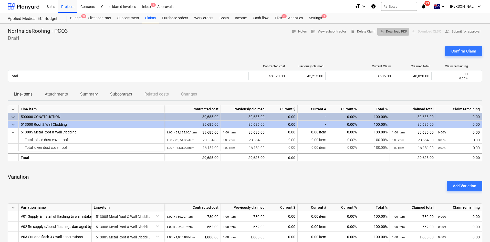
click at [387, 32] on span "save_alt Download PDF" at bounding box center [393, 32] width 28 height 6
click at [458, 53] on div "Confirm Claim" at bounding box center [463, 51] width 25 height 7
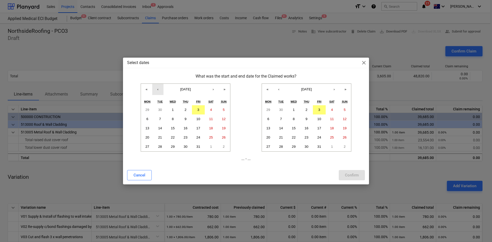
click at [156, 93] on button "‹" at bounding box center [157, 89] width 11 height 11
click at [145, 109] on button "1" at bounding box center [147, 109] width 13 height 9
click at [279, 88] on button "‹" at bounding box center [278, 89] width 11 height 11
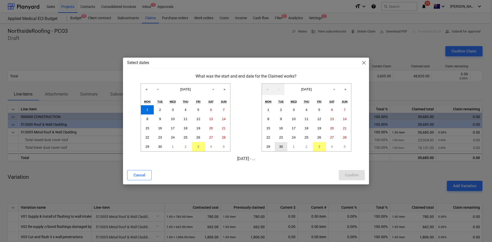
click at [285, 146] on button "30" at bounding box center [281, 146] width 13 height 9
click at [353, 172] on div "Confirm" at bounding box center [352, 175] width 14 height 7
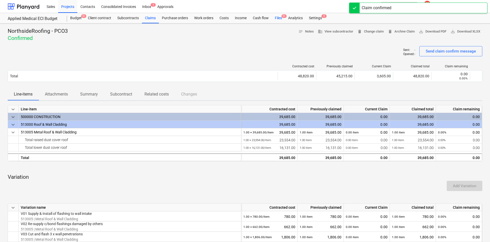
drag, startPoint x: 273, startPoint y: 20, endPoint x: 276, endPoint y: 19, distance: 3.6
click at [273, 20] on div "Files 9+" at bounding box center [278, 18] width 13 height 10
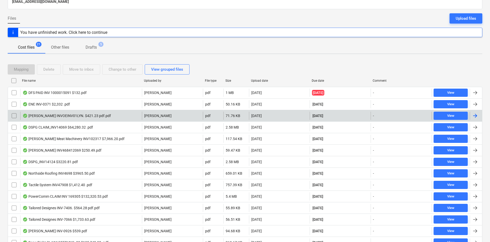
scroll to position [128, 0]
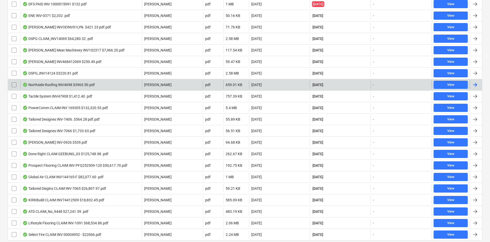
click at [64, 86] on div "Northside Roofing INV4698 $3965.50.pdf" at bounding box center [59, 85] width 72 height 4
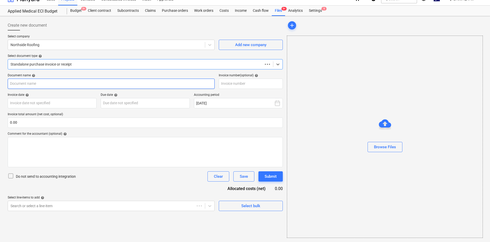
scroll to position [7, 0]
type input "4698"
type input "30 Sep 2025"
type input "31 Oct 2025"
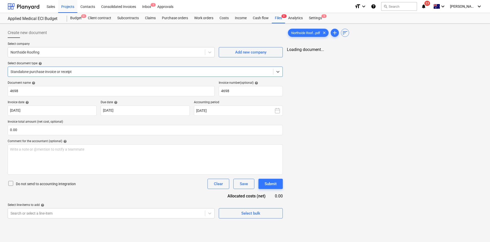
scroll to position [0, 0]
click at [66, 65] on div "Select document type help" at bounding box center [146, 63] width 276 height 4
click at [61, 73] on div at bounding box center [141, 71] width 261 height 5
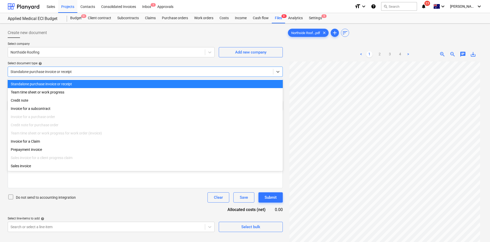
click at [72, 62] on div "Select document type help" at bounding box center [145, 63] width 275 height 4
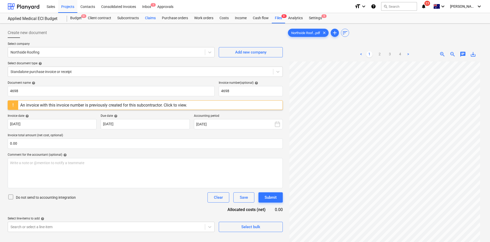
click at [147, 19] on div "Claims" at bounding box center [150, 18] width 17 height 10
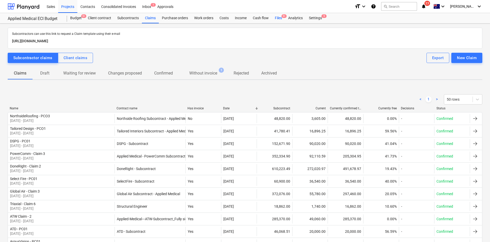
click at [278, 21] on div "Files 9+" at bounding box center [278, 18] width 13 height 10
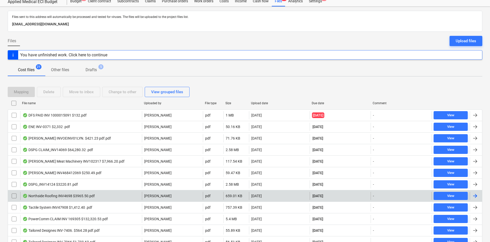
scroll to position [26, 0]
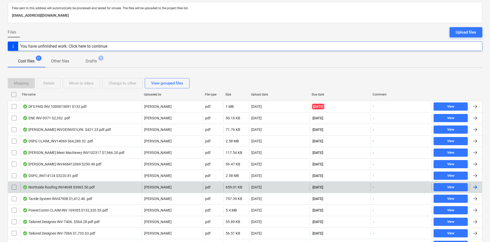
click at [79, 191] on div "Northside Roofing INV4698 $3965.50.pdf J. Keane pdf 659.01 KB 30.09.2025 31.10.…" at bounding box center [245, 187] width 475 height 12
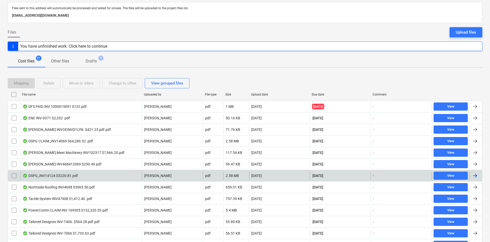
click at [65, 177] on div "DSPG_INV14124 $3220.81.pdf" at bounding box center [50, 176] width 55 height 4
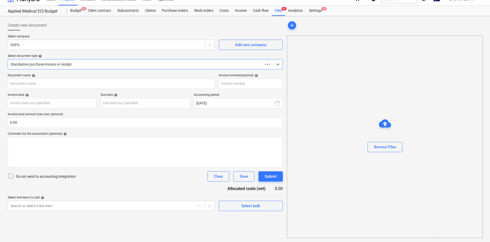
scroll to position [7, 0]
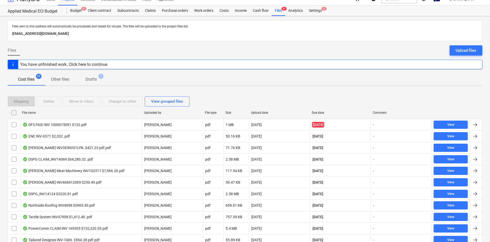
scroll to position [26, 0]
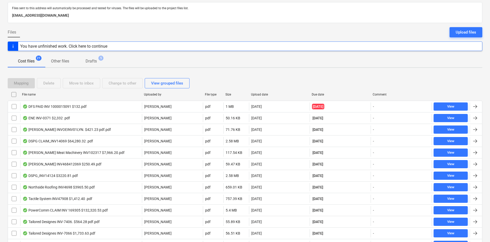
click at [57, 187] on div "Northside Roofing INV4698 $3965.50.pdf" at bounding box center [59, 187] width 72 height 4
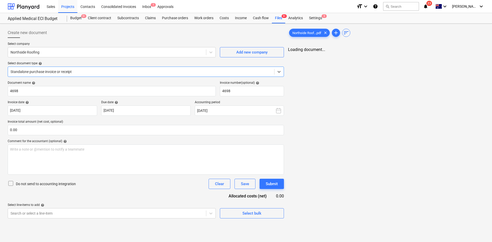
click at [52, 71] on div at bounding box center [141, 71] width 261 height 5
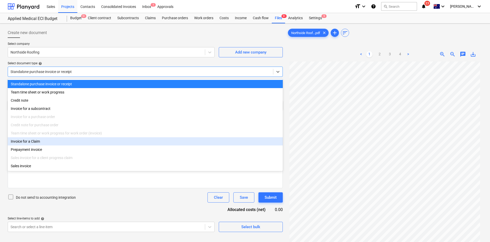
click at [36, 145] on div "Invoice for a Claim" at bounding box center [145, 141] width 275 height 8
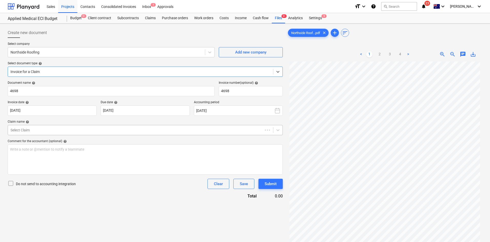
click at [46, 129] on div at bounding box center [136, 130] width 250 height 5
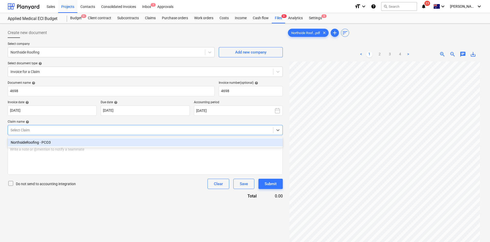
click at [39, 133] on div at bounding box center [141, 130] width 260 height 5
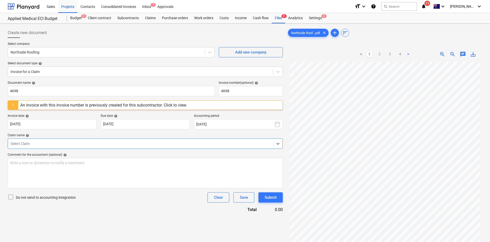
click at [57, 145] on div at bounding box center [141, 143] width 260 height 5
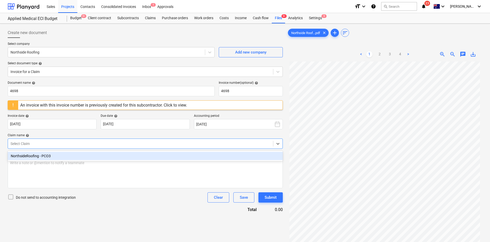
click at [49, 156] on div "NorthsideRoofing - PCO3" at bounding box center [145, 156] width 275 height 8
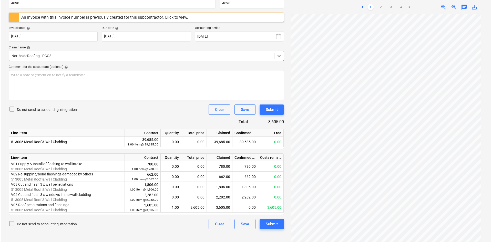
scroll to position [43, 0]
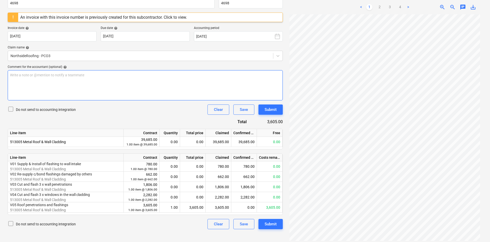
click at [100, 88] on div "Write a note or @mention to notify a teammate ﻿" at bounding box center [145, 85] width 275 height 30
click at [99, 86] on p "After GST - $3965.50" at bounding box center [145, 85] width 270 height 5
click at [33, 85] on span "After GST - $3965.50" at bounding box center [26, 85] width 33 height 4
click at [35, 79] on span "Before GST - $3605.00" at bounding box center [28, 80] width 36 height 4
click at [124, 77] on p "All good for payment." at bounding box center [145, 74] width 270 height 5
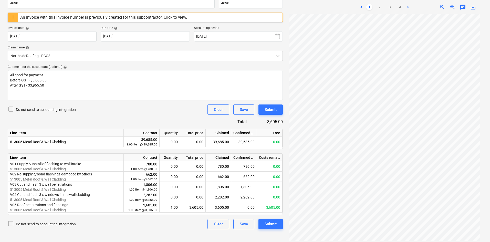
click at [94, 106] on div "Do not send to accounting integration Clear Save Submit" at bounding box center [145, 109] width 275 height 10
click at [270, 112] on div "Submit" at bounding box center [271, 109] width 12 height 7
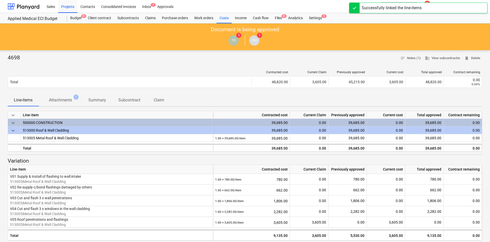
click at [183, 59] on div "4698 notes Notes (1) business View subcontractor delete Delete" at bounding box center [245, 58] width 475 height 8
click at [278, 19] on div "Files 9+" at bounding box center [278, 18] width 13 height 10
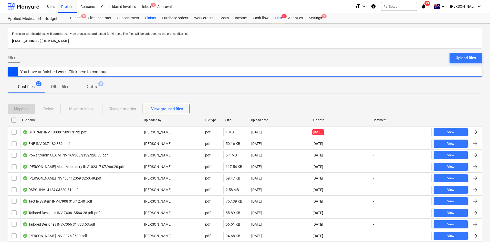
click at [152, 19] on div "Claims" at bounding box center [150, 18] width 17 height 10
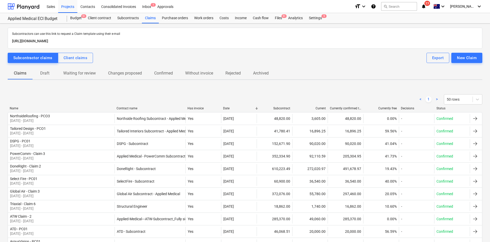
drag, startPoint x: 244, startPoint y: 56, endPoint x: 222, endPoint y: 50, distance: 23.0
click at [244, 56] on div "Subcontractor claims Client claims Export New Claim" at bounding box center [245, 58] width 475 height 10
click at [41, 72] on p "Draft" at bounding box center [45, 73] width 12 height 6
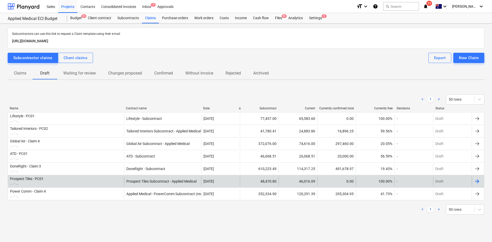
click at [56, 183] on div "Prospect Tiles - PC01 ... - ..." at bounding box center [66, 181] width 116 height 9
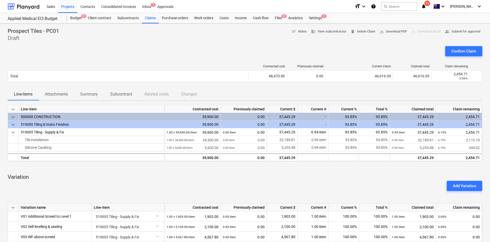
click at [212, 54] on div "Confirm Claim" at bounding box center [245, 53] width 475 height 14
click at [383, 29] on span "save_alt Download PDF" at bounding box center [393, 32] width 28 height 6
click at [145, 16] on div "Claims" at bounding box center [150, 18] width 17 height 10
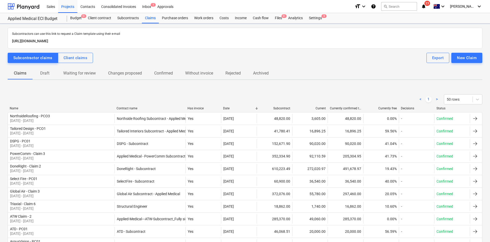
click at [48, 77] on span "Draft" at bounding box center [45, 73] width 25 height 9
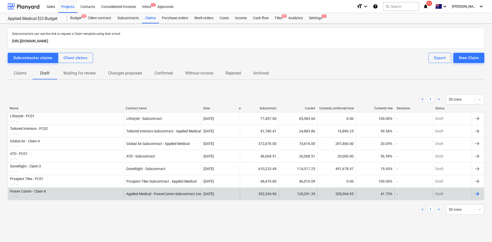
click at [70, 193] on div "Power Comm - Claim 4 ... - ..." at bounding box center [66, 193] width 116 height 9
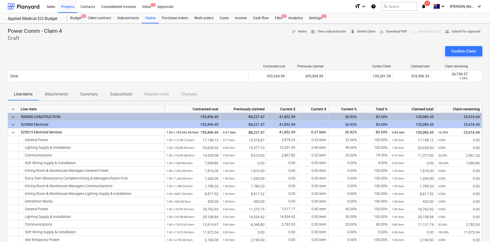
click at [119, 34] on div "Power Comm - Claim 4 Draft notes Notes business View subcontractor delete Delet…" at bounding box center [245, 35] width 475 height 14
click at [386, 33] on span "save_alt Download PDF" at bounding box center [393, 32] width 28 height 6
click at [467, 51] on div "Confirm Claim" at bounding box center [463, 51] width 25 height 7
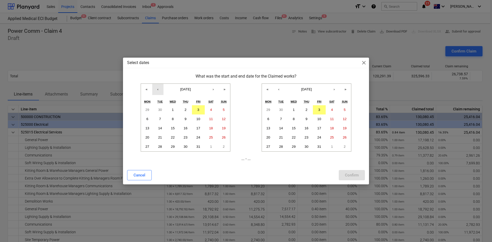
click at [158, 91] on button "‹" at bounding box center [157, 89] width 11 height 11
click at [150, 111] on button "1" at bounding box center [147, 109] width 13 height 9
click at [282, 91] on button "‹" at bounding box center [278, 89] width 11 height 11
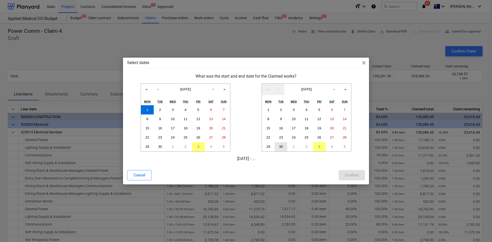
click at [284, 145] on button "30" at bounding box center [281, 146] width 13 height 9
click at [363, 176] on button "Confirm" at bounding box center [352, 175] width 26 height 10
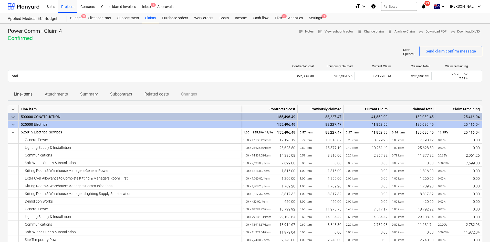
click at [160, 45] on div at bounding box center [245, 44] width 475 height 4
click at [150, 19] on div "Claims" at bounding box center [150, 18] width 17 height 10
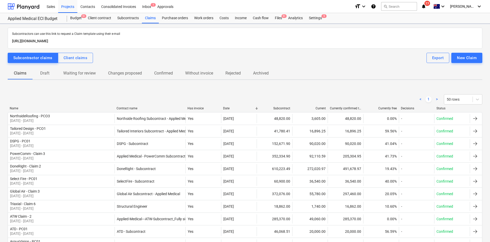
click at [50, 74] on p "Draft" at bounding box center [45, 73] width 12 height 6
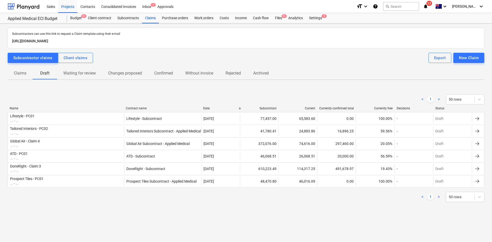
click at [79, 88] on div "Subcontractors can use this link to request a Claim template using their e-mail…" at bounding box center [246, 120] width 476 height 185
click at [132, 60] on div "Subcontractor claims Client claims Export New Claim" at bounding box center [246, 58] width 476 height 10
click at [125, 20] on div "Subcontracts" at bounding box center [128, 18] width 28 height 10
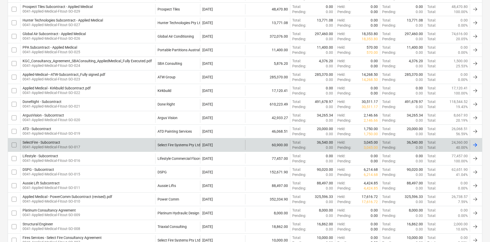
scroll to position [148, 0]
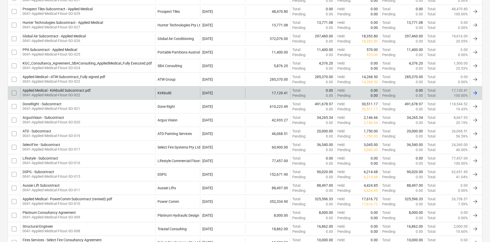
click at [136, 92] on div "Applied Medical - Kirkbuild Subcontract.pdf 0041-Applied-Medical-Fitout-SO-022" at bounding box center [87, 93] width 135 height 10
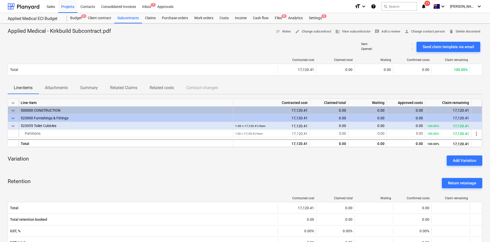
click at [109, 86] on span "Related Claims" at bounding box center [123, 87] width 39 height 9
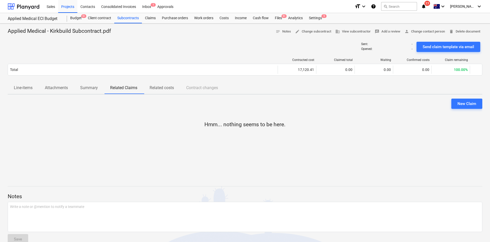
click at [88, 87] on p "Summary" at bounding box center [89, 88] width 18 height 6
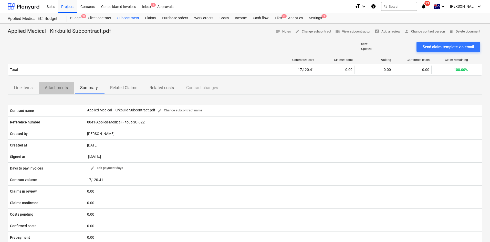
click at [62, 89] on p "Attachments" at bounding box center [56, 88] width 23 height 6
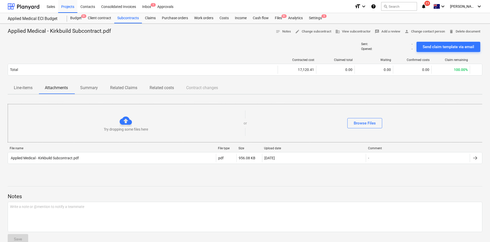
click at [30, 90] on p "Line-items" at bounding box center [23, 88] width 19 height 6
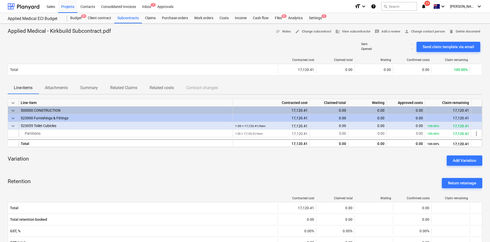
click at [59, 87] on p "Attachments" at bounding box center [56, 88] width 23 height 6
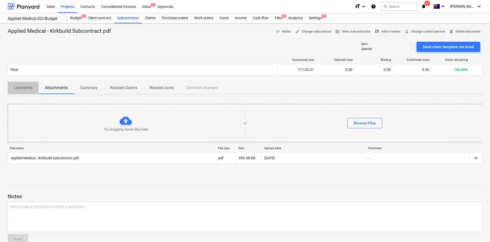
click at [17, 88] on p "Line-items" at bounding box center [23, 88] width 19 height 6
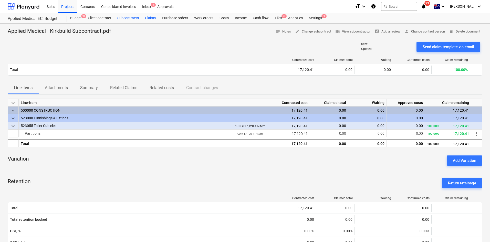
click at [150, 19] on div "Claims" at bounding box center [150, 18] width 17 height 10
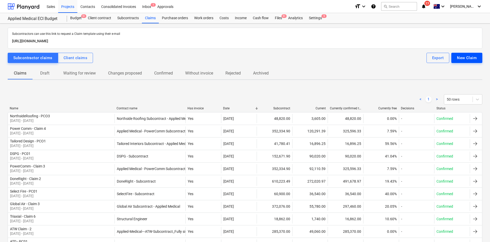
click at [467, 59] on div "New Claim" at bounding box center [467, 58] width 20 height 7
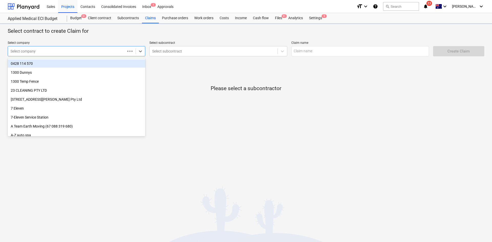
click at [107, 52] on div at bounding box center [67, 51] width 112 height 5
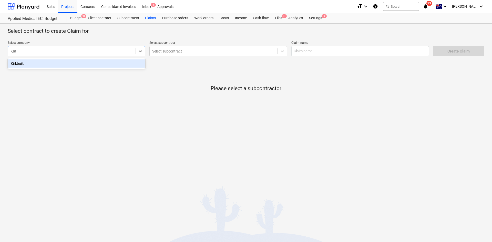
type input "KIRK"
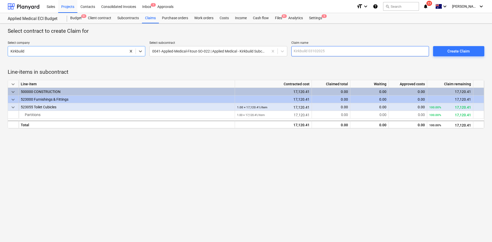
click at [326, 48] on input "text" at bounding box center [360, 51] width 138 height 10
type input "k"
type input "Kirkbuild - PC01"
click at [457, 49] on div "Create Claim" at bounding box center [458, 51] width 22 height 7
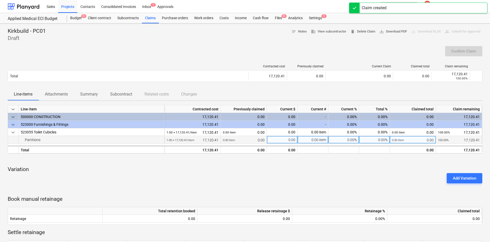
click at [311, 140] on div "0.00 item" at bounding box center [313, 140] width 31 height 8
type input "1"
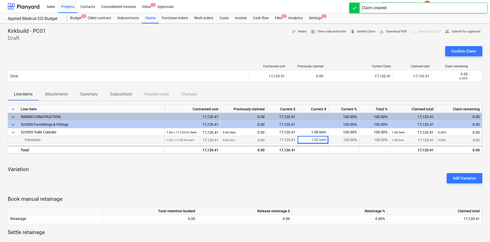
click at [289, 173] on div "Add Variation" at bounding box center [245, 178] width 479 height 14
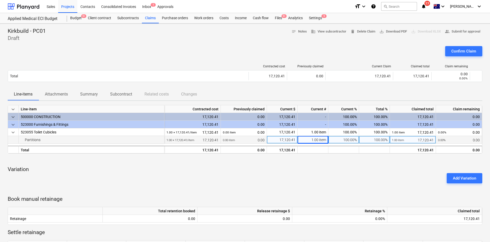
click at [329, 97] on div "Line-items Attachments Summary Subcontract Related costs Changes" at bounding box center [245, 94] width 475 height 12
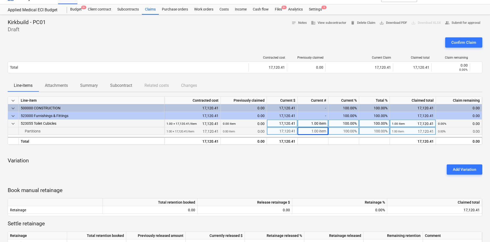
scroll to position [94, 0]
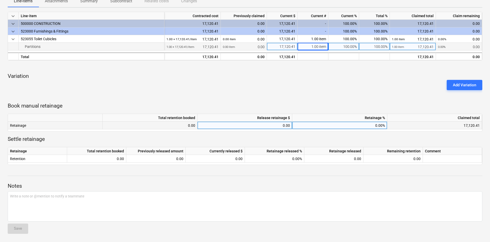
click at [345, 125] on div "0.00%" at bounding box center [339, 126] width 95 height 8
type input "5"
click at [354, 98] on div "keyboard_arrow_down Line-item Contracted cost Previously claimed Current $ Curr…" at bounding box center [245, 88] width 475 height 153
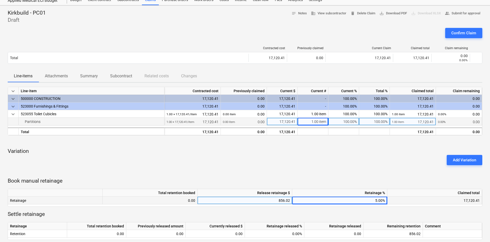
scroll to position [17, 0]
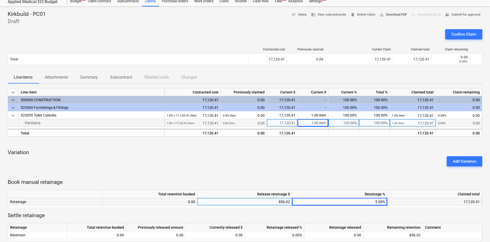
click at [397, 12] on span "save_alt Download PDF" at bounding box center [393, 15] width 28 height 6
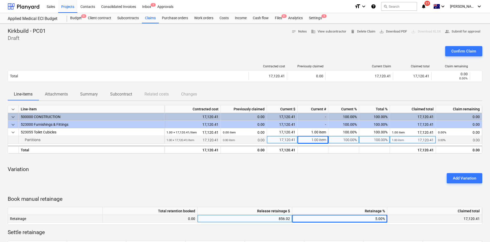
click at [111, 41] on div "Kirkbuild - PC01 Draft notes Notes business View subcontractor delete Delete Cl…" at bounding box center [245, 35] width 475 height 14
click at [150, 19] on div "Claims" at bounding box center [150, 18] width 17 height 10
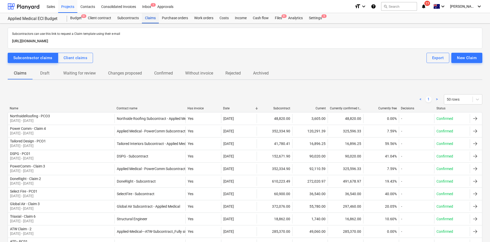
click at [145, 19] on div "Claims" at bounding box center [150, 18] width 17 height 10
click at [40, 78] on span "Draft" at bounding box center [45, 73] width 25 height 9
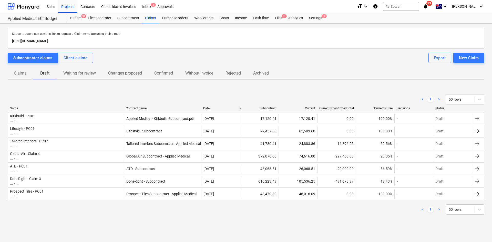
click at [65, 103] on div "< 1 > 50 rows" at bounding box center [246, 99] width 476 height 10
drag, startPoint x: 90, startPoint y: 95, endPoint x: 88, endPoint y: 92, distance: 3.0
click at [90, 95] on div "< 1 > 50 rows" at bounding box center [246, 99] width 476 height 10
drag, startPoint x: 167, startPoint y: 100, endPoint x: 230, endPoint y: 43, distance: 84.5
click at [167, 99] on div "< 1 > 50 rows" at bounding box center [246, 99] width 476 height 10
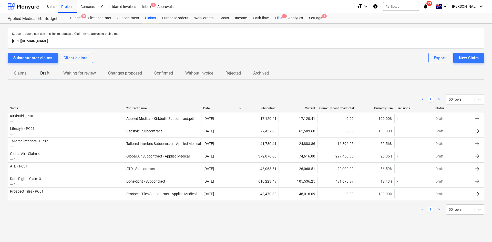
click at [278, 19] on div "Files 9+" at bounding box center [278, 18] width 13 height 10
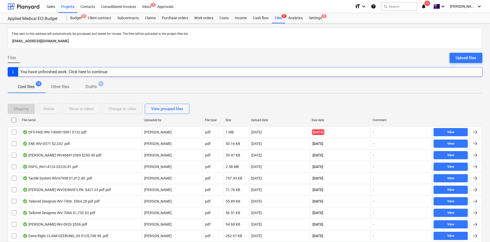
click at [35, 121] on div "File name" at bounding box center [81, 120] width 118 height 4
checkbox input "false"
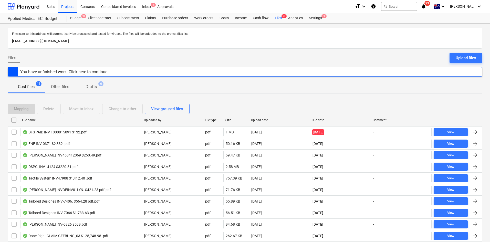
checkbox input "false"
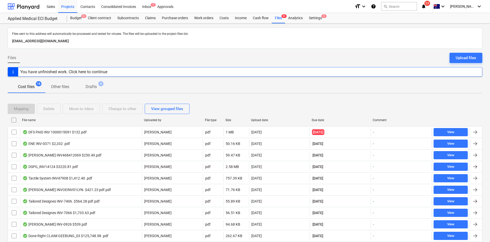
checkbox input "false"
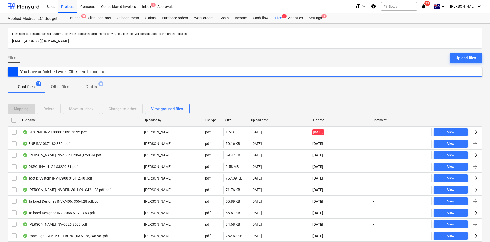
checkbox input "false"
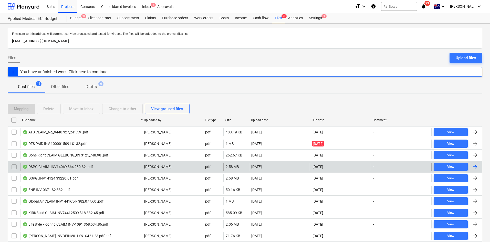
click at [88, 169] on div "DSPG CLAIM_INV14069 $64,280.32 .pdf" at bounding box center [58, 167] width 70 height 4
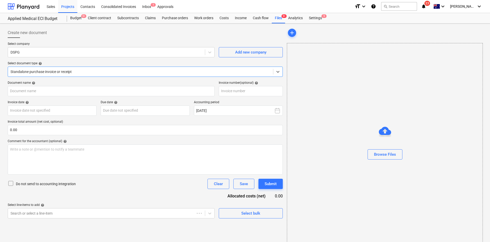
type input "14069"
type input "25 Sep 2025"
type input "10 Oct 2025"
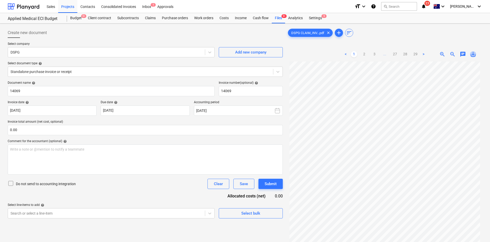
click at [471, 55] on span "save_alt" at bounding box center [473, 54] width 6 height 6
click at [417, 55] on link "29" at bounding box center [415, 54] width 6 height 6
click at [374, 54] on link "3" at bounding box center [374, 54] width 6 height 6
click at [381, 55] on link "4" at bounding box center [379, 54] width 6 height 6
click at [384, 55] on link "5" at bounding box center [385, 54] width 6 height 6
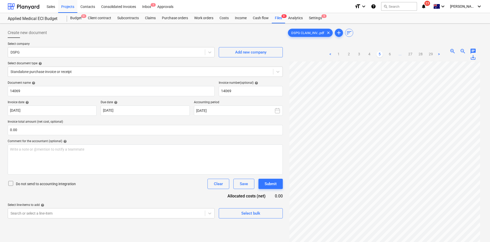
click at [388, 55] on link "6" at bounding box center [390, 54] width 6 height 6
click at [390, 55] on ul "< 1 2 3 ... 5 6 7 ... 27 28 29 >" at bounding box center [384, 54] width 125 height 6
click at [394, 55] on link "7" at bounding box center [395, 54] width 6 height 6
click at [391, 56] on ul "< 1 2 3 ... 6 7 8 ... 27 28 29 >" at bounding box center [384, 54] width 125 height 6
click at [395, 53] on link "8" at bounding box center [395, 54] width 6 height 6
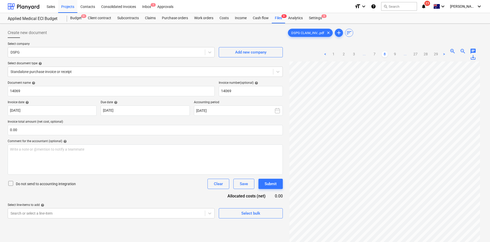
scroll to position [43, 0]
click at [278, 20] on div "Files 9+" at bounding box center [278, 18] width 13 height 10
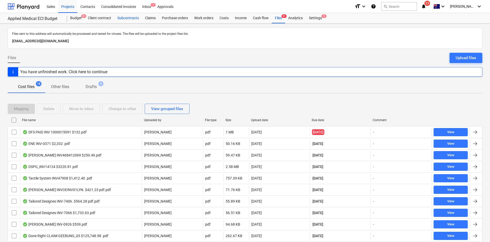
click at [123, 19] on div "Subcontracts" at bounding box center [128, 18] width 28 height 10
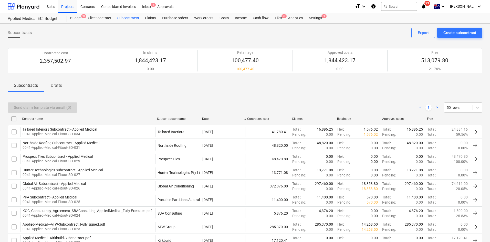
click at [165, 118] on div "Subcontractor name" at bounding box center [177, 119] width 41 height 4
checkbox input "false"
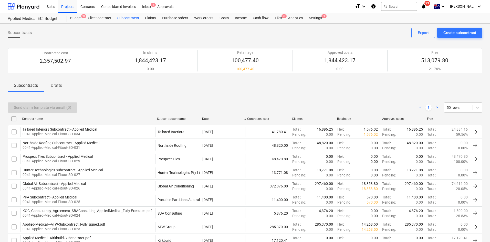
checkbox input "false"
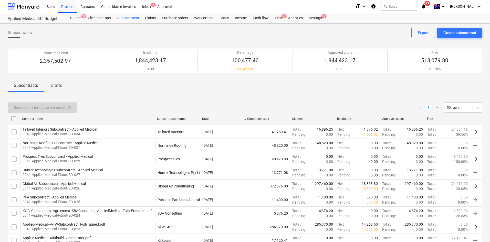
checkbox input "false"
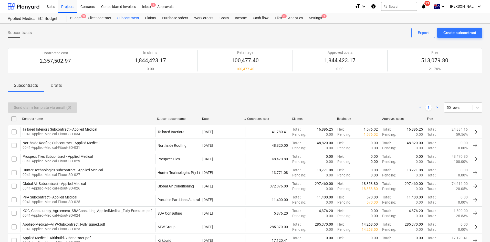
checkbox input "false"
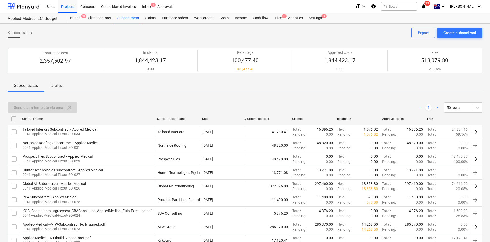
checkbox input "false"
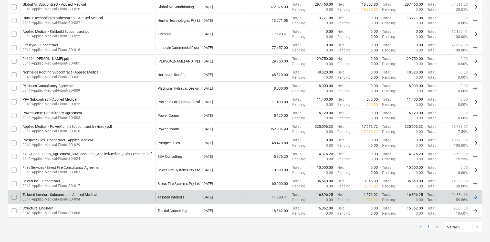
scroll to position [224, 0]
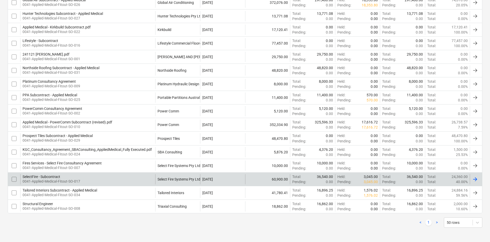
click at [143, 178] on div "SelectFire - Subcontract 0041-Applied-Medical-Fitout-SO-017" at bounding box center [87, 179] width 135 height 10
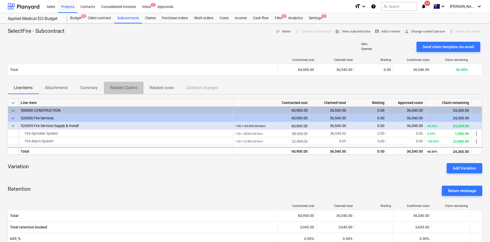
click at [131, 89] on p "Related Claims" at bounding box center [123, 88] width 27 height 6
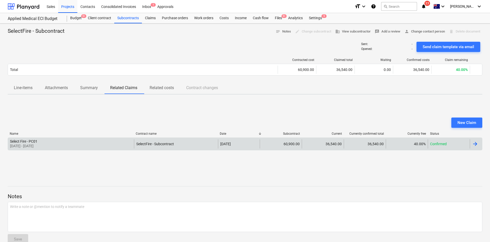
click at [111, 140] on div "Select Fire - PC01 01 Aug 2025 - 31 Aug 2025" at bounding box center [71, 143] width 126 height 9
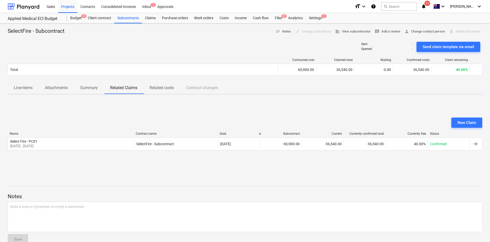
click at [30, 87] on p "Line-items" at bounding box center [23, 88] width 19 height 6
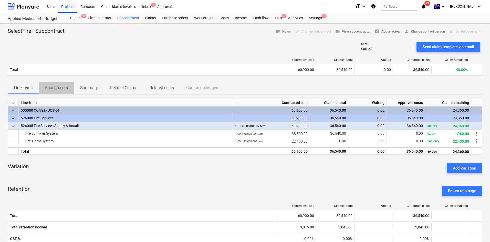
click at [51, 93] on button "Attachments" at bounding box center [56, 88] width 35 height 12
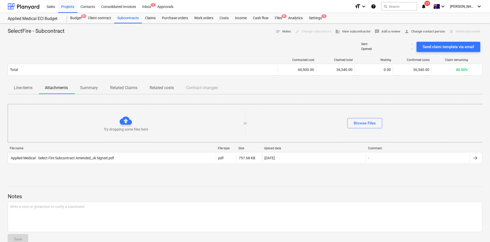
click at [121, 88] on p "Related Claims" at bounding box center [123, 88] width 27 height 6
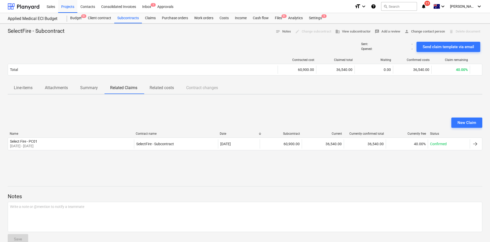
click at [155, 86] on p "Related costs" at bounding box center [162, 88] width 24 height 6
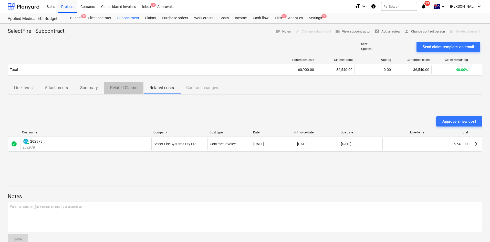
click at [117, 91] on span "Related Claims" at bounding box center [123, 87] width 39 height 9
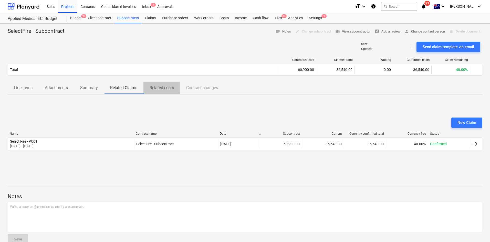
click at [154, 90] on p "Related costs" at bounding box center [162, 88] width 24 height 6
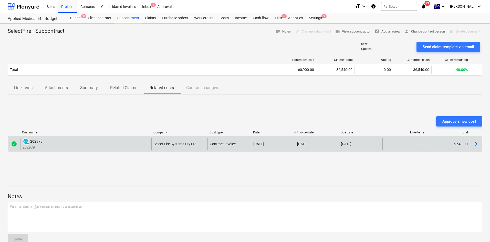
click at [120, 143] on div "PAID 202979 202979" at bounding box center [85, 144] width 131 height 12
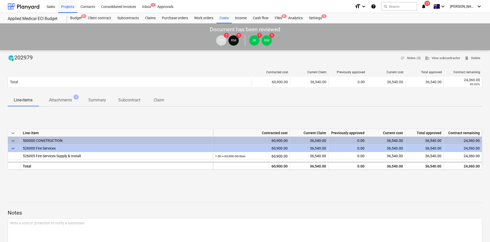
click at [58, 100] on p "Attachments" at bounding box center [60, 100] width 23 height 6
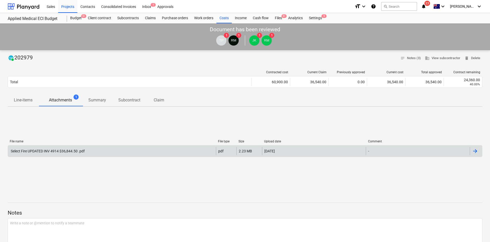
click at [52, 150] on div "Select Fire UPDATED INV 4914 $36,844.50 .pdf" at bounding box center [47, 151] width 75 height 4
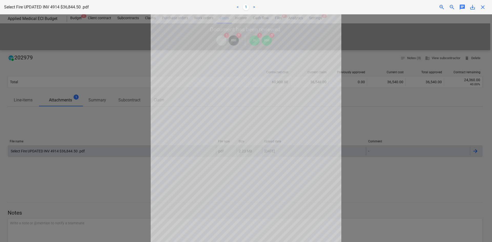
click at [433, 73] on div at bounding box center [246, 128] width 492 height 228
click at [482, 7] on div "Claim confirmed" at bounding box center [420, 5] width 138 height 11
click at [481, 4] on div "Claim confirmed" at bounding box center [420, 5] width 138 height 11
drag, startPoint x: 141, startPoint y: 76, endPoint x: 332, endPoint y: 14, distance: 200.9
click at [142, 75] on div at bounding box center [246, 128] width 492 height 228
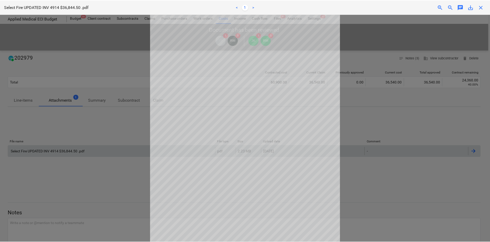
scroll to position [1, 0]
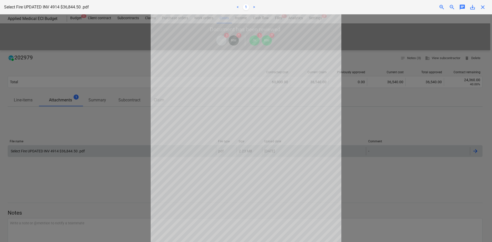
click at [480, 6] on div "Claim confirmed" at bounding box center [420, 5] width 138 height 11
click at [483, 6] on div "Claim confirmed" at bounding box center [420, 5] width 138 height 11
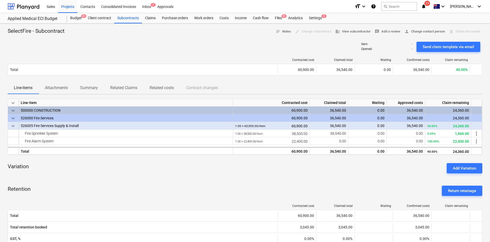
click at [266, 178] on div "keyboard_arrow_down Line-item Contracted cost Claimed total Waiting Approved co…" at bounding box center [245, 215] width 475 height 232
click at [269, 167] on div "Variation Add Variation" at bounding box center [245, 168] width 475 height 18
click at [241, 176] on div "Variation Add Variation" at bounding box center [245, 168] width 475 height 18
click at [138, 178] on div "keyboard_arrow_down Line-item Contracted cost Claimed total Waiting Approved co…" at bounding box center [245, 215] width 475 height 232
click at [139, 176] on div "Variation Add Variation" at bounding box center [245, 168] width 475 height 18
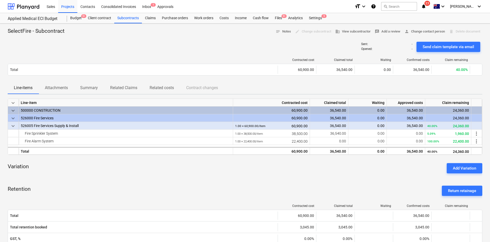
click at [119, 179] on div "keyboard_arrow_down Line-item Contracted cost Claimed total Waiting Approved co…" at bounding box center [245, 215] width 475 height 232
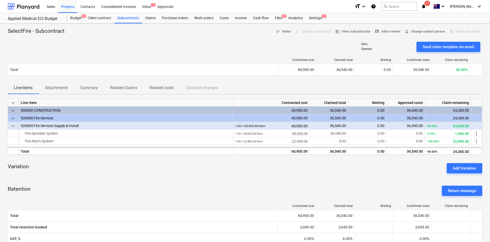
click at [116, 181] on div "keyboard_arrow_down Line-item Contracted cost Claimed total Waiting Approved co…" at bounding box center [245, 215] width 475 height 232
click at [116, 180] on div "keyboard_arrow_down Line-item Contracted cost Claimed total Waiting Approved co…" at bounding box center [245, 215] width 475 height 232
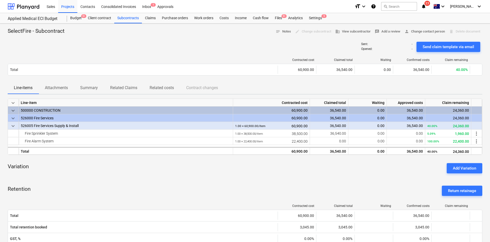
click at [116, 180] on div "keyboard_arrow_down Line-item Contracted cost Claimed total Waiting Approved co…" at bounding box center [245, 215] width 475 height 232
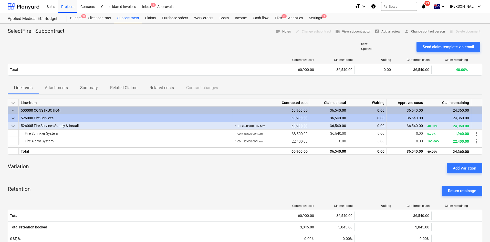
click at [116, 180] on div "keyboard_arrow_down Line-item Contracted cost Claimed total Waiting Approved co…" at bounding box center [245, 215] width 475 height 232
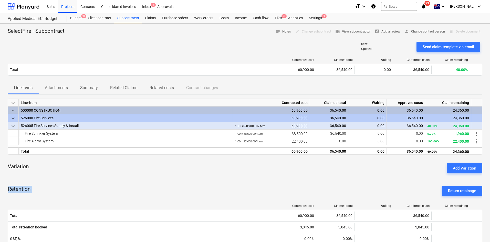
click at [116, 180] on div "keyboard_arrow_down Line-item Contracted cost Claimed total Waiting Approved co…" at bounding box center [245, 215] width 475 height 232
click at [114, 182] on div "Retention Return retainage" at bounding box center [245, 191] width 475 height 18
click at [117, 180] on div "keyboard_arrow_down Line-item Contracted cost Claimed total Waiting Approved co…" at bounding box center [245, 215] width 475 height 232
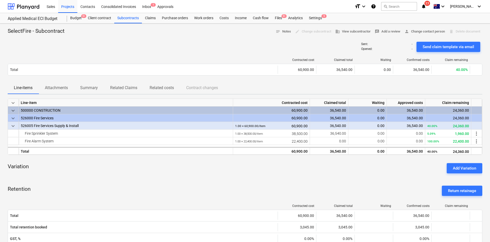
click at [117, 180] on div "keyboard_arrow_down Line-item Contracted cost Claimed total Waiting Approved co…" at bounding box center [245, 215] width 475 height 232
click at [129, 88] on p "Related Claims" at bounding box center [123, 88] width 27 height 6
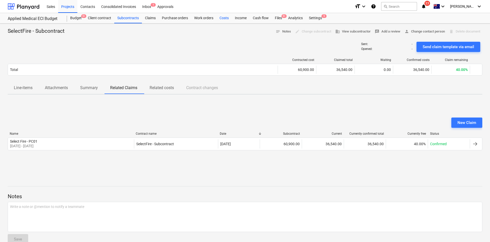
click at [224, 19] on div "Costs" at bounding box center [223, 18] width 15 height 10
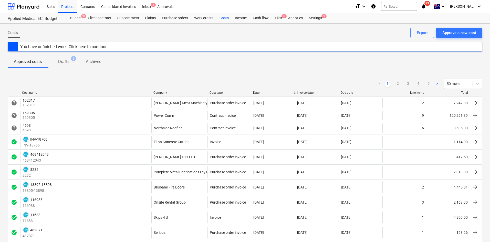
click at [168, 91] on div "Company" at bounding box center [179, 93] width 52 height 4
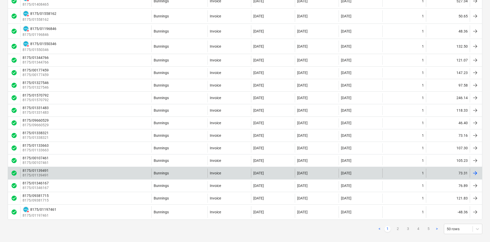
scroll to position [599, 0]
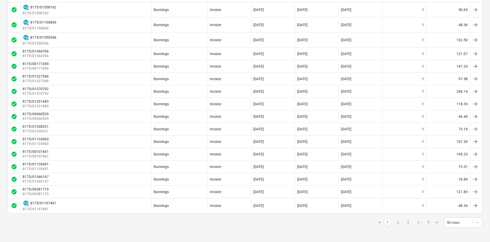
click at [417, 222] on link "4" at bounding box center [418, 222] width 6 height 6
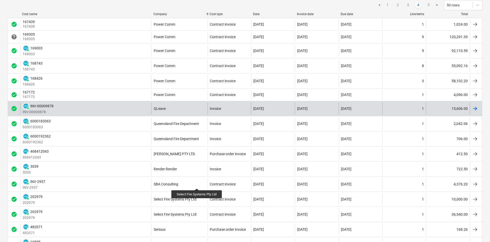
scroll to position [0, 0]
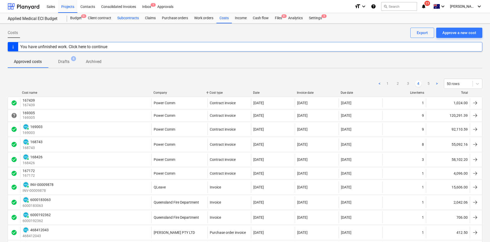
click at [131, 17] on div "Subcontracts" at bounding box center [128, 18] width 28 height 10
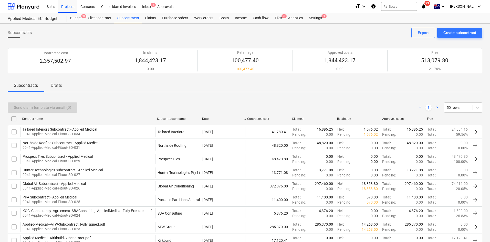
click at [172, 119] on div "Subcontractor name" at bounding box center [177, 119] width 41 height 4
checkbox input "false"
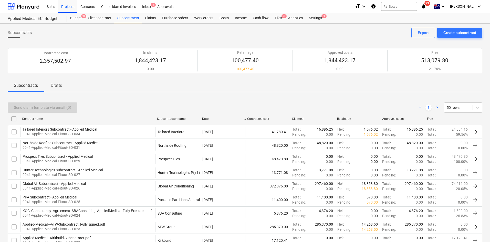
checkbox input "false"
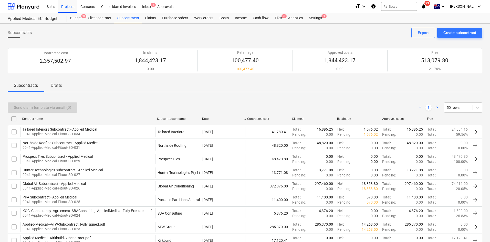
checkbox input "false"
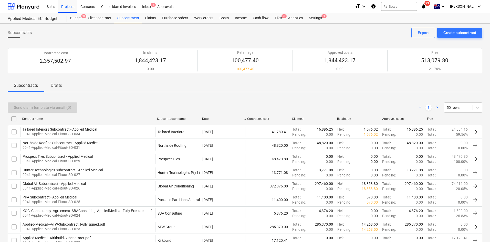
checkbox input "false"
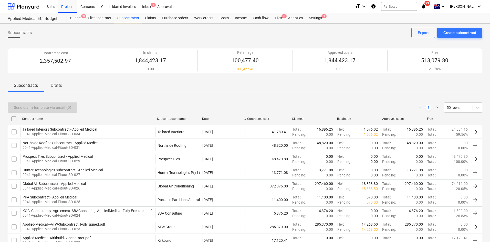
checkbox input "false"
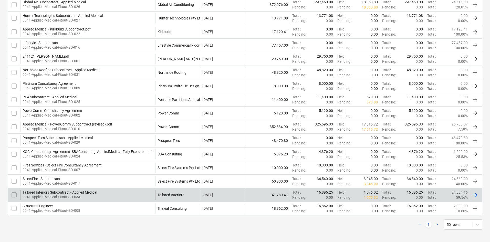
scroll to position [224, 0]
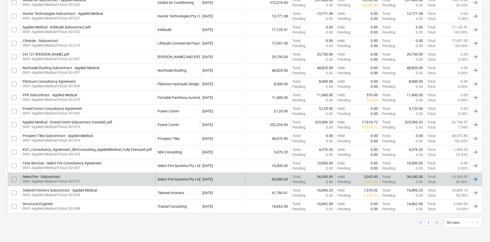
click at [271, 182] on div "60,900.00" at bounding box center [267, 179] width 45 height 10
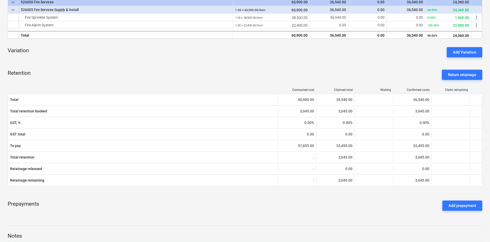
scroll to position [64, 0]
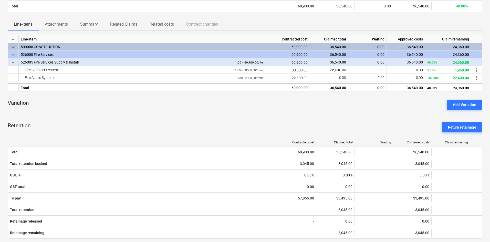
click at [161, 98] on div "Variation Add Variation" at bounding box center [245, 105] width 475 height 18
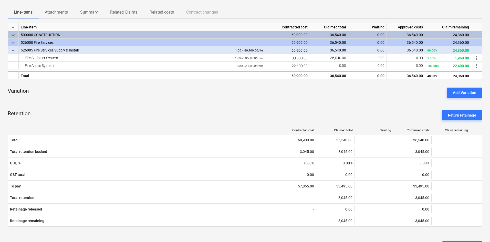
scroll to position [38, 0]
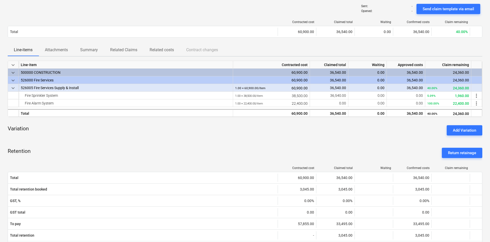
click at [155, 135] on div "Variation Add Variation" at bounding box center [245, 130] width 475 height 18
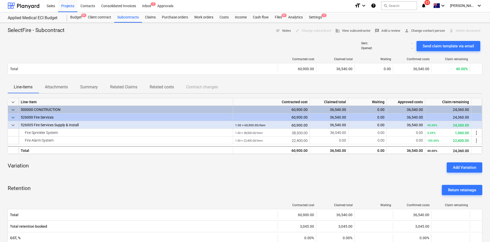
scroll to position [0, 0]
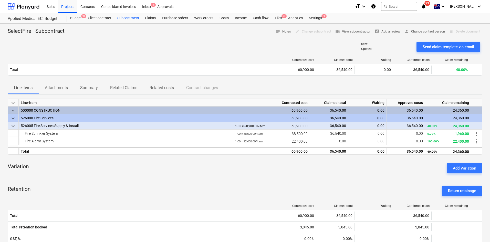
click at [62, 89] on p "Attachments" at bounding box center [56, 88] width 23 height 6
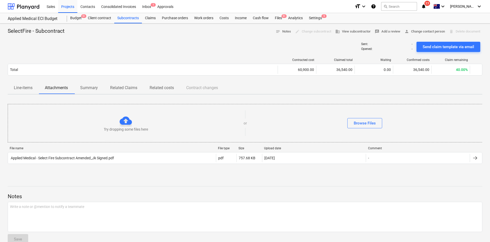
drag, startPoint x: 108, startPoint y: 45, endPoint x: 113, endPoint y: 34, distance: 11.7
click at [109, 43] on div "Sent : - Opened : - Send claim template via email" at bounding box center [245, 47] width 475 height 14
click at [125, 19] on div "Subcontracts" at bounding box center [128, 18] width 28 height 10
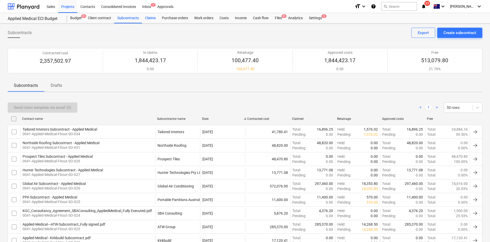
click at [154, 19] on div "Claims" at bounding box center [150, 18] width 17 height 10
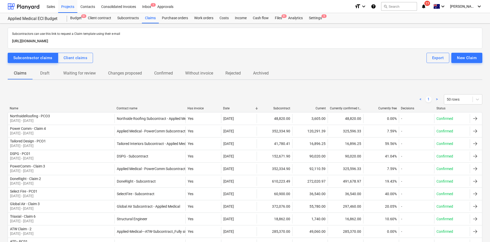
click at [128, 105] on div "< 1 > 50 rows" at bounding box center [245, 99] width 475 height 14
click at [132, 108] on div "Contract name" at bounding box center [150, 109] width 67 height 4
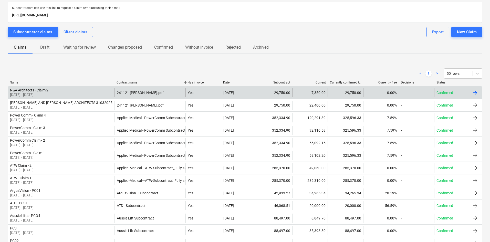
scroll to position [26, 0]
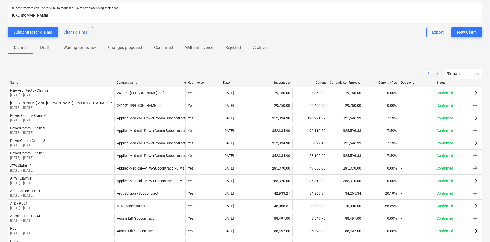
click at [22, 84] on div "Name" at bounding box center [61, 83] width 103 height 4
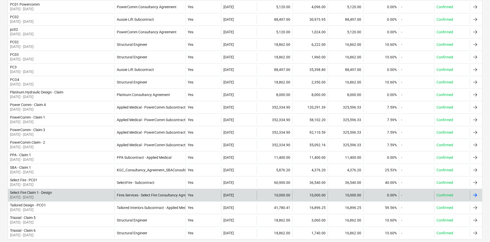
scroll to position [384, 0]
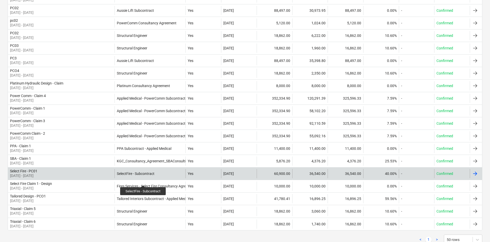
click at [143, 176] on div "SelectFire - Subcontract" at bounding box center [136, 174] width 38 height 4
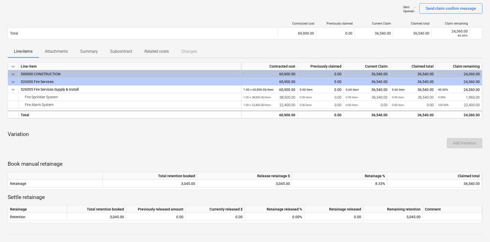
scroll to position [50, 0]
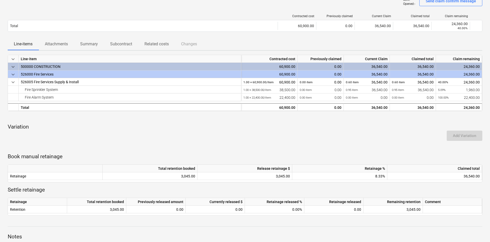
click at [347, 147] on div at bounding box center [245, 147] width 475 height 4
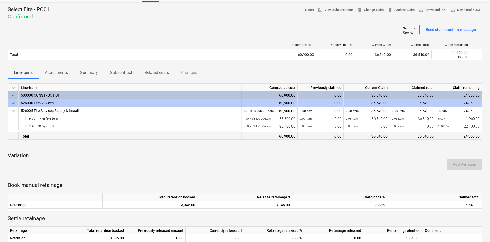
scroll to position [0, 0]
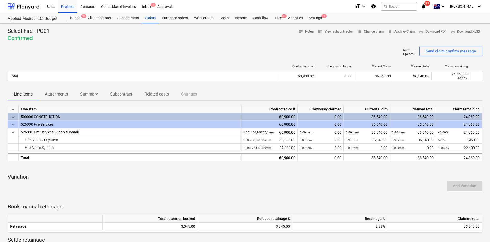
click at [53, 93] on p "Attachments" at bounding box center [56, 94] width 23 height 6
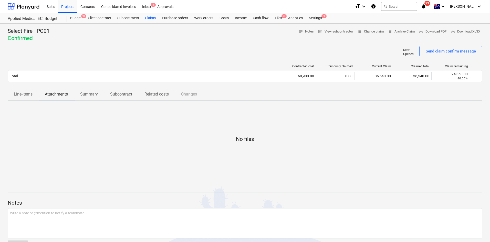
click at [87, 99] on span "Summary" at bounding box center [89, 94] width 30 height 9
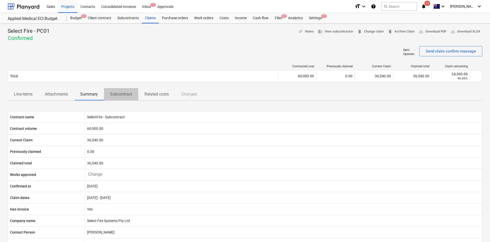
click at [123, 97] on p "Subcontract" at bounding box center [121, 94] width 22 height 6
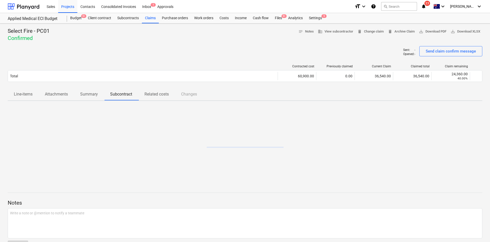
click at [164, 95] on p "Related costs" at bounding box center [156, 94] width 24 height 6
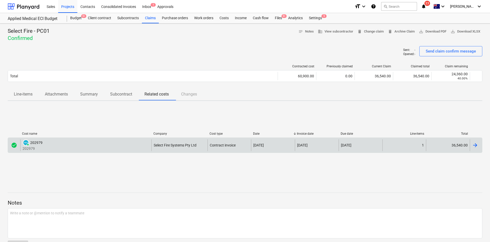
click at [162, 145] on div "Select Fire Systems Pty Ltd" at bounding box center [175, 145] width 43 height 4
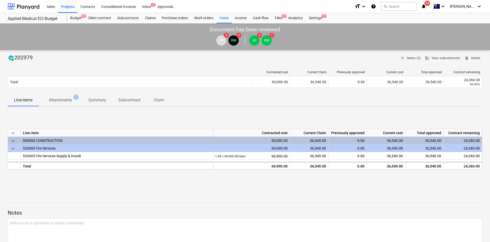
click at [69, 99] on p "Attachments" at bounding box center [60, 100] width 23 height 6
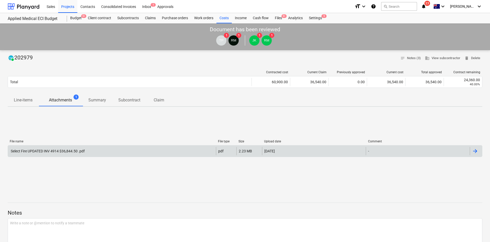
click at [52, 150] on div "Select Fire UPDATED INV 4914 $36,844.50 .pdf" at bounding box center [47, 151] width 75 height 4
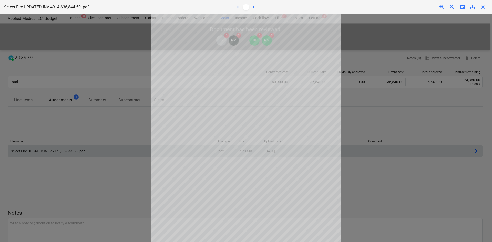
click at [485, 10] on div "Claim confirmed" at bounding box center [420, 5] width 138 height 11
click at [485, 7] on div "Claim confirmed" at bounding box center [420, 5] width 138 height 11
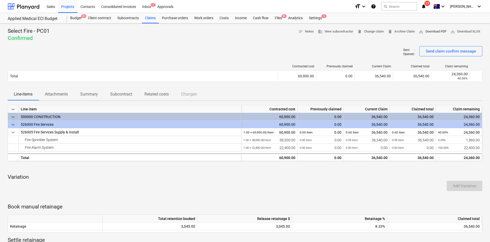
click at [426, 31] on span "save_alt Download PDF" at bounding box center [433, 32] width 28 height 6
click at [193, 41] on div "Select Fire - PC01 Confirmed notes Notes business View subcontractor delete Cha…" at bounding box center [245, 35] width 475 height 14
click at [179, 48] on div "Sent : - Opened : - Send claim confirm message" at bounding box center [245, 53] width 475 height 14
click at [64, 6] on div "Projects" at bounding box center [67, 6] width 19 height 13
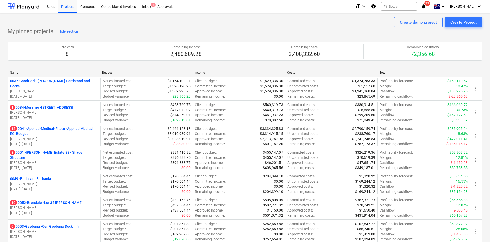
click at [115, 22] on div "Create demo project Create Project" at bounding box center [245, 22] width 475 height 10
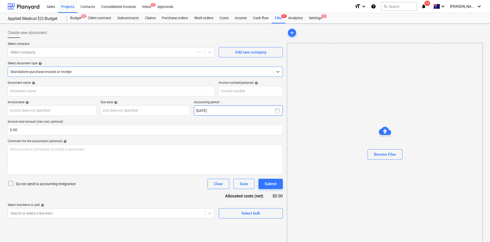
type input "169305"
type input "[DATE]"
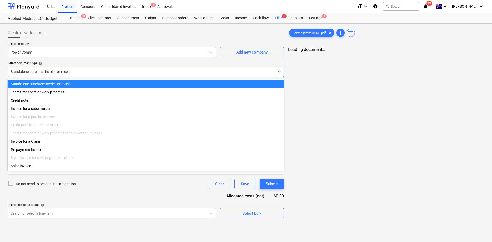
click at [76, 71] on div at bounding box center [141, 71] width 261 height 5
click at [76, 80] on div "Standalone purchase invoice or receipt" at bounding box center [145, 84] width 275 height 8
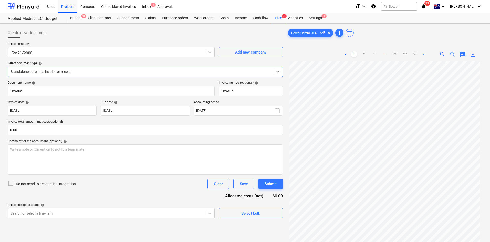
click at [86, 72] on div at bounding box center [141, 71] width 260 height 5
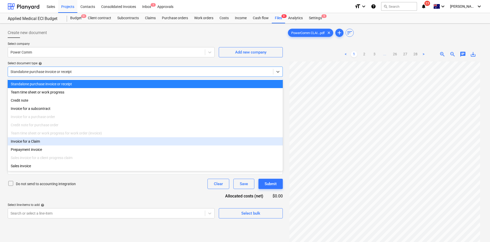
click at [42, 141] on div "Invoice for a Claim" at bounding box center [145, 141] width 275 height 8
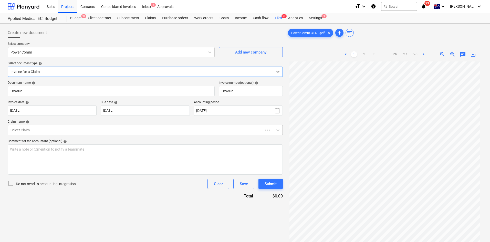
click at [54, 131] on div at bounding box center [136, 130] width 250 height 5
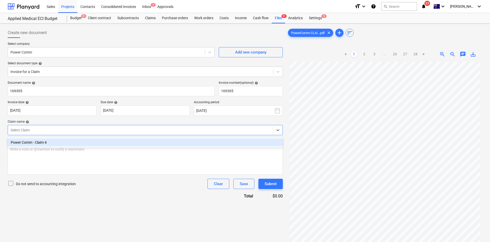
click at [51, 146] on div "Power Comm - Claim 4" at bounding box center [145, 142] width 275 height 8
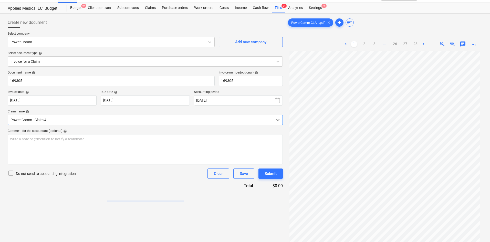
scroll to position [51, 0]
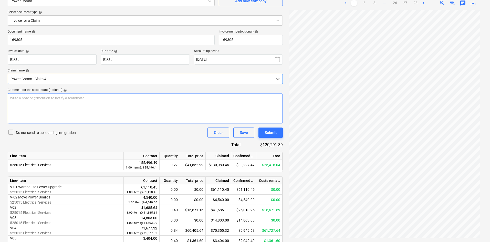
click at [152, 107] on div "Write a note or @mention to notify a teammate ﻿" at bounding box center [145, 108] width 275 height 30
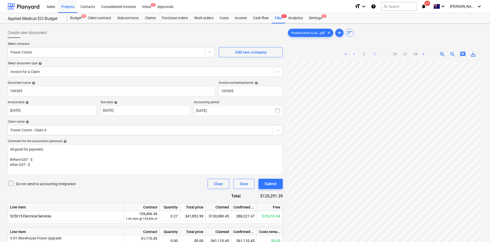
click at [372, 55] on link "3" at bounding box center [374, 54] width 6 height 6
drag, startPoint x: 376, startPoint y: 54, endPoint x: 380, endPoint y: 54, distance: 3.8
click at [376, 53] on link "4" at bounding box center [379, 54] width 6 height 6
click at [380, 54] on ul "< 1 2 3 4 5 ... 26 27 28 >" at bounding box center [384, 54] width 104 height 6
click at [383, 54] on link "5" at bounding box center [385, 54] width 6 height 6
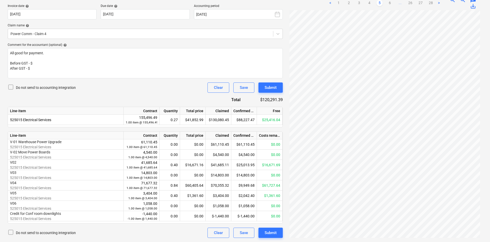
scroll to position [45, 0]
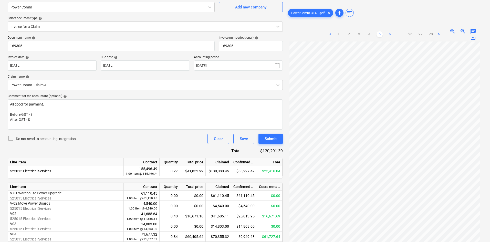
click at [389, 35] on link "6" at bounding box center [390, 34] width 6 height 6
click at [396, 35] on link "7" at bounding box center [395, 34] width 6 height 6
click at [400, 35] on ul "< 1 2 3 ... 6 7 8 ... 26 27 28 >" at bounding box center [384, 34] width 125 height 6
click at [397, 35] on link "8" at bounding box center [395, 34] width 6 height 6
click at [397, 35] on link "9" at bounding box center [395, 34] width 6 height 6
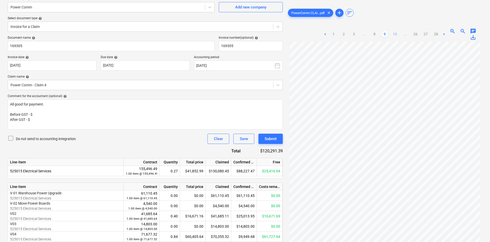
click at [397, 35] on link "10" at bounding box center [395, 34] width 6 height 6
click at [400, 35] on ul "< 1 2 3 ... 9 10 11 ... 26 27 28 >" at bounding box center [384, 34] width 125 height 6
click at [395, 35] on link "11" at bounding box center [395, 34] width 6 height 6
click at [396, 35] on link "12" at bounding box center [395, 34] width 6 height 6
click at [396, 35] on link "13" at bounding box center [395, 34] width 6 height 6
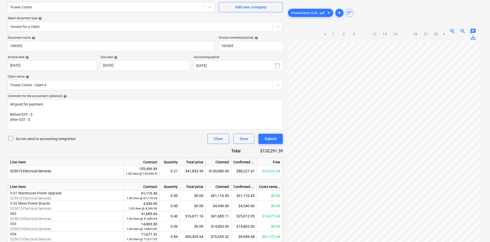
click at [411, 34] on ul "< 1 2 3 ... 12 13 14 ... 26 27 28 >" at bounding box center [384, 34] width 125 height 6
click at [414, 34] on link "26" at bounding box center [415, 34] width 6 height 6
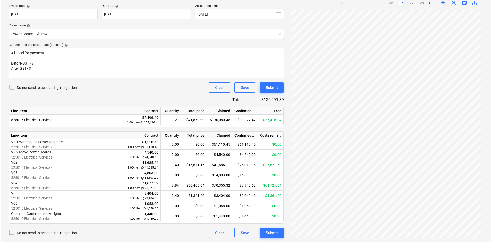
scroll to position [0, 0]
click at [409, 5] on link "27" at bounding box center [410, 3] width 6 height 6
click at [68, 65] on p "Before GST - $" at bounding box center [145, 63] width 270 height 5
click at [91, 99] on div "Document name help 169305 Invoice number (optional) help 169305 Invoice date he…" at bounding box center [145, 111] width 275 height 253
click at [277, 84] on button "Submit" at bounding box center [270, 87] width 24 height 10
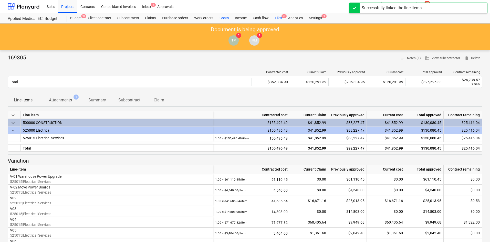
click at [282, 19] on div "Files 9+" at bounding box center [278, 18] width 13 height 10
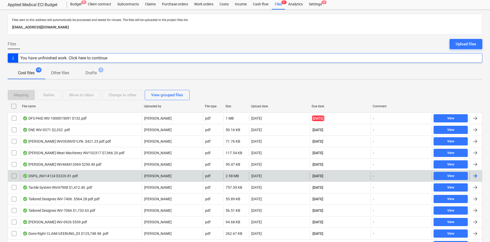
scroll to position [26, 0]
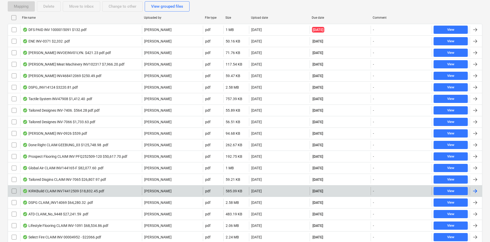
click at [70, 192] on div "KIRKBuild CLAIM INV74412509 $18,832.45.pdf" at bounding box center [64, 191] width 82 height 4
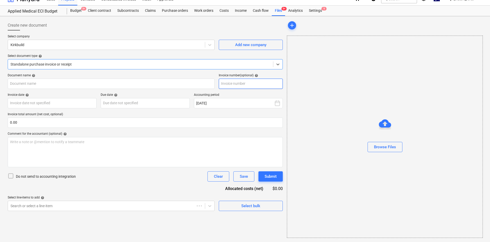
type input "74412509"
type input "25 Sep 2025"
type input "10 Oct 2025"
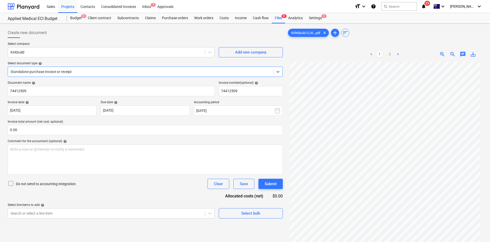
scroll to position [43, 0]
drag, startPoint x: 145, startPoint y: 33, endPoint x: 142, endPoint y: 26, distance: 7.6
click at [145, 33] on div "Create new document" at bounding box center [145, 33] width 275 height 10
click at [391, 57] on link "2" at bounding box center [390, 54] width 6 height 6
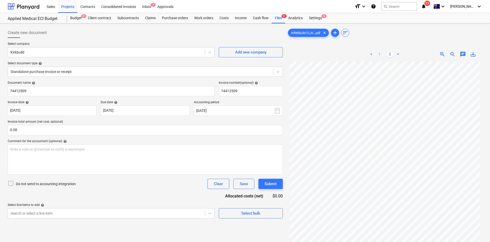
click at [380, 55] on link "1" at bounding box center [379, 54] width 6 height 6
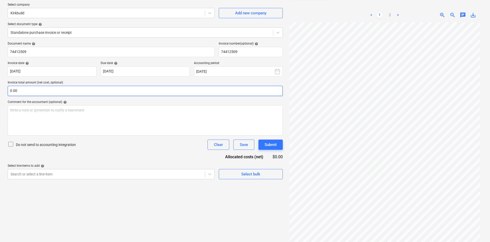
scroll to position [51, 0]
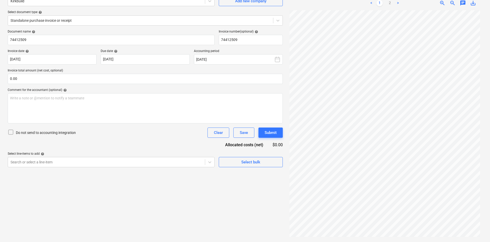
click at [208, 214] on div "Create new document Select company Kirkbuild Add new company Select document ty…" at bounding box center [145, 107] width 279 height 266
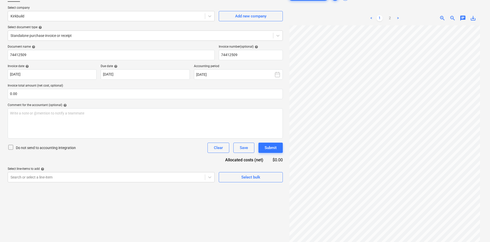
scroll to position [0, 0]
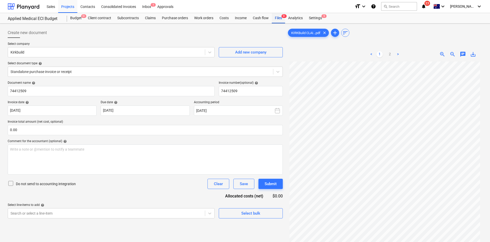
click at [284, 17] on span "9+" at bounding box center [283, 16] width 5 height 4
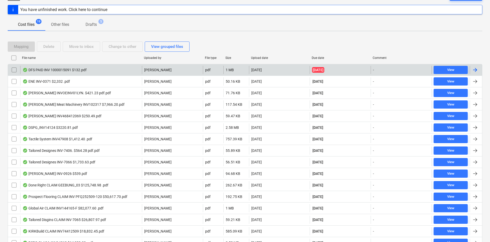
scroll to position [77, 0]
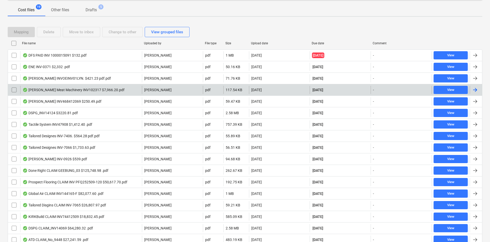
click at [85, 89] on div "Thompson Meat Machinery INV102317 $7,966.20.pdf" at bounding box center [74, 90] width 102 height 4
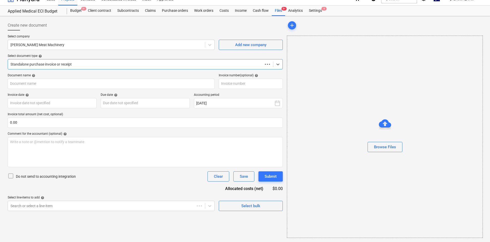
scroll to position [7, 0]
type input "102317"
type input "27 Sep 2025"
type input "27 Oct 2025"
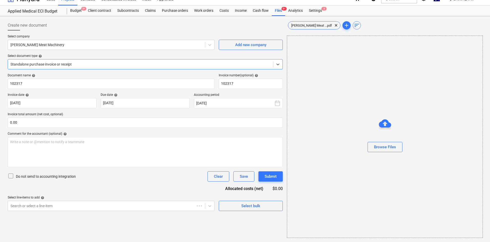
scroll to position [0, 0]
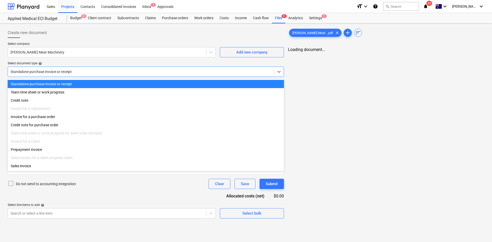
click at [110, 75] on div "Standalone purchase invoice or receipt" at bounding box center [141, 71] width 266 height 7
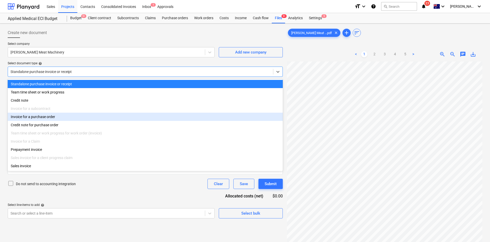
click at [45, 120] on div "Invoice for a purchase order" at bounding box center [145, 117] width 275 height 8
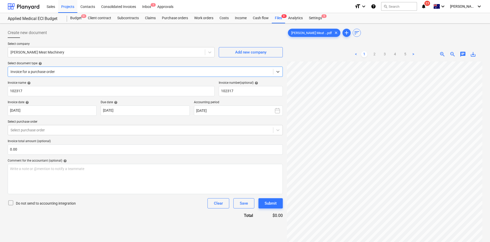
click at [70, 70] on div at bounding box center [141, 71] width 260 height 5
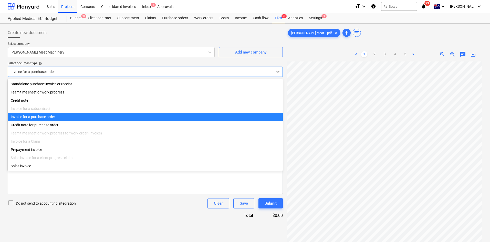
click at [70, 70] on div at bounding box center [141, 71] width 260 height 5
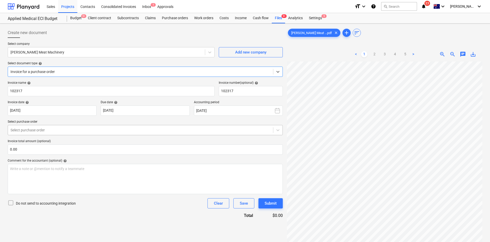
click at [47, 130] on div at bounding box center [141, 130] width 260 height 5
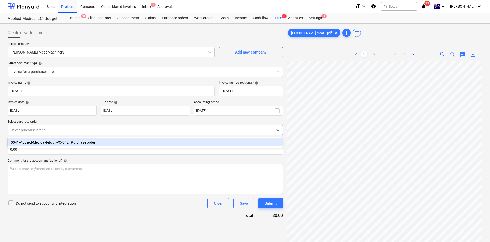
click at [40, 143] on div "0041-Applied-Medical-Fitout-PO-042 | Purchase order" at bounding box center [145, 142] width 275 height 8
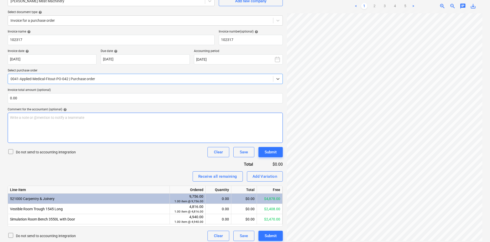
scroll to position [54, 0]
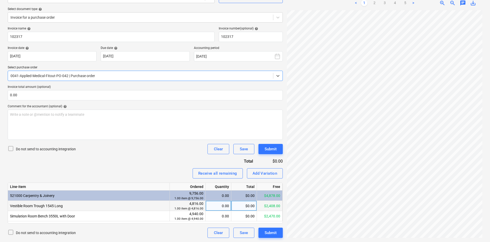
click at [218, 206] on div "0.00" at bounding box center [218, 206] width 21 height 10
type input "1"
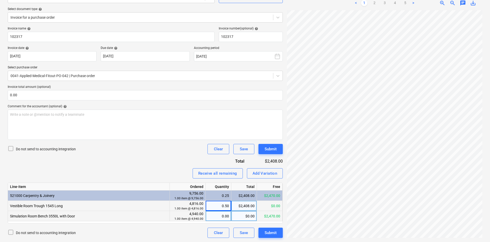
click at [218, 218] on div "0.00" at bounding box center [218, 216] width 21 height 10
type input "1"
click at [166, 168] on div "Receive all remaining Add Variation" at bounding box center [145, 173] width 275 height 10
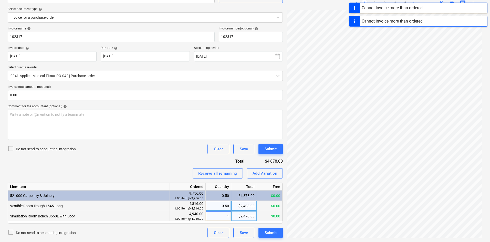
click at [147, 149] on div "Do not send to accounting integration Clear Save Submit" at bounding box center [145, 149] width 275 height 10
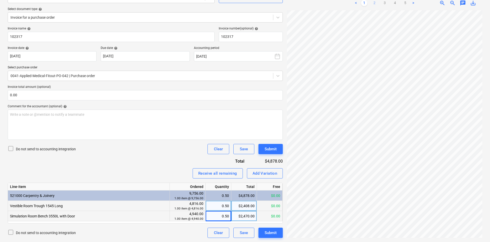
click at [375, 3] on link "2" at bounding box center [374, 3] width 6 height 6
click at [387, 3] on link "3" at bounding box center [385, 3] width 6 height 6
click at [366, 4] on link "1" at bounding box center [364, 3] width 6 height 6
click at [373, 1] on link "2" at bounding box center [374, 3] width 6 height 6
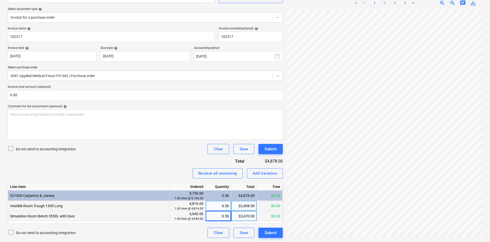
click at [365, 1] on link "1" at bounding box center [364, 3] width 6 height 6
click at [455, 2] on span "zoom_out" at bounding box center [452, 3] width 6 height 6
click at [443, 3] on span "zoom_in" at bounding box center [442, 3] width 6 height 6
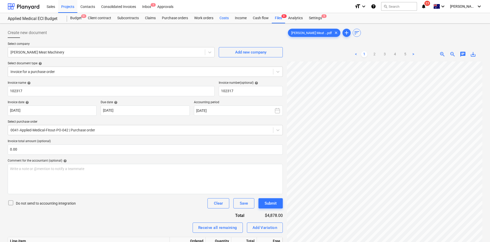
click at [225, 16] on div "Costs" at bounding box center [223, 18] width 15 height 10
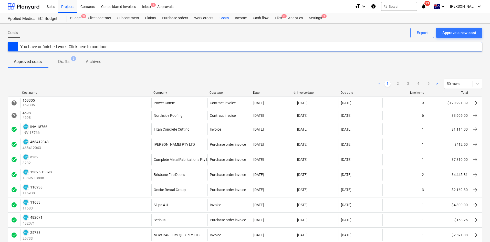
click at [163, 89] on div "< 1 2 3 4 5 > 50 rows" at bounding box center [245, 84] width 475 height 14
click at [161, 92] on div "Company" at bounding box center [179, 93] width 52 height 4
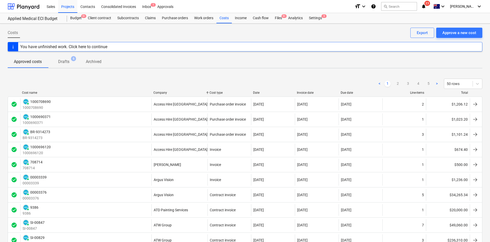
click at [161, 92] on div "Company" at bounding box center [179, 93] width 52 height 4
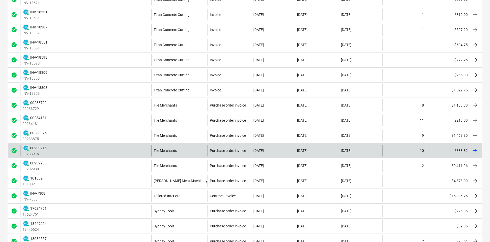
scroll to position [282, 0]
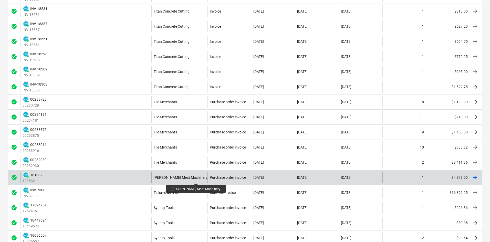
click at [190, 176] on div "Thompson Meat Machinery" at bounding box center [181, 177] width 54 height 4
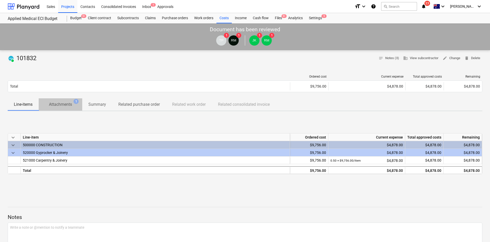
click at [57, 100] on span "Attachments 1" at bounding box center [61, 104] width 44 height 9
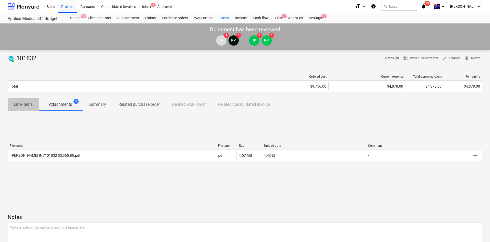
click at [32, 106] on p "Line-items" at bounding box center [23, 104] width 19 height 6
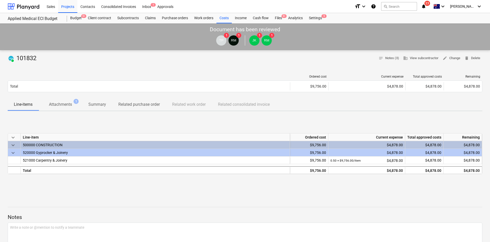
click at [63, 106] on p "Attachments" at bounding box center [60, 104] width 23 height 6
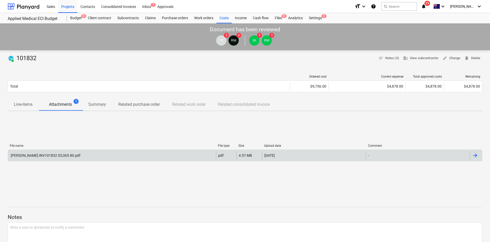
click at [87, 156] on div "Thompson INV101832 $5,365.80.pdf" at bounding box center [112, 155] width 208 height 8
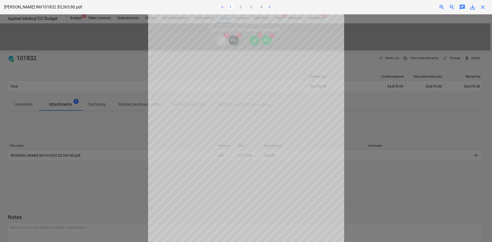
click at [371, 83] on div at bounding box center [246, 128] width 492 height 228
click at [482, 7] on span "close" at bounding box center [482, 7] width 6 height 6
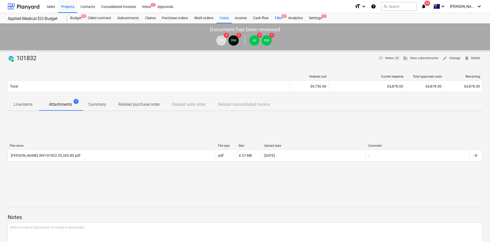
click at [282, 16] on span "9+" at bounding box center [283, 16] width 5 height 4
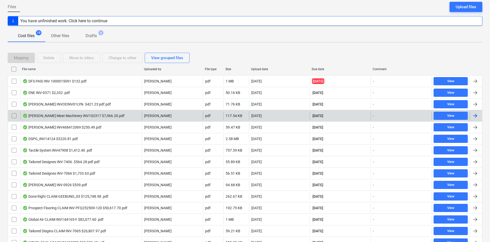
scroll to position [51, 0]
click at [94, 117] on div "Thompson Meat Machinery INV102317 $7,966.20.pdf" at bounding box center [74, 115] width 102 height 4
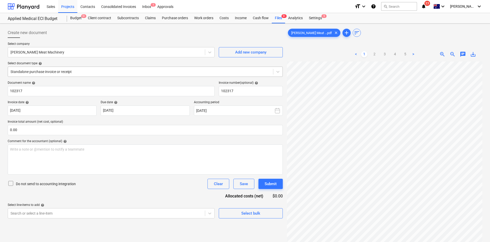
click at [73, 73] on div at bounding box center [141, 71] width 260 height 5
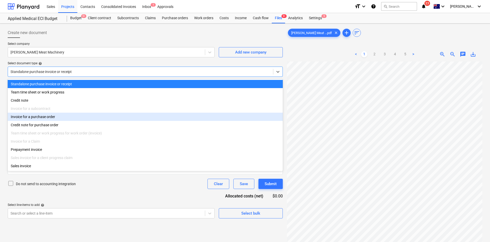
click at [37, 118] on div "Invoice for a purchase order" at bounding box center [145, 117] width 275 height 8
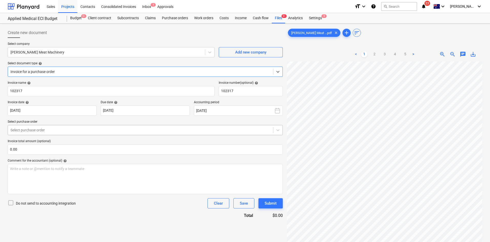
click at [44, 128] on div at bounding box center [141, 130] width 260 height 5
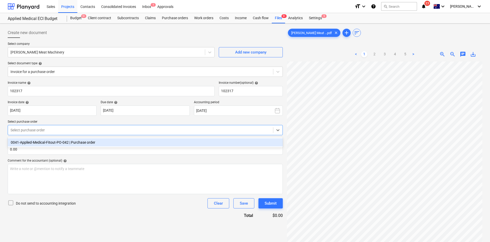
click at [39, 142] on div "0041-Applied-Medical-Fitout-PO-042 | Purchase order" at bounding box center [145, 142] width 275 height 8
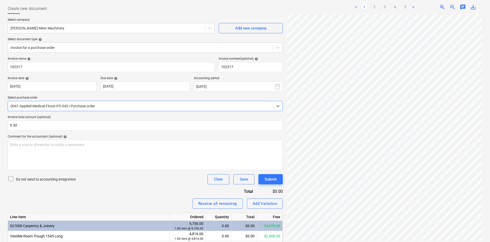
scroll to position [54, 0]
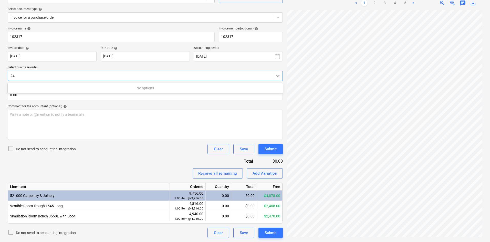
type input "2"
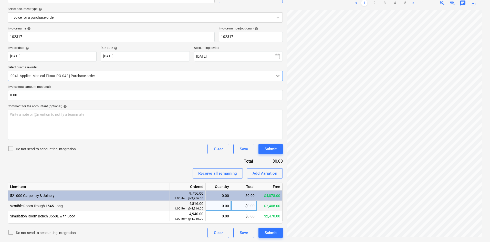
click at [222, 204] on div "0.00" at bounding box center [218, 206] width 21 height 10
type input "1"
click at [223, 218] on div "0.00" at bounding box center [218, 216] width 21 height 10
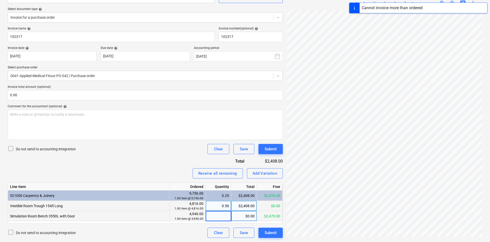
type input "1"
click at [161, 174] on div "Receive all remaining Add Variation" at bounding box center [145, 173] width 275 height 10
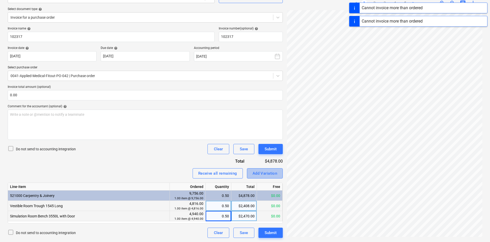
click at [268, 175] on div "Add Variation" at bounding box center [265, 173] width 25 height 7
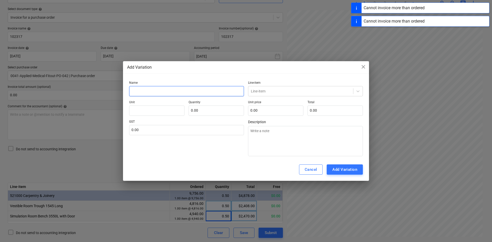
click at [151, 91] on input "text" at bounding box center [186, 91] width 115 height 10
click at [362, 64] on span "close" at bounding box center [363, 67] width 6 height 6
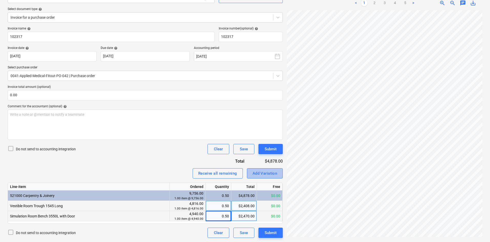
click at [274, 176] on div "Add Variation" at bounding box center [265, 173] width 25 height 7
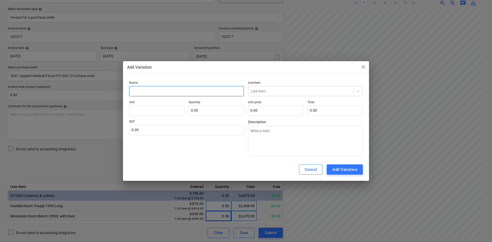
click at [164, 92] on input "text" at bounding box center [186, 91] width 115 height 10
type textarea "x"
type input "I"
type textarea "x"
type input "In"
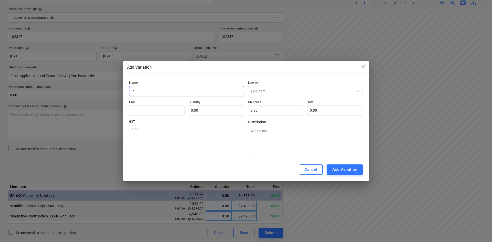
type textarea "x"
type input "Ins"
type textarea "x"
type input "Inst"
type textarea "x"
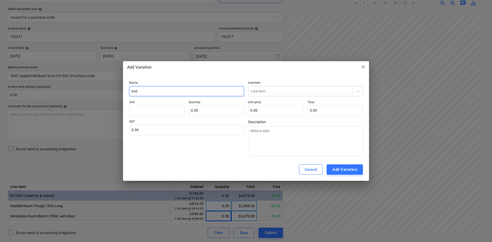
type input "Insta"
type textarea "x"
type input "Instal"
type textarea "x"
type input "Install"
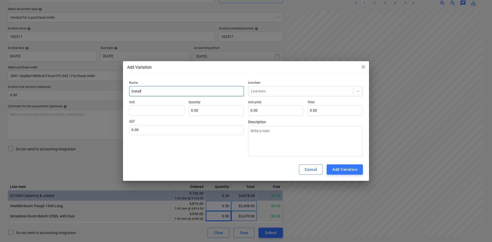
type textarea "x"
type input "Install"
type textarea "x"
type input "Install o"
type textarea "x"
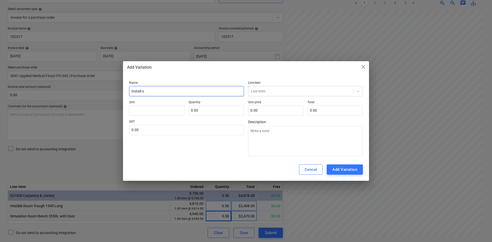
type input "Install of"
type textarea "x"
type input "Install off"
type textarea "x"
type input "Install off"
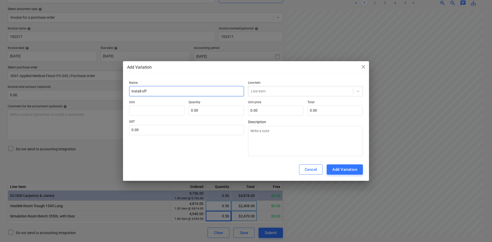
type textarea "x"
type input "Install off S"
type textarea "x"
type input "Install off So"
type textarea "x"
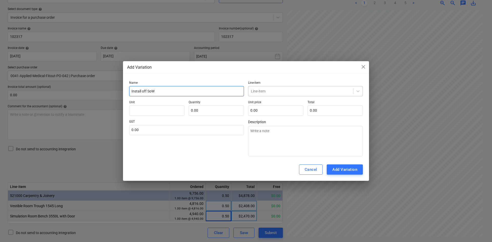
type input "Install off SoW"
click at [295, 93] on div at bounding box center [301, 91] width 100 height 5
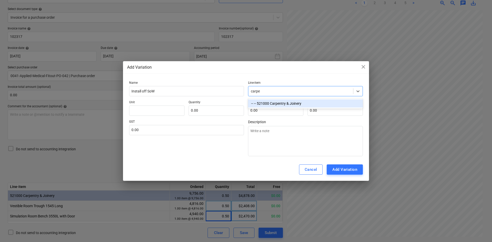
type input "carpen"
type textarea "x"
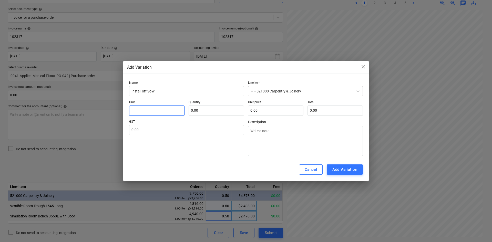
click at [154, 111] on input "text" at bounding box center [156, 111] width 55 height 10
type textarea "x"
type input "i"
type textarea "x"
type input "it"
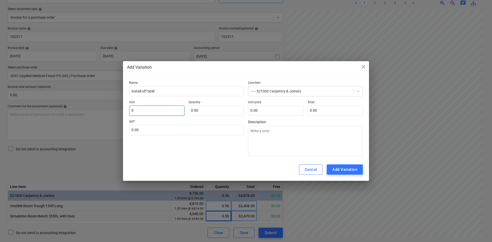
type textarea "x"
type input "ite"
type textarea "x"
type input "item"
type textarea "x"
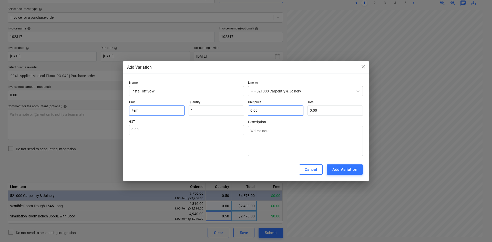
type input "1.00"
type textarea "x"
type input "2"
type input "2.00"
type textarea "x"
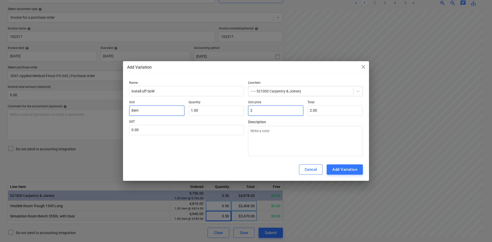
type input "23"
type input "23.00"
type textarea "x"
type input "236"
type input "236.00"
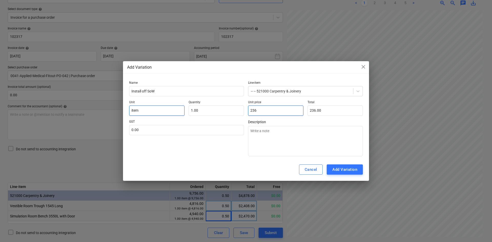
type textarea "x"
type input "2364"
type input "2,364.00"
click at [147, 127] on input "text" at bounding box center [186, 130] width 115 height 10
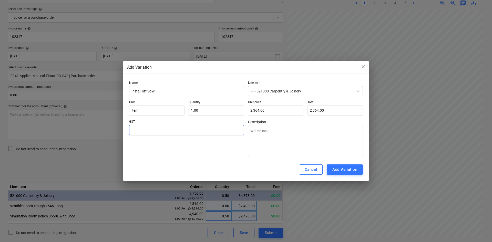
type textarea "x"
type input "1"
type textarea "x"
type input "10.00"
click at [342, 169] on div "Add Variation" at bounding box center [344, 169] width 25 height 7
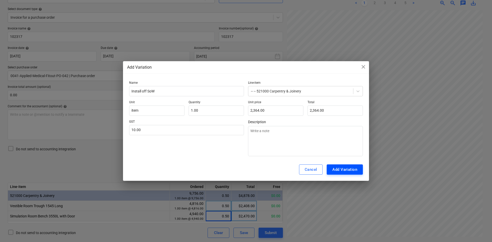
type textarea "x"
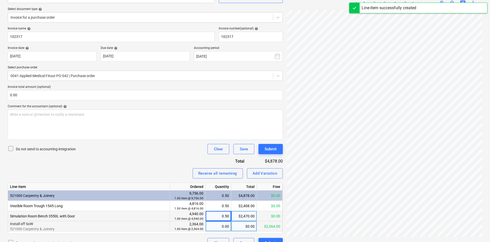
click at [221, 228] on div "0.00" at bounding box center [218, 226] width 21 height 10
type input "1"
click at [148, 143] on div "Invoice name help 102317 Invoice number (optional) help 102317 Invoice date hel…" at bounding box center [145, 138] width 275 height 222
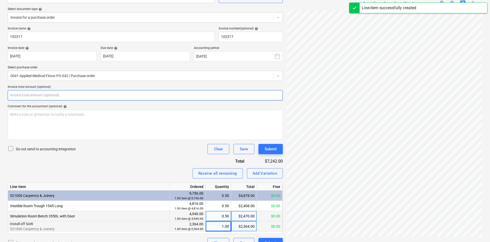
click at [58, 93] on input "text" at bounding box center [145, 95] width 275 height 10
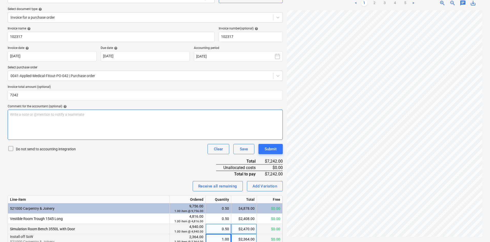
type input "7,242.00"
click at [54, 115] on p "Write a note or @mention to notify a teammate ﻿" at bounding box center [145, 114] width 270 height 5
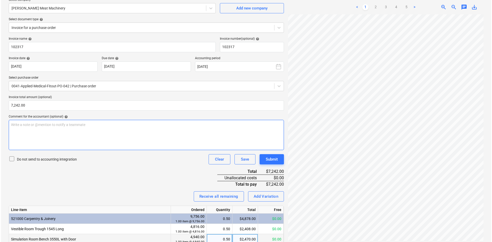
scroll to position [77, 0]
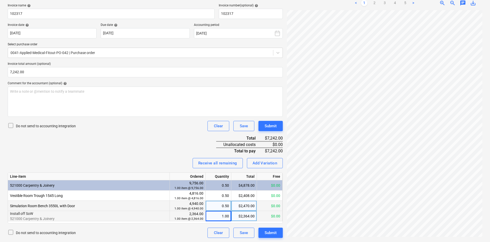
click at [130, 121] on div "Do not send to accounting integration Clear Save Submit" at bounding box center [145, 126] width 275 height 10
click at [272, 233] on div "Submit" at bounding box center [271, 232] width 12 height 7
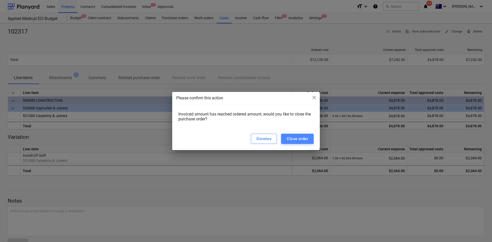
click at [291, 140] on div "Close order" at bounding box center [297, 138] width 21 height 7
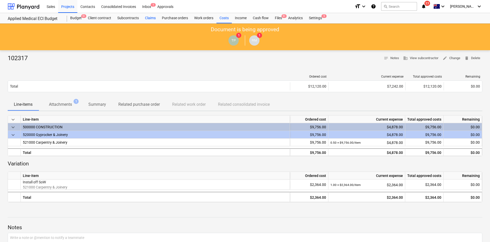
click at [152, 18] on div "Claims" at bounding box center [150, 18] width 17 height 10
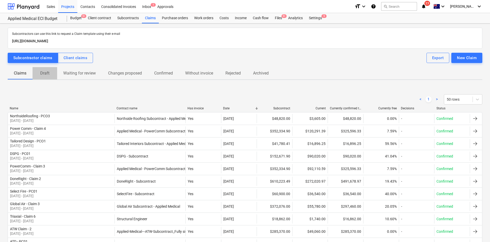
click at [53, 76] on span "Draft" at bounding box center [45, 73] width 25 height 9
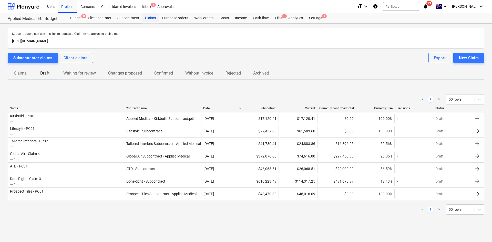
click at [148, 17] on div "Claims" at bounding box center [150, 18] width 17 height 10
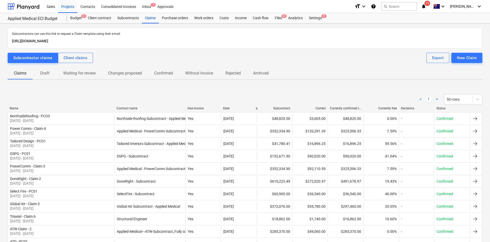
click at [47, 71] on p "Draft" at bounding box center [45, 73] width 12 height 6
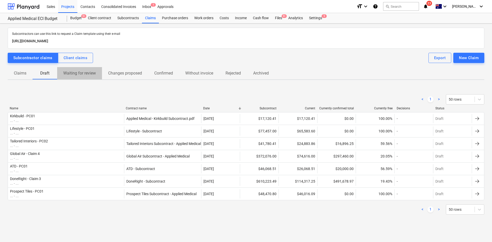
click at [78, 74] on p "Waiting for review" at bounding box center [79, 73] width 33 height 6
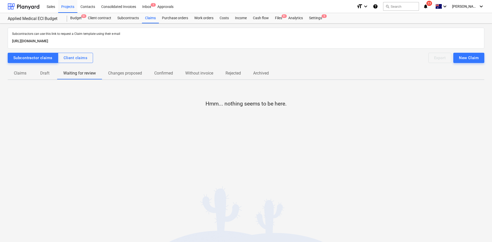
click at [46, 74] on p "Draft" at bounding box center [45, 73] width 12 height 6
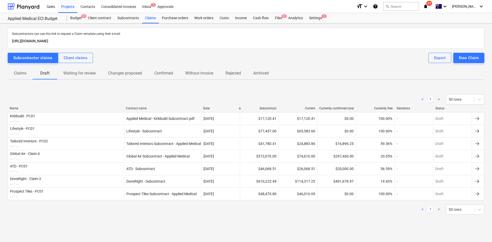
click at [142, 95] on div "< 1 > 50 rows" at bounding box center [246, 99] width 476 height 10
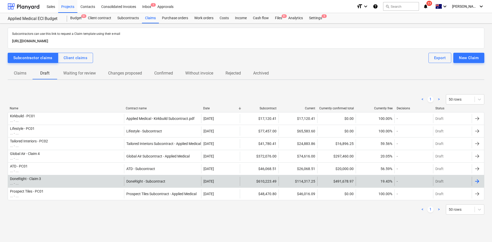
click at [54, 181] on div "DoneRight - Claim 3 ... - ..." at bounding box center [66, 181] width 116 height 9
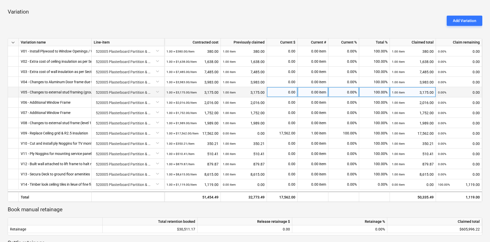
scroll to position [179, 0]
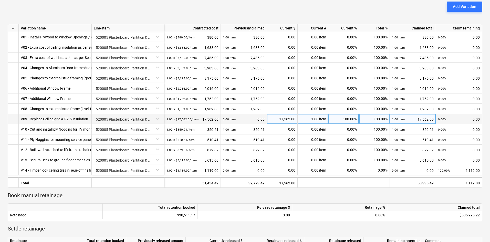
click at [344, 119] on div "100.00%" at bounding box center [343, 119] width 31 height 10
type input "50"
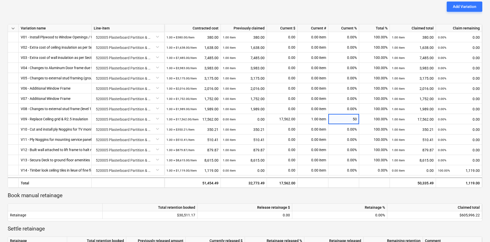
click at [333, 196] on p "Book manual retainage" at bounding box center [245, 195] width 475 height 7
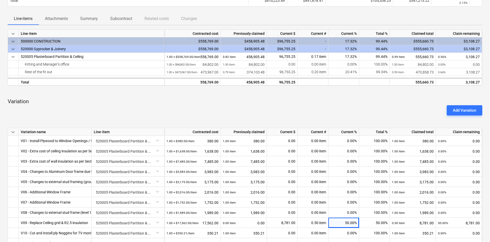
scroll to position [0, 0]
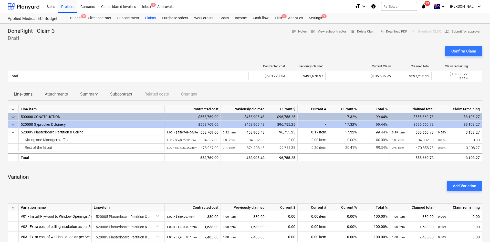
drag, startPoint x: 233, startPoint y: 53, endPoint x: 247, endPoint y: 49, distance: 14.7
click at [234, 53] on div "Confirm Claim" at bounding box center [245, 53] width 475 height 14
click at [393, 32] on span "save_alt Download PDF" at bounding box center [393, 32] width 28 height 6
click at [278, 18] on div "Files 9+" at bounding box center [278, 18] width 13 height 10
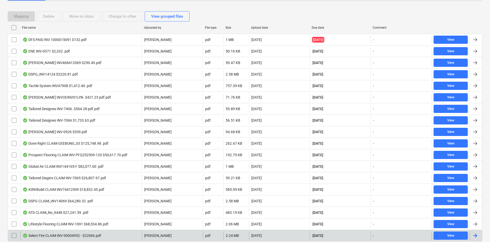
scroll to position [110, 0]
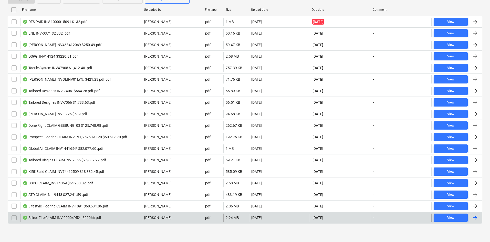
click at [76, 217] on div "Select Fire CLAIM INV 00004952 - $22066.pdf" at bounding box center [62, 218] width 79 height 4
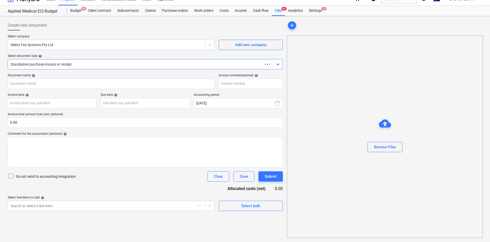
scroll to position [7, 0]
type input "202979"
type input "25 Sep 2025"
type input "10 Oct 2025"
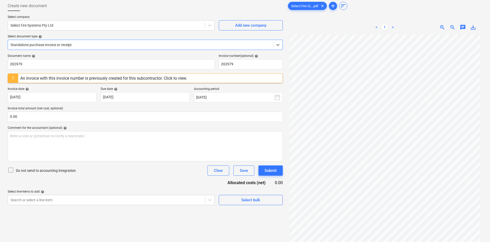
scroll to position [51, 0]
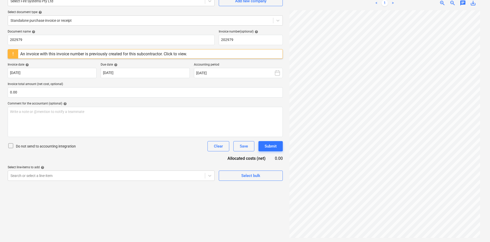
click at [151, 199] on div "Create new document Select company Select Fire Systems Pty Ltd Add new company …" at bounding box center [145, 107] width 279 height 266
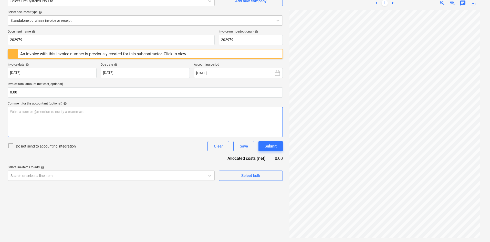
scroll to position [0, 0]
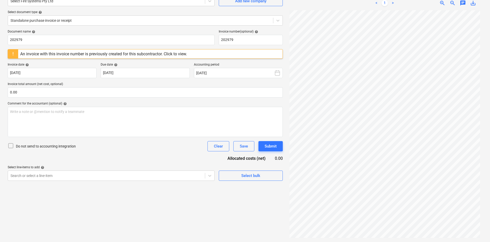
click at [393, 5] on link ">" at bounding box center [393, 3] width 6 height 6
click at [393, 4] on link ">" at bounding box center [393, 3] width 6 height 6
click at [385, 4] on link "1" at bounding box center [385, 3] width 6 height 6
click at [393, 3] on link ">" at bounding box center [393, 3] width 6 height 6
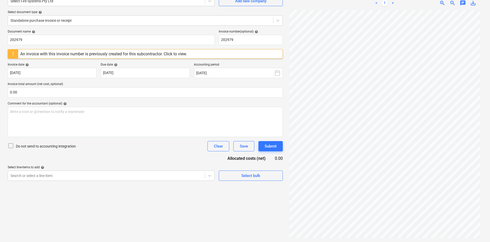
click at [393, 3] on link ">" at bounding box center [393, 3] width 6 height 6
click at [83, 52] on div "An invoice with this invoice number is previously created for this subcontracto…" at bounding box center [103, 53] width 167 height 5
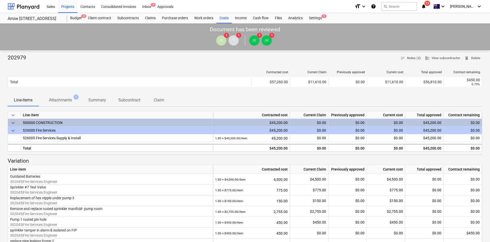
click at [76, 102] on span "Attachments 1" at bounding box center [60, 100] width 31 height 6
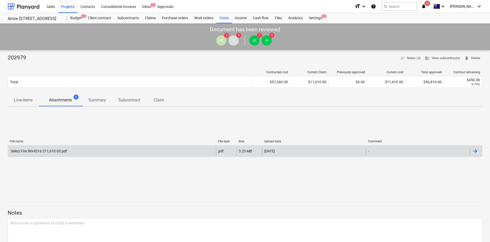
click at [56, 151] on div "Select Fire INV4316 $11,610.00.pdf" at bounding box center [38, 151] width 57 height 4
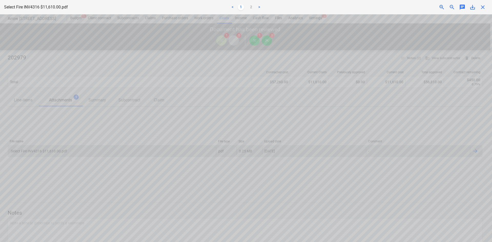
click at [453, 6] on span "zoom_out" at bounding box center [452, 7] width 6 height 6
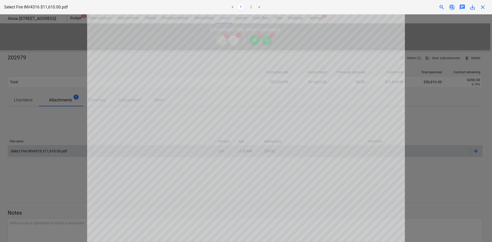
click at [453, 6] on span "zoom_out" at bounding box center [452, 7] width 6 height 6
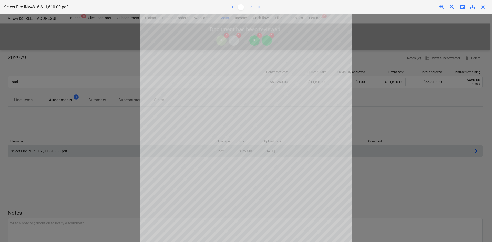
click at [251, 10] on link "2" at bounding box center [251, 7] width 6 height 6
click at [240, 7] on link "1" at bounding box center [241, 7] width 6 height 6
click at [483, 6] on span "close" at bounding box center [482, 7] width 6 height 6
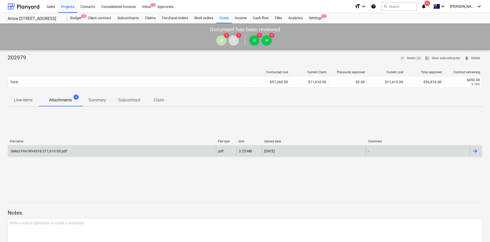
click at [29, 99] on p "Line-items" at bounding box center [23, 100] width 19 height 6
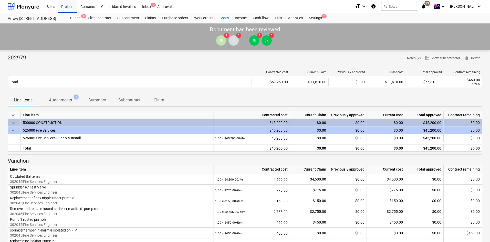
click at [23, 57] on p "202979" at bounding box center [17, 57] width 18 height 7
click at [101, 101] on p "Summary" at bounding box center [97, 100] width 18 height 6
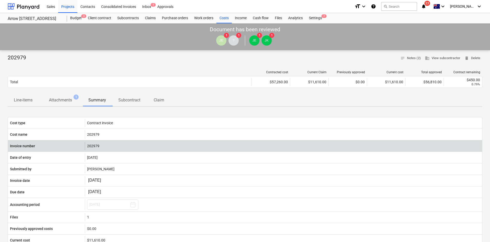
click at [96, 144] on div "202979" at bounding box center [283, 146] width 397 height 8
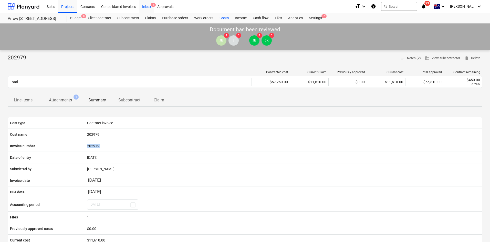
click at [143, 1] on div "Inbox 1" at bounding box center [146, 6] width 15 height 13
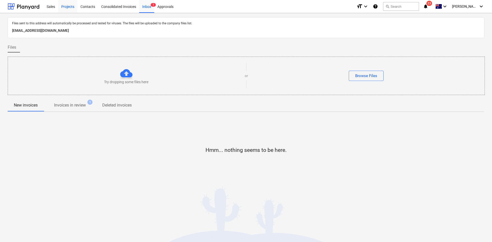
click at [63, 5] on div "Projects" at bounding box center [67, 6] width 19 height 13
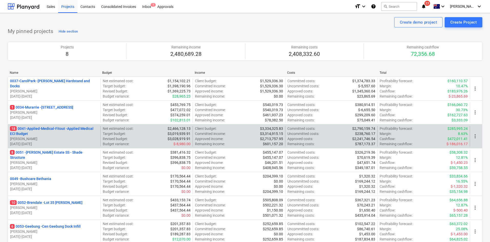
click at [70, 128] on p "18 0041-Applied-Medical-Fitout - Applied Medical ECI Budget" at bounding box center [54, 131] width 88 height 10
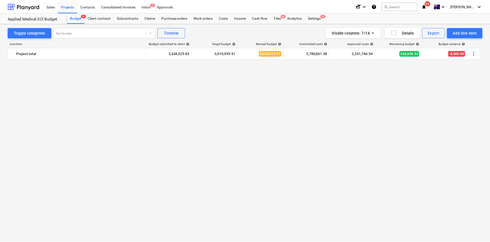
scroll to position [761, 0]
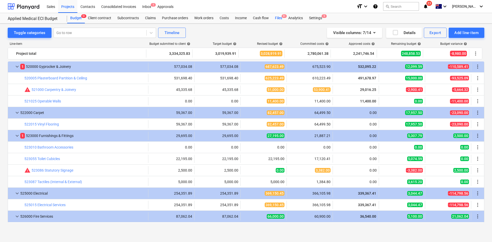
click at [279, 20] on div "Files 9+" at bounding box center [278, 18] width 13 height 10
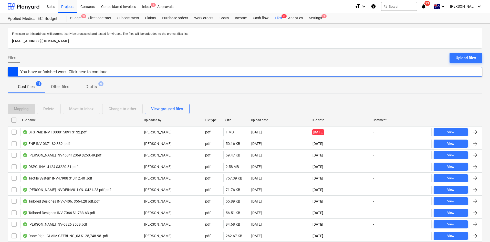
click at [36, 122] on div "File name" at bounding box center [81, 120] width 122 height 8
checkbox input "false"
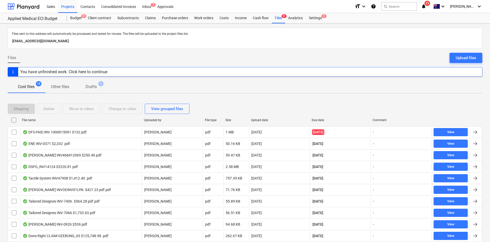
checkbox input "false"
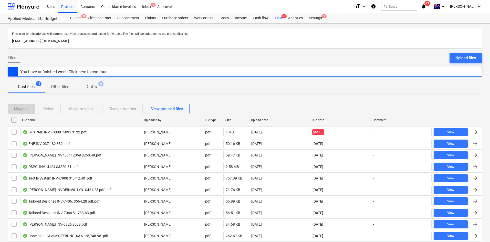
checkbox input "false"
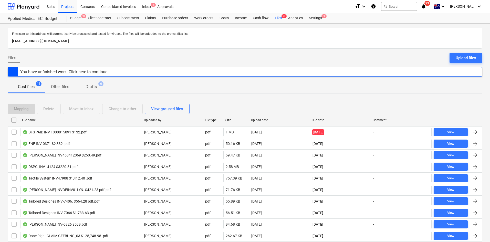
checkbox input "false"
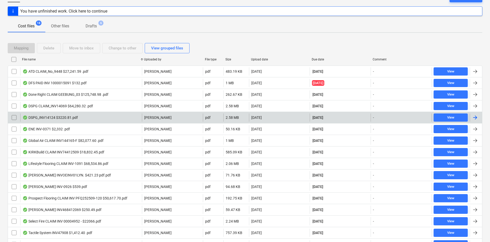
scroll to position [110, 0]
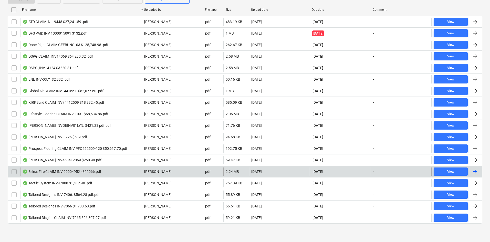
click at [65, 171] on div "Select Fire CLAIM INV 00004952 - $22066.pdf" at bounding box center [62, 172] width 79 height 4
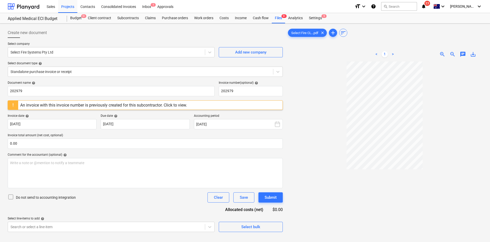
click at [441, 55] on span "zoom_in" at bounding box center [442, 54] width 6 height 6
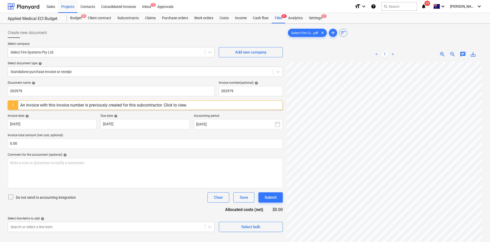
click at [441, 55] on span "zoom_in" at bounding box center [442, 54] width 6 height 6
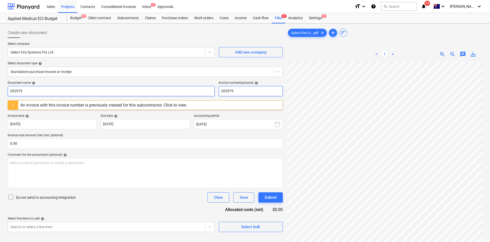
drag, startPoint x: 246, startPoint y: 89, endPoint x: 187, endPoint y: 88, distance: 58.9
click at [187, 88] on div "Document name help 202979 Invoice number (optional) help 202979" at bounding box center [145, 88] width 275 height 15
type input "4952"
click at [44, 93] on input "202979" at bounding box center [111, 91] width 207 height 10
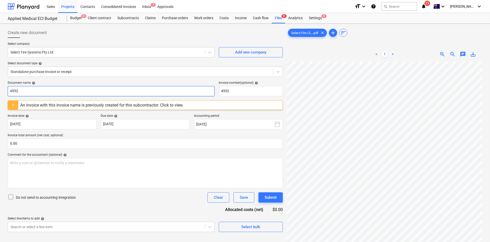
type input "4952"
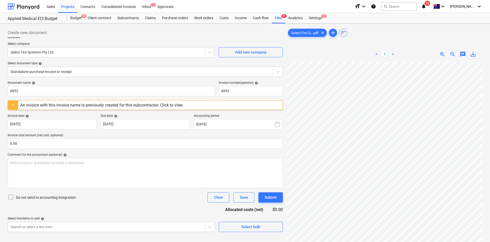
click at [83, 81] on div "Document name help" at bounding box center [111, 83] width 207 height 4
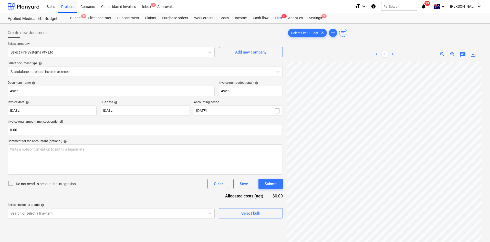
scroll to position [207, 112]
click at [452, 54] on span "zoom_out" at bounding box center [452, 54] width 6 height 6
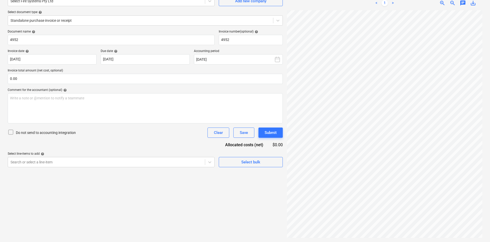
scroll to position [23, 36]
click at [451, 4] on span "zoom_out" at bounding box center [452, 3] width 6 height 6
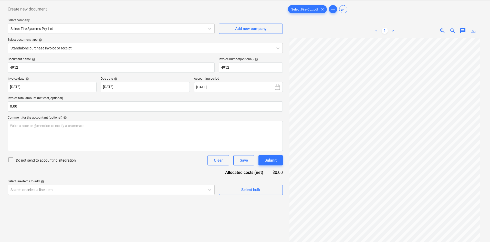
scroll to position [0, 0]
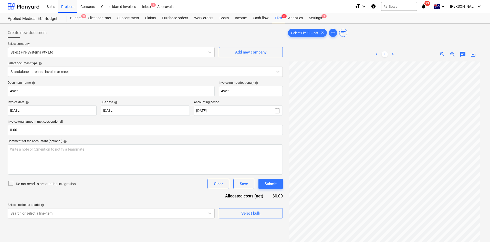
click at [473, 55] on span "save_alt" at bounding box center [473, 54] width 6 height 6
drag, startPoint x: 175, startPoint y: 33, endPoint x: 137, endPoint y: 28, distance: 38.7
click at [175, 33] on div "Create new document" at bounding box center [145, 33] width 275 height 10
click at [280, 18] on div "Files 9+" at bounding box center [278, 18] width 13 height 10
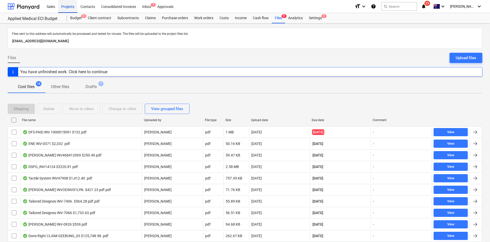
click at [64, 6] on div "Projects" at bounding box center [67, 6] width 19 height 13
